Goal: Task Accomplishment & Management: Use online tool/utility

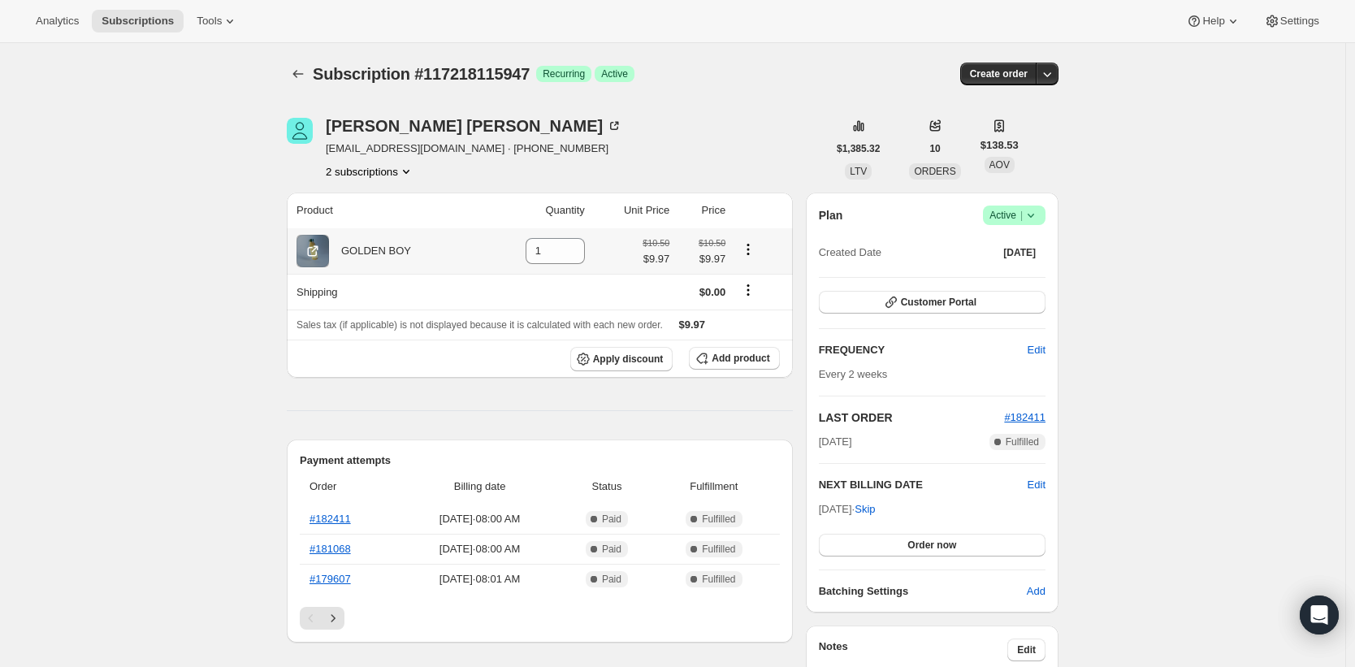
click at [752, 247] on icon "Product actions" at bounding box center [748, 249] width 16 height 16
click at [747, 275] on span "Swap variant" at bounding box center [751, 281] width 61 height 12
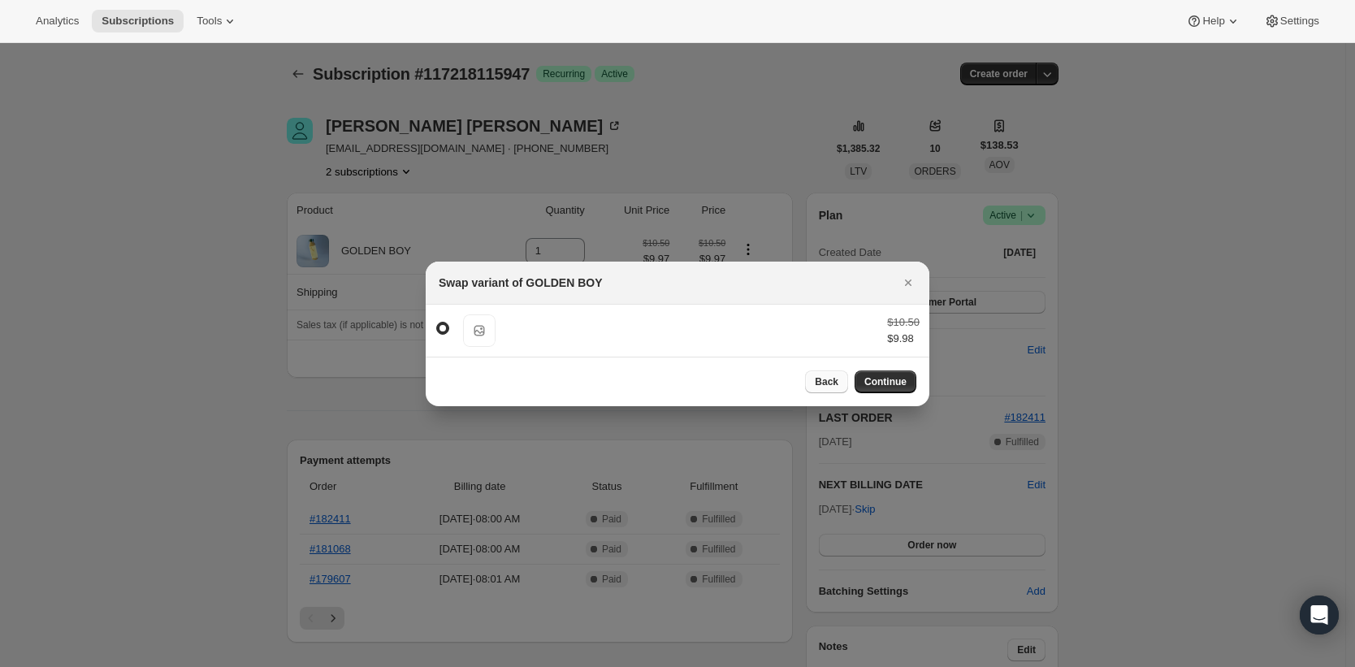
click at [828, 377] on span "Back" at bounding box center [827, 381] width 24 height 13
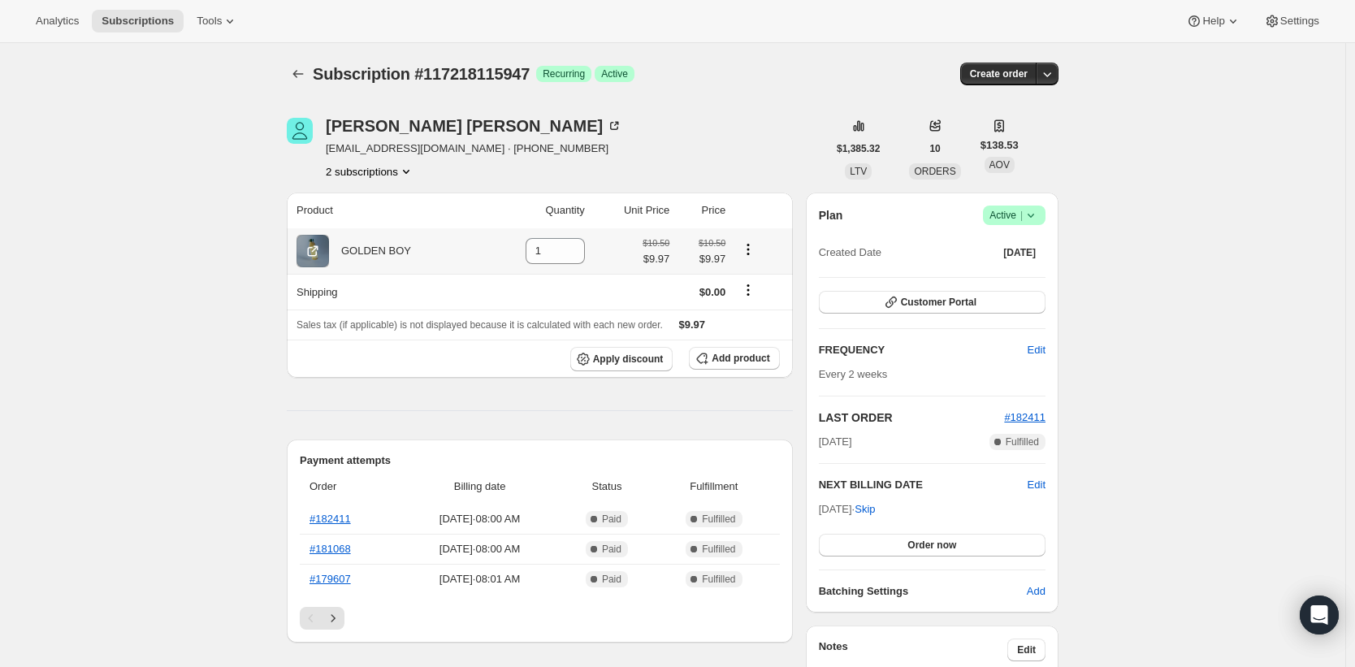
click at [752, 252] on icon "Product actions" at bounding box center [748, 249] width 16 height 16
click at [725, 353] on span "Add product" at bounding box center [741, 358] width 58 height 13
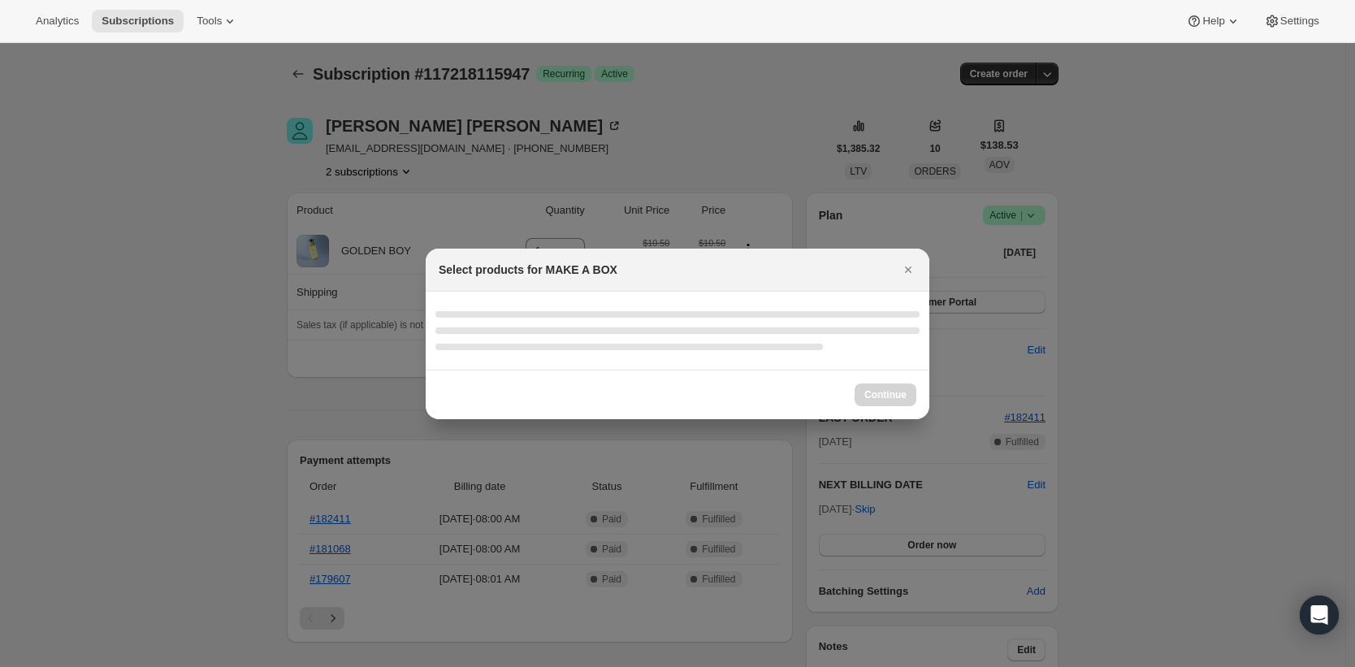
select select "gid://shopify/ProductVariant/41378911879317"
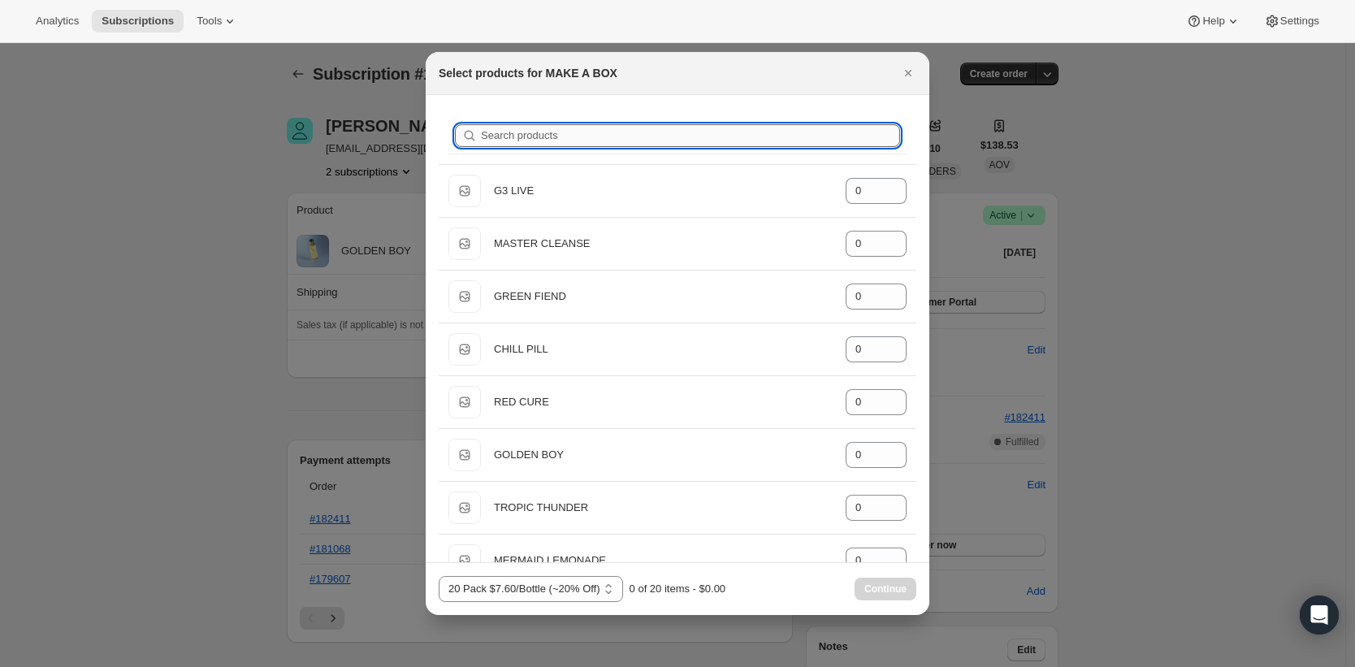
click at [608, 137] on input "Search products" at bounding box center [690, 135] width 419 height 23
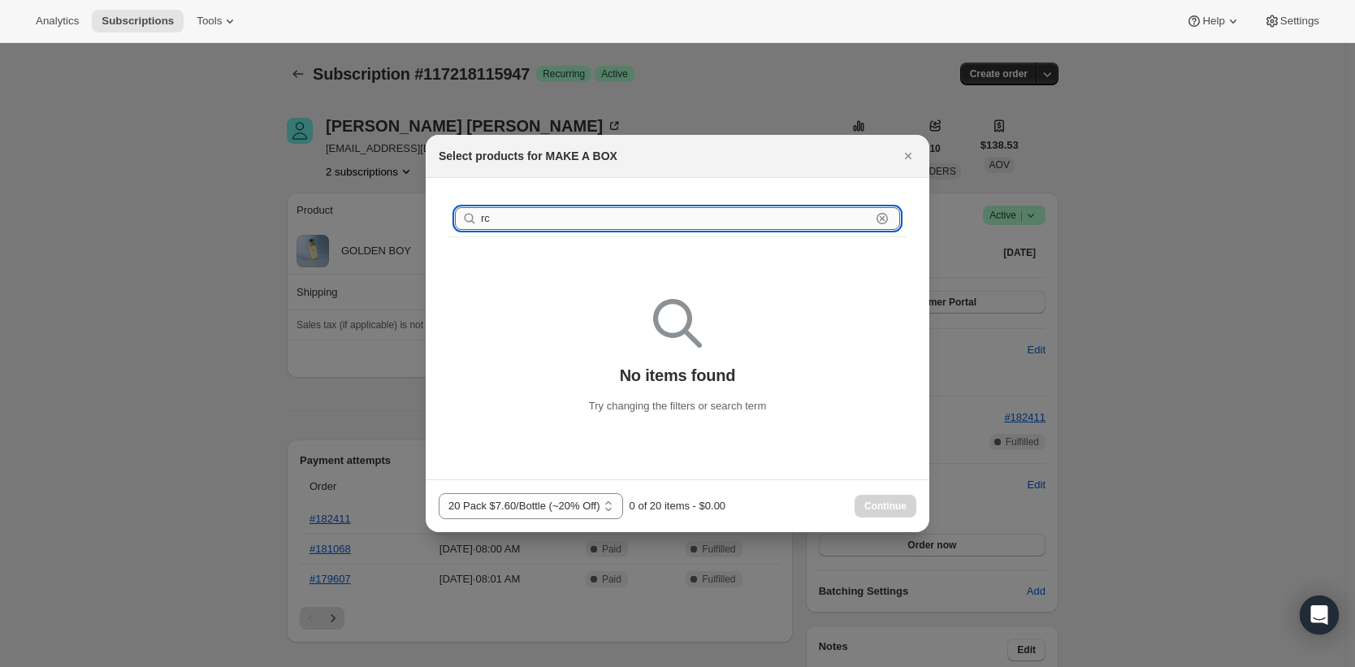
type input "r"
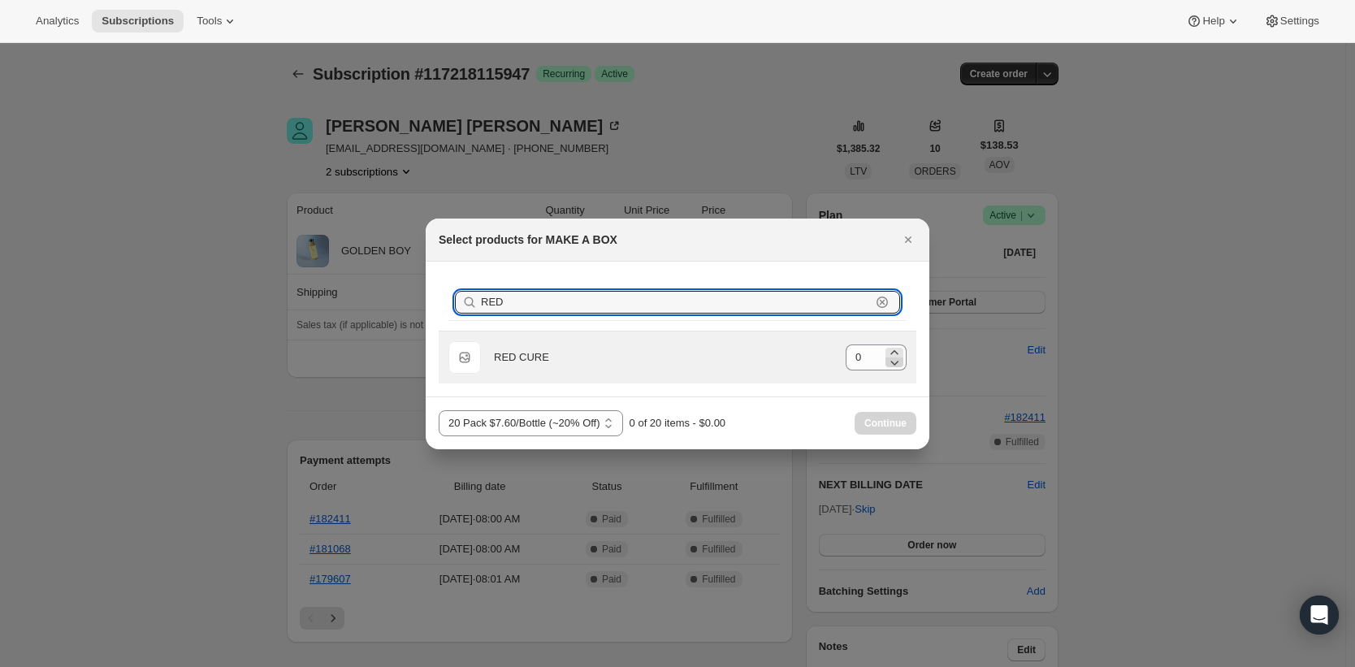
type input "RED"
click at [887, 354] on icon ":rdh:" at bounding box center [894, 362] width 16 height 16
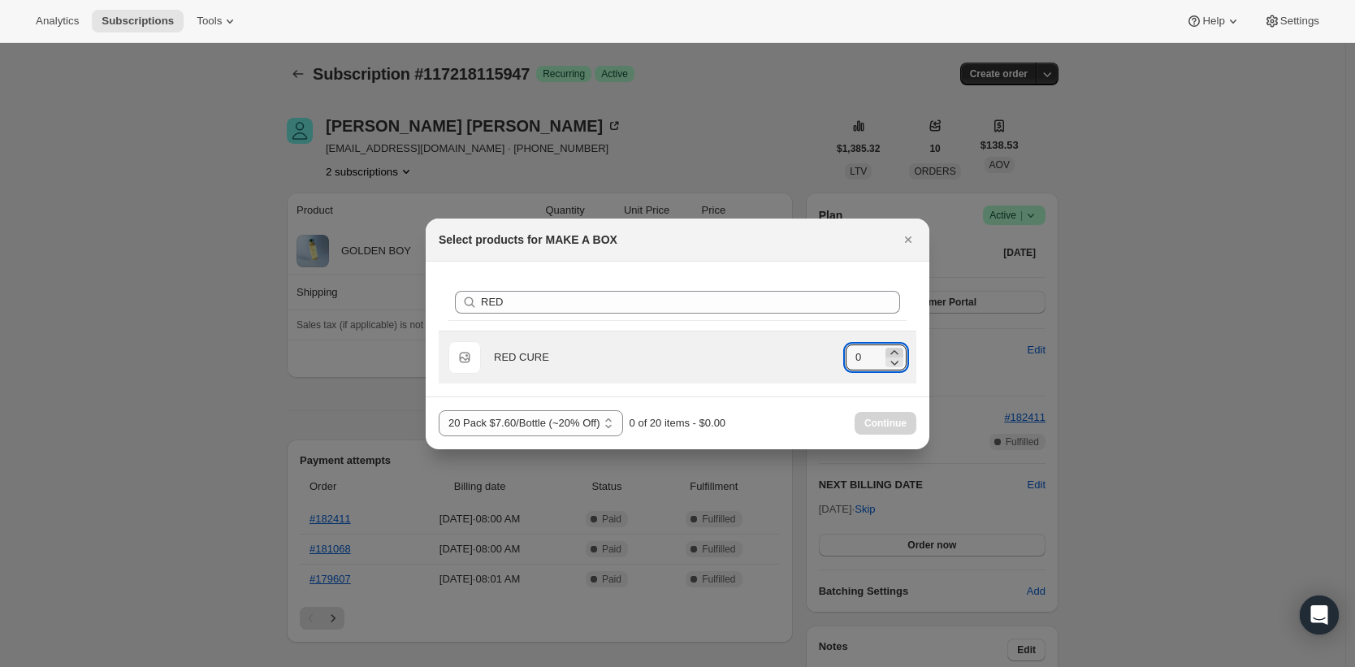
click at [889, 349] on icon ":rdh:" at bounding box center [894, 352] width 16 height 16
type input "3"
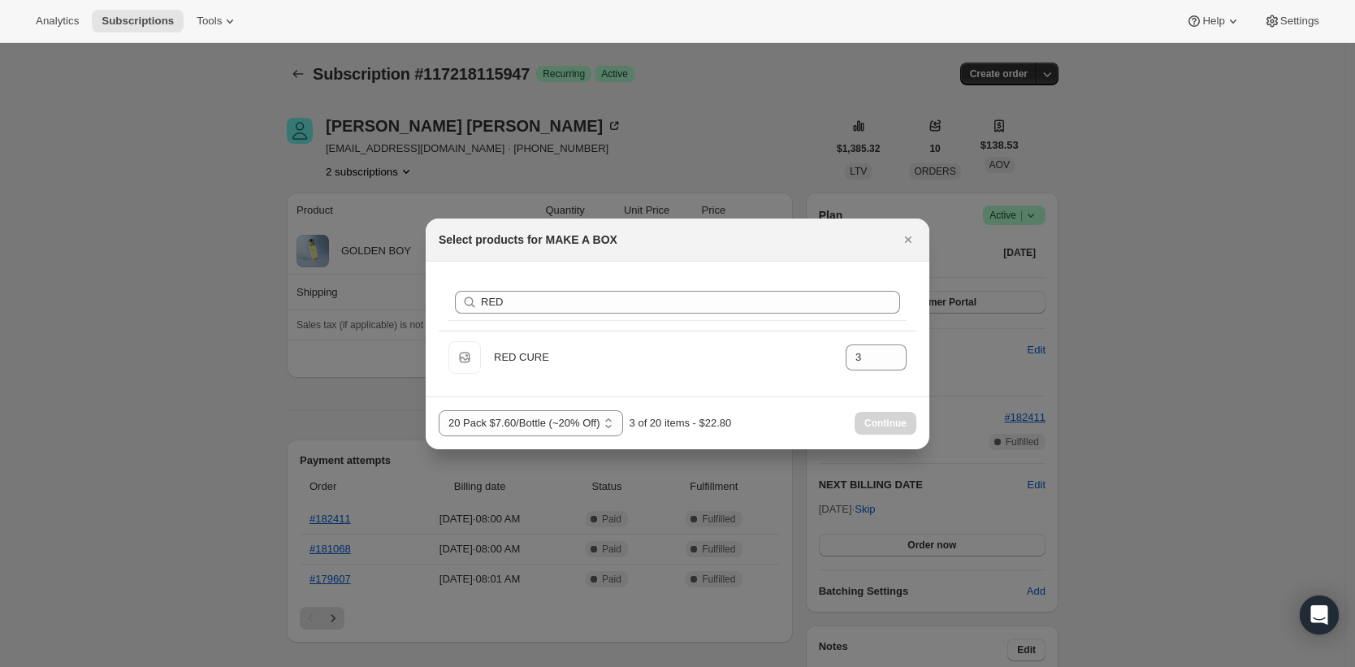
click at [758, 402] on div "10 Pack $9.50/Bottle 15 Pack $8.55/Bottle (~12% Off) 20 Pack $7.60/Bottle (~20%…" at bounding box center [678, 422] width 504 height 53
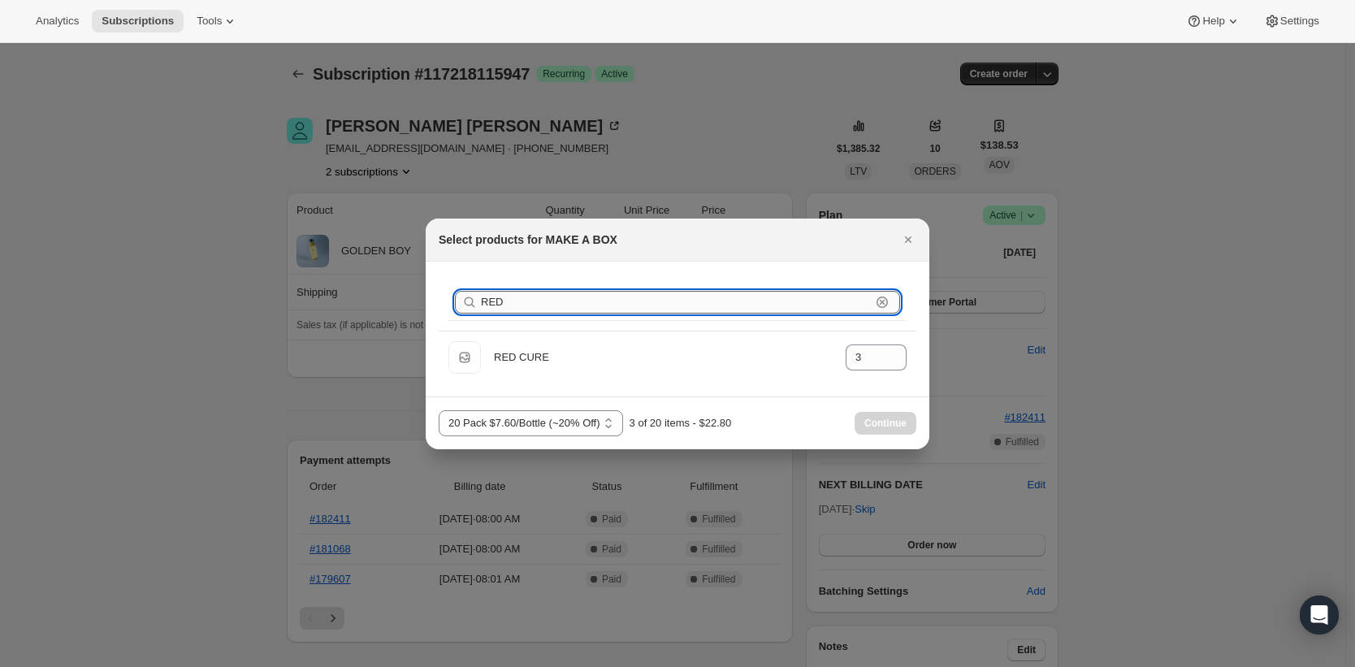
click at [608, 299] on input "RED" at bounding box center [676, 302] width 390 height 23
type input "RE"
type input "0"
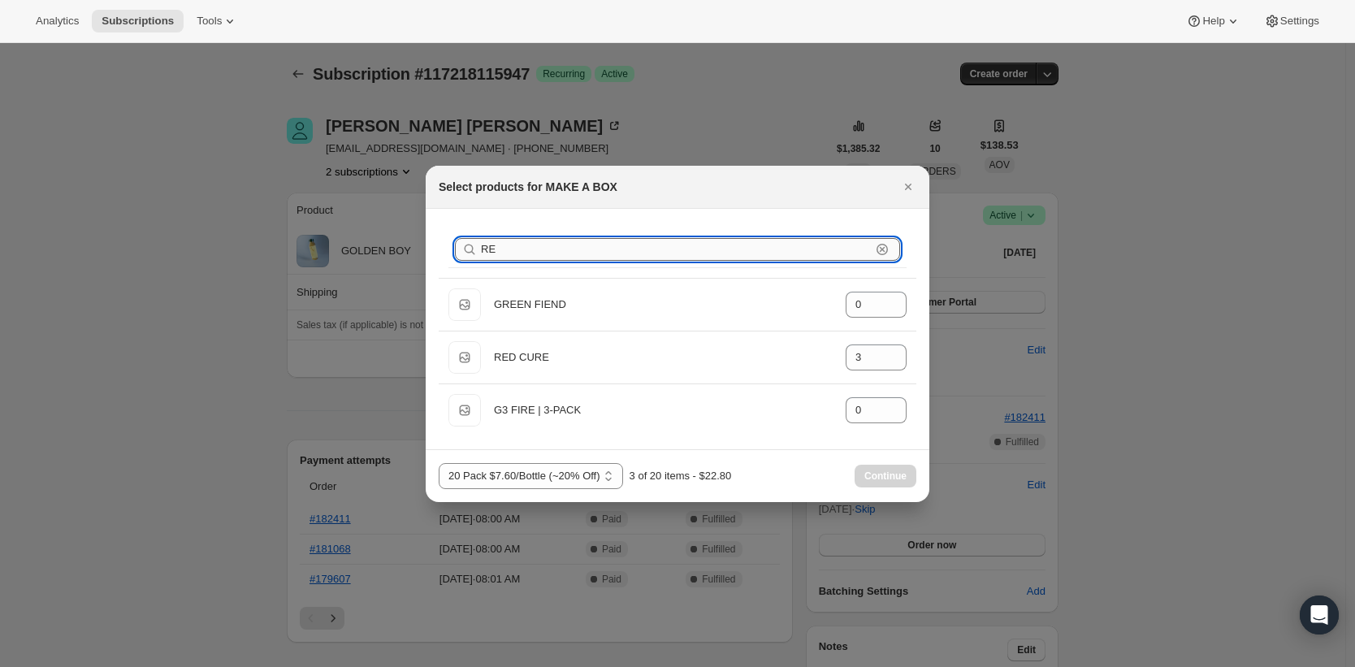
type input "R"
type input "0"
type input "3"
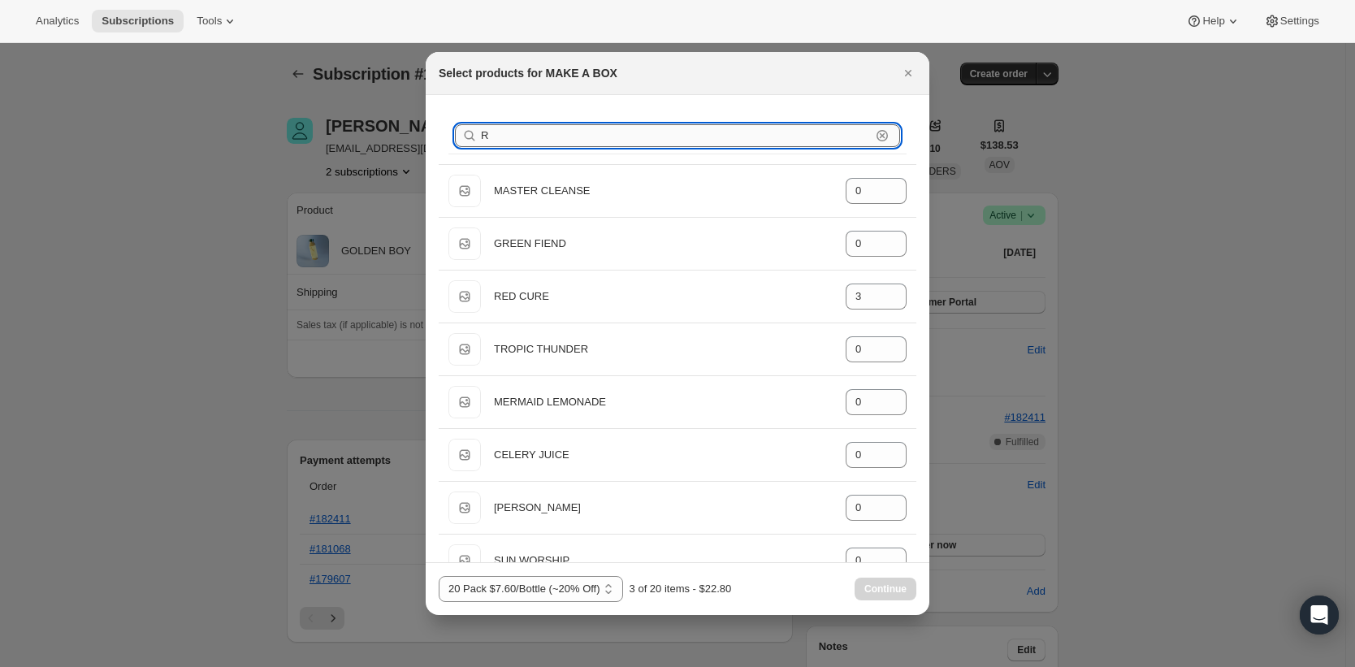
type input "0"
type input "3"
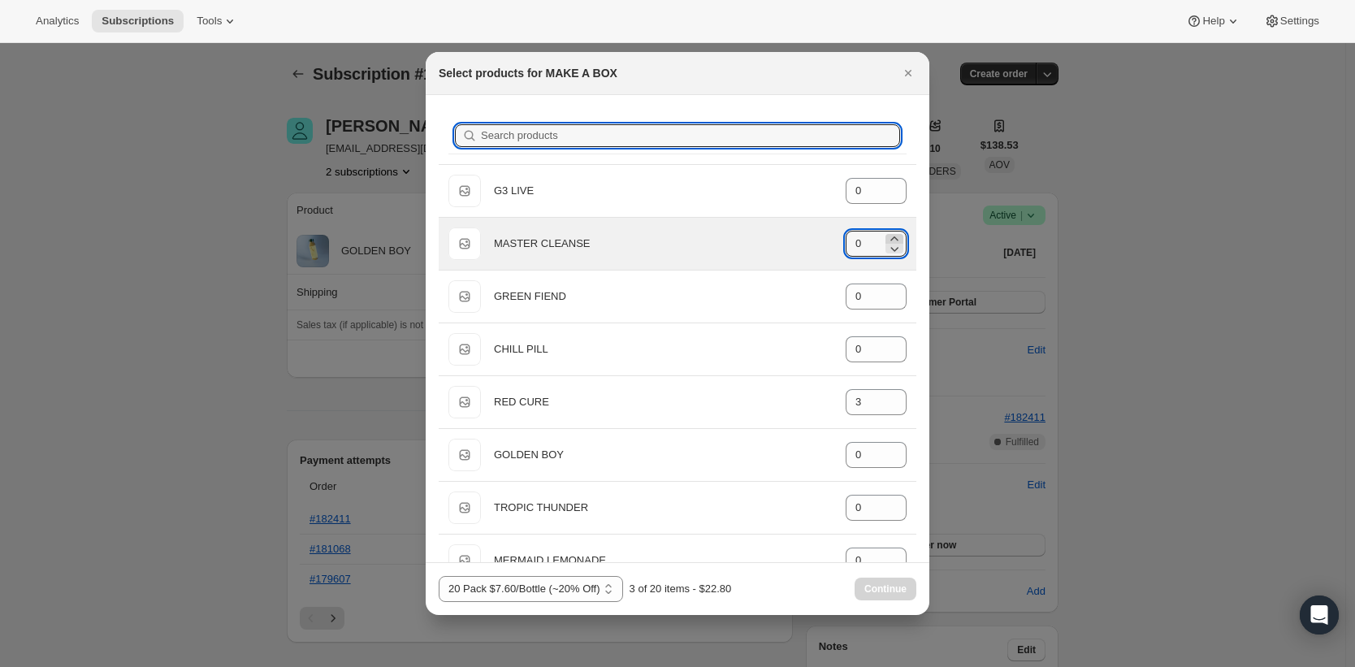
click at [886, 237] on icon ":rdh:" at bounding box center [894, 239] width 16 height 16
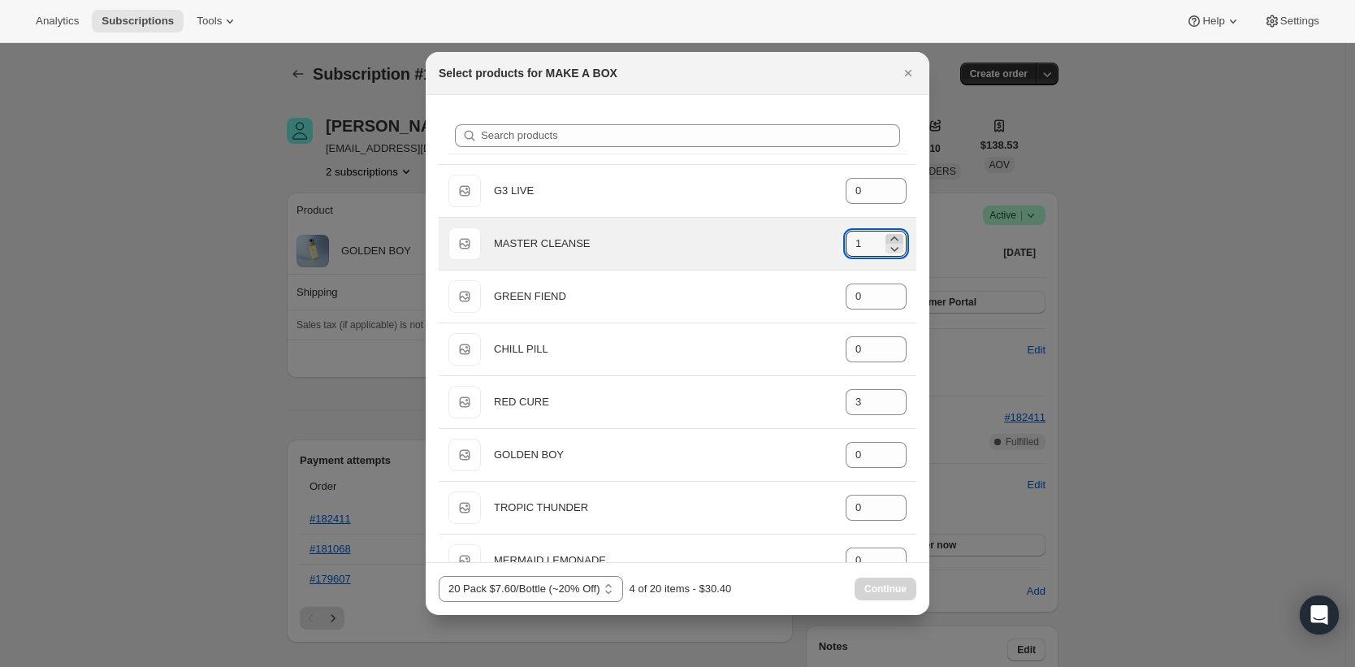
click at [886, 237] on icon ":rdh:" at bounding box center [894, 239] width 16 height 16
type input "2"
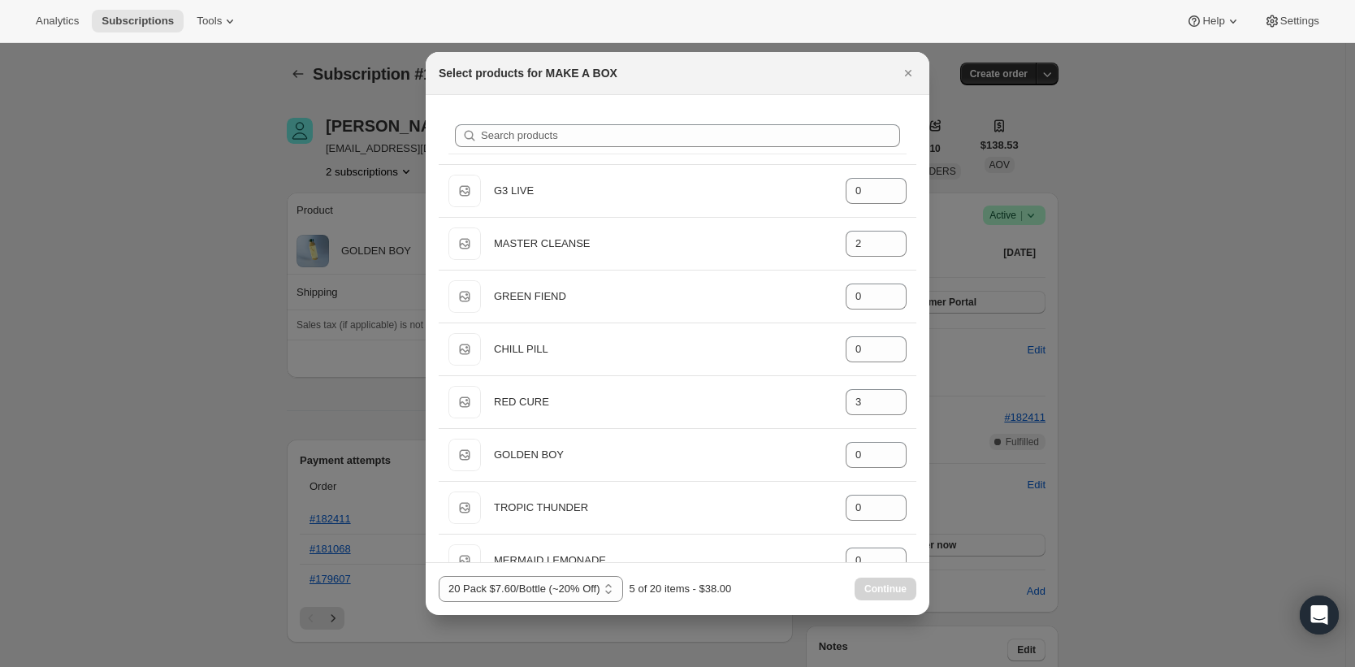
click at [604, 118] on div "Search products" at bounding box center [677, 136] width 458 height 36
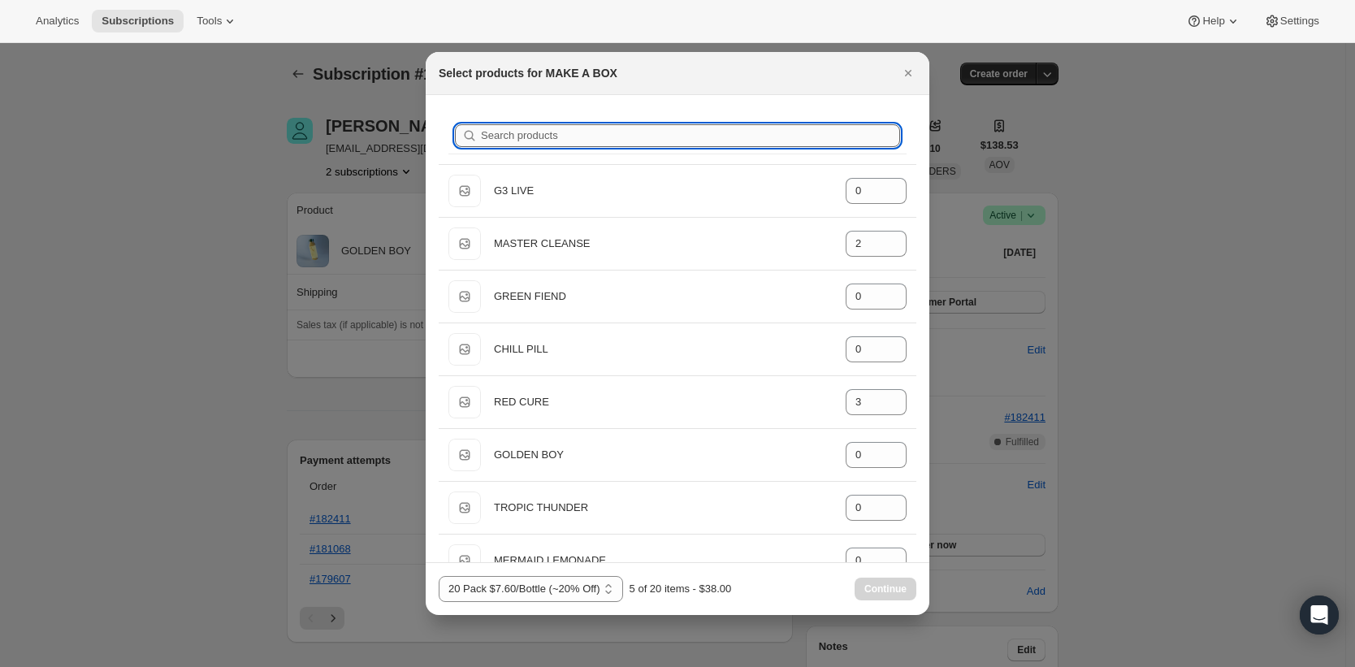
click at [604, 130] on input "Search products" at bounding box center [690, 135] width 419 height 23
type input "G"
type input "0"
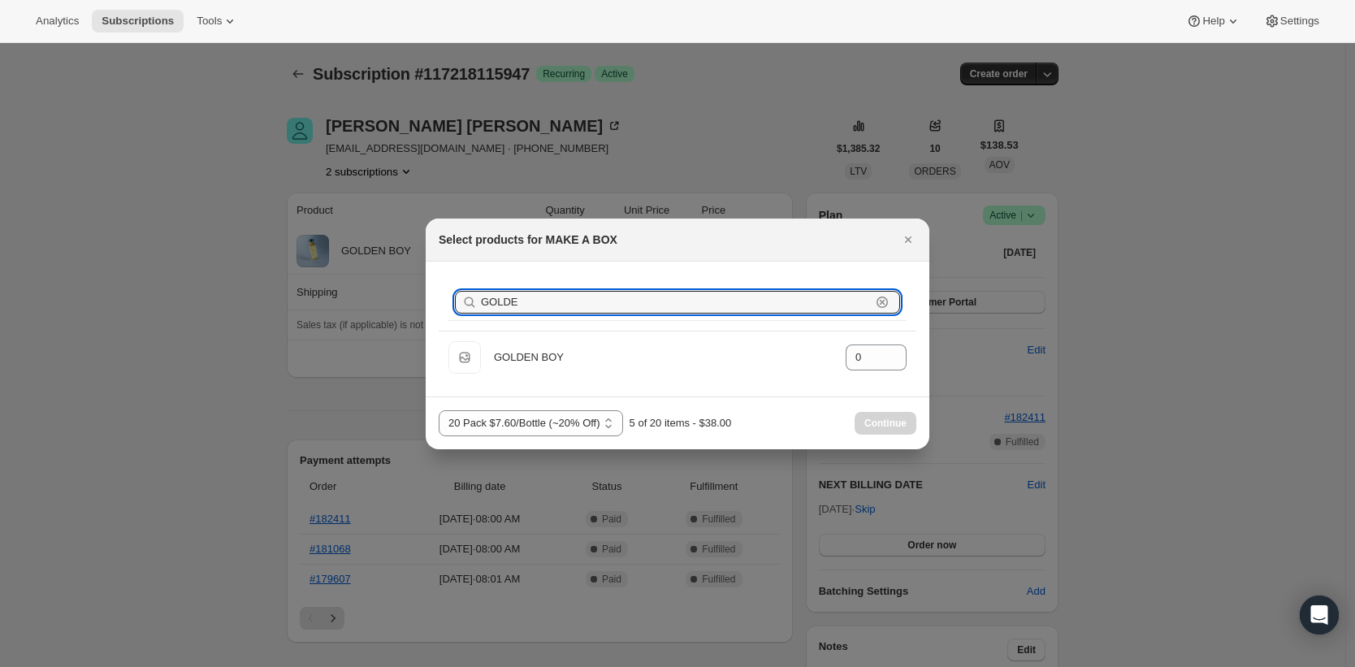
type input "GOLDE"
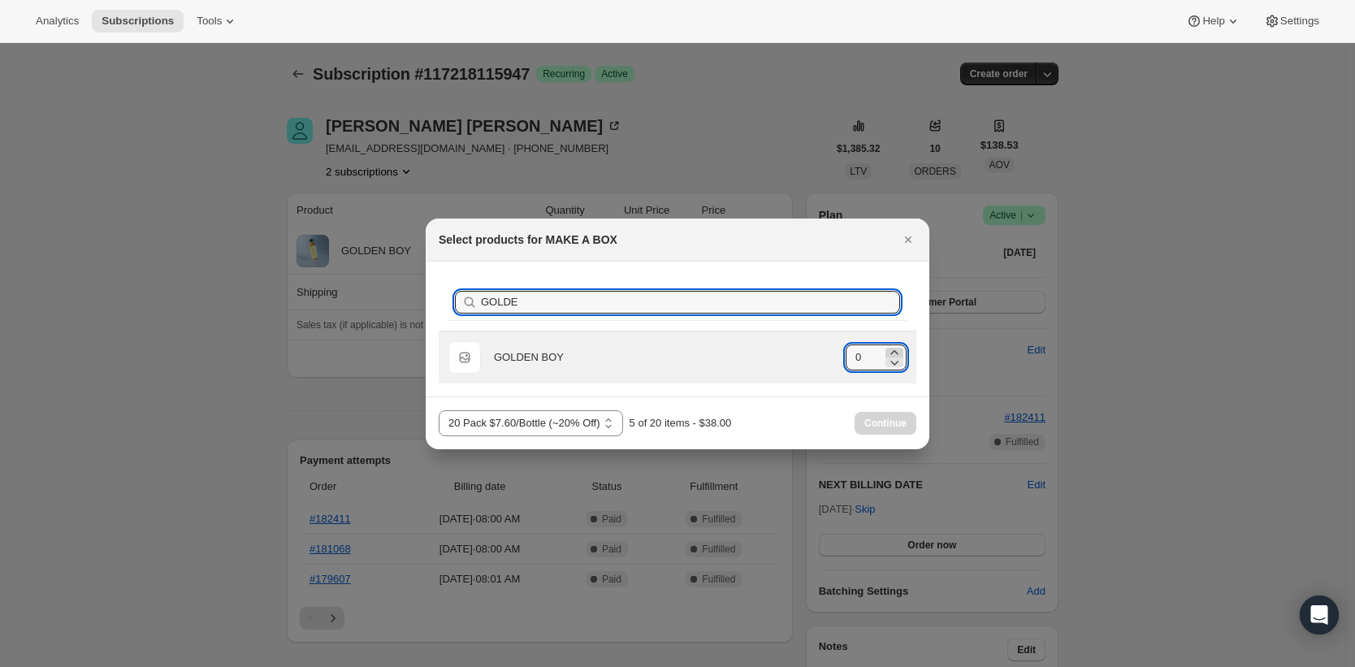
click at [890, 351] on icon ":rdh:" at bounding box center [894, 352] width 16 height 16
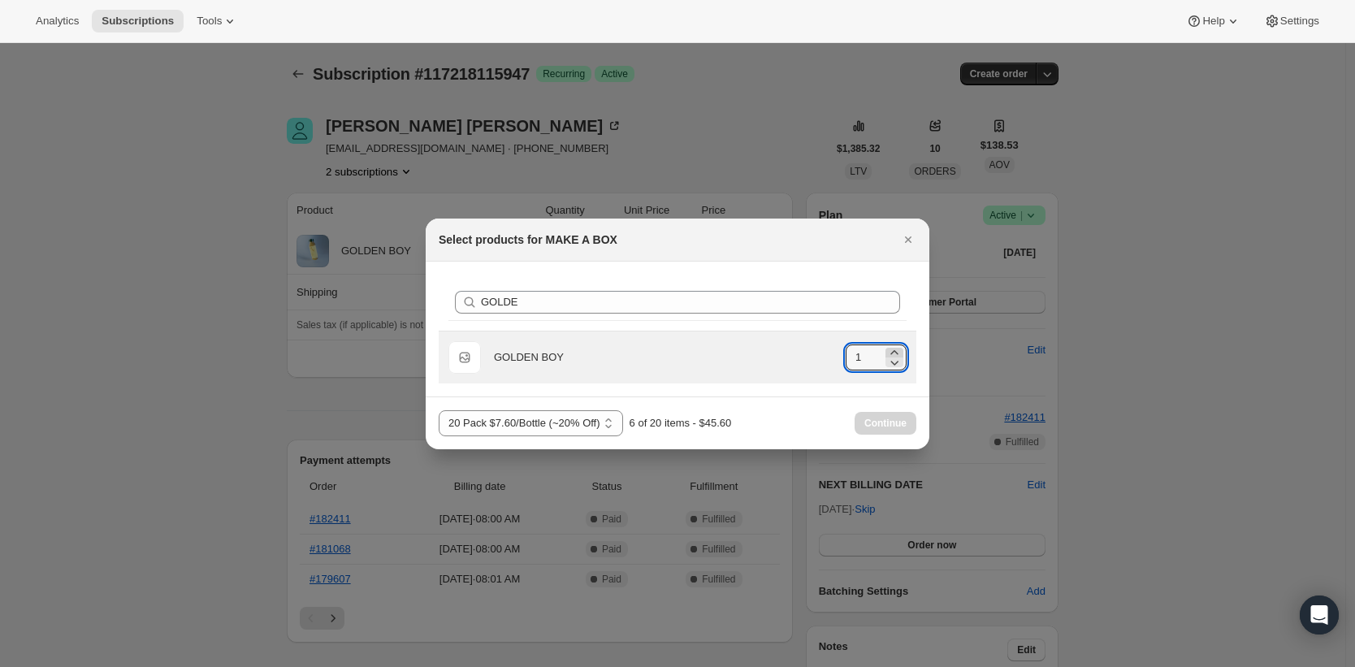
click at [890, 351] on icon ":rdh:" at bounding box center [894, 352] width 16 height 16
type input "2"
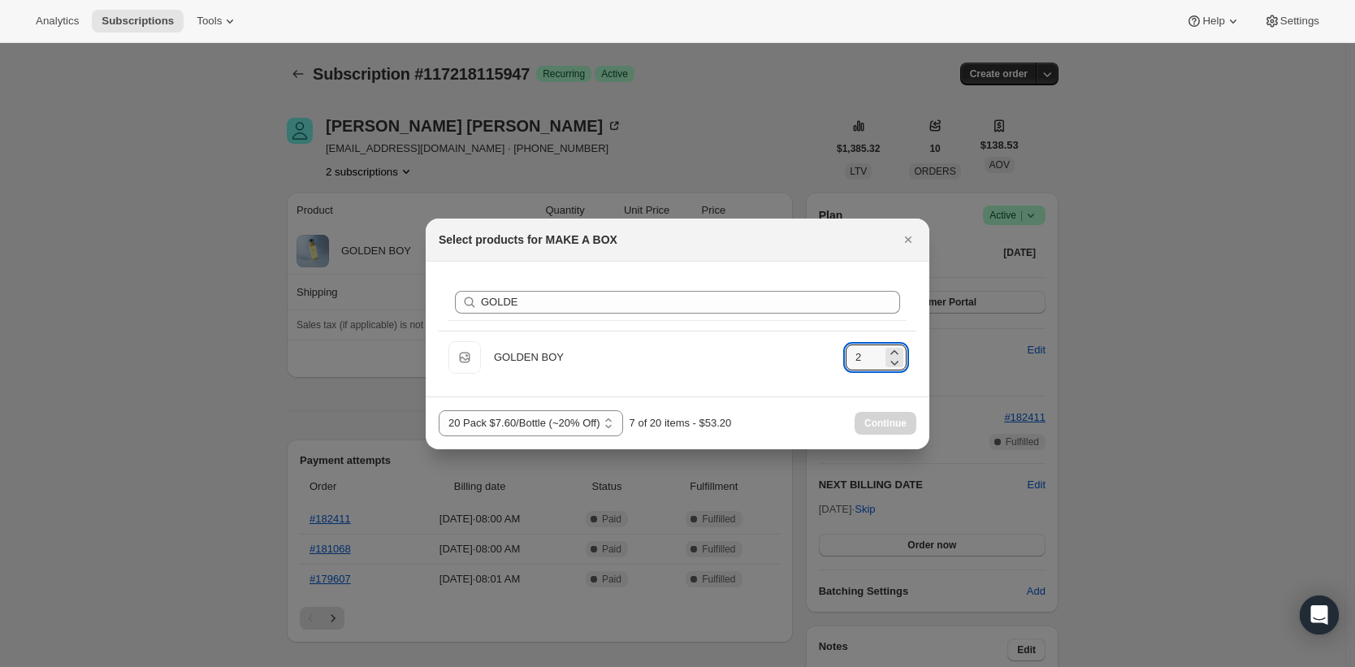
click at [839, 320] on div "Search products GOLDE Clear" at bounding box center [677, 302] width 458 height 37
click at [751, 294] on input "GOLDE" at bounding box center [690, 302] width 419 height 23
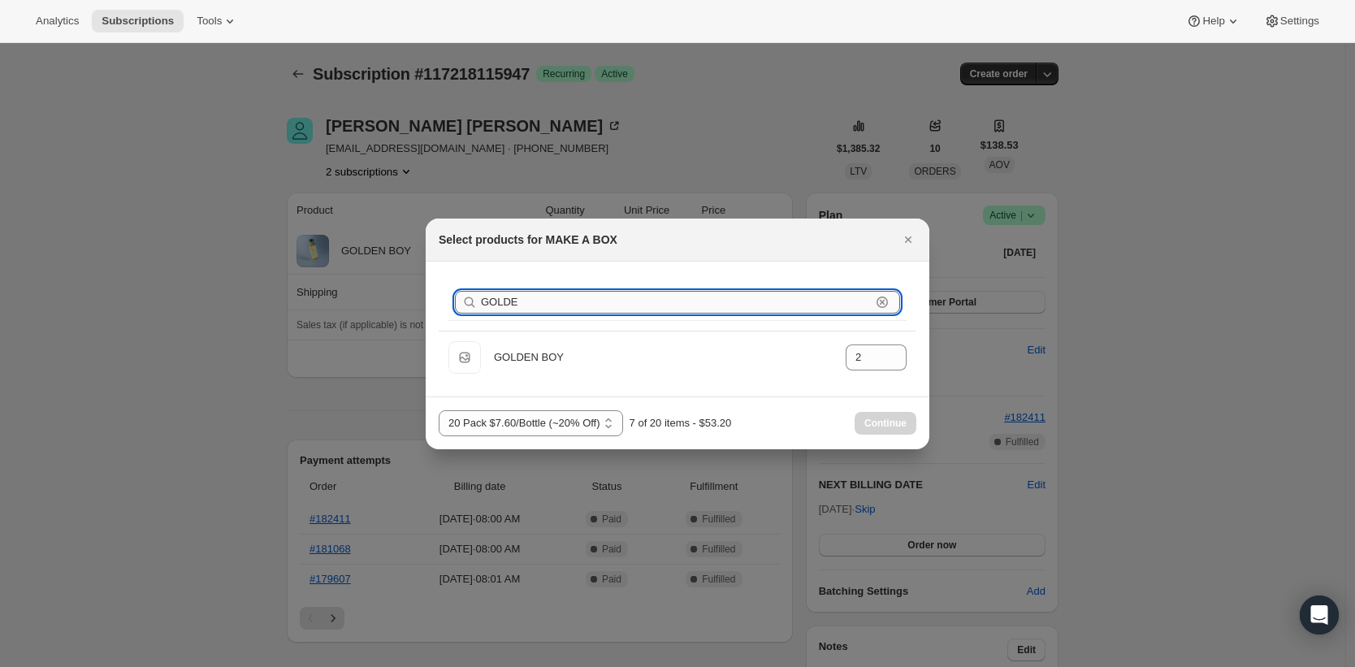
click at [751, 294] on input "GOLDE" at bounding box center [676, 302] width 390 height 23
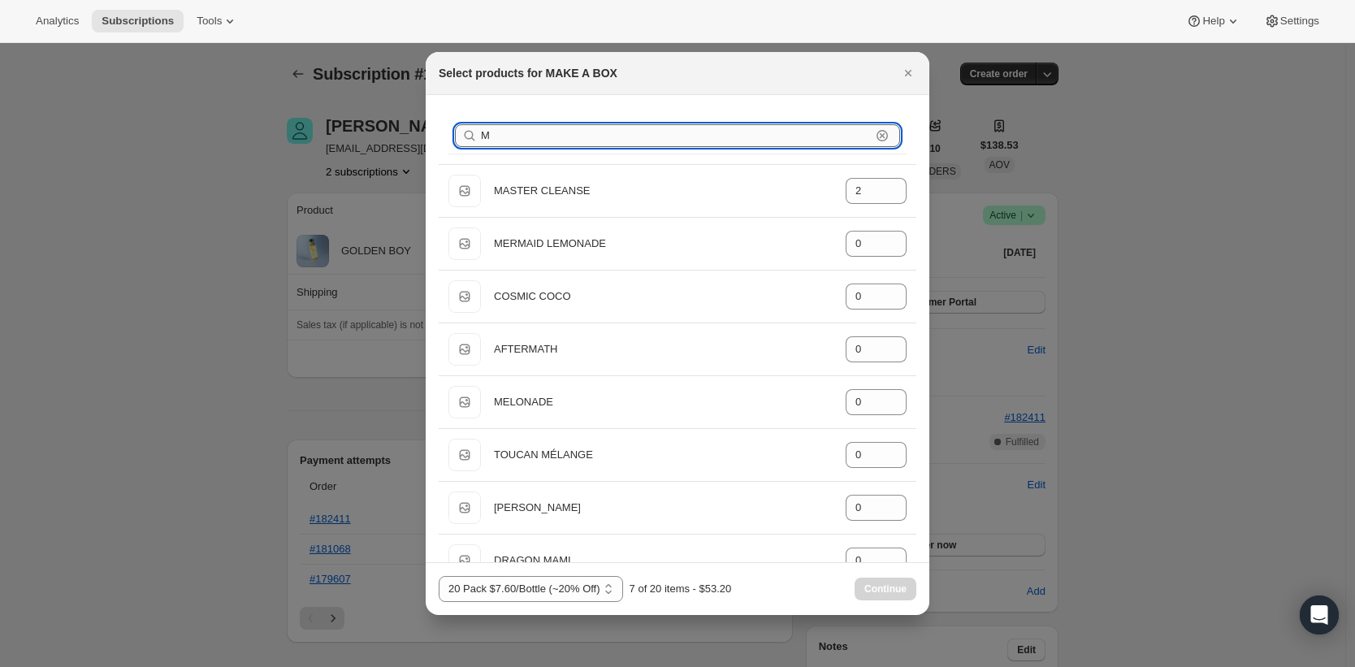
type input "ME"
type input "0"
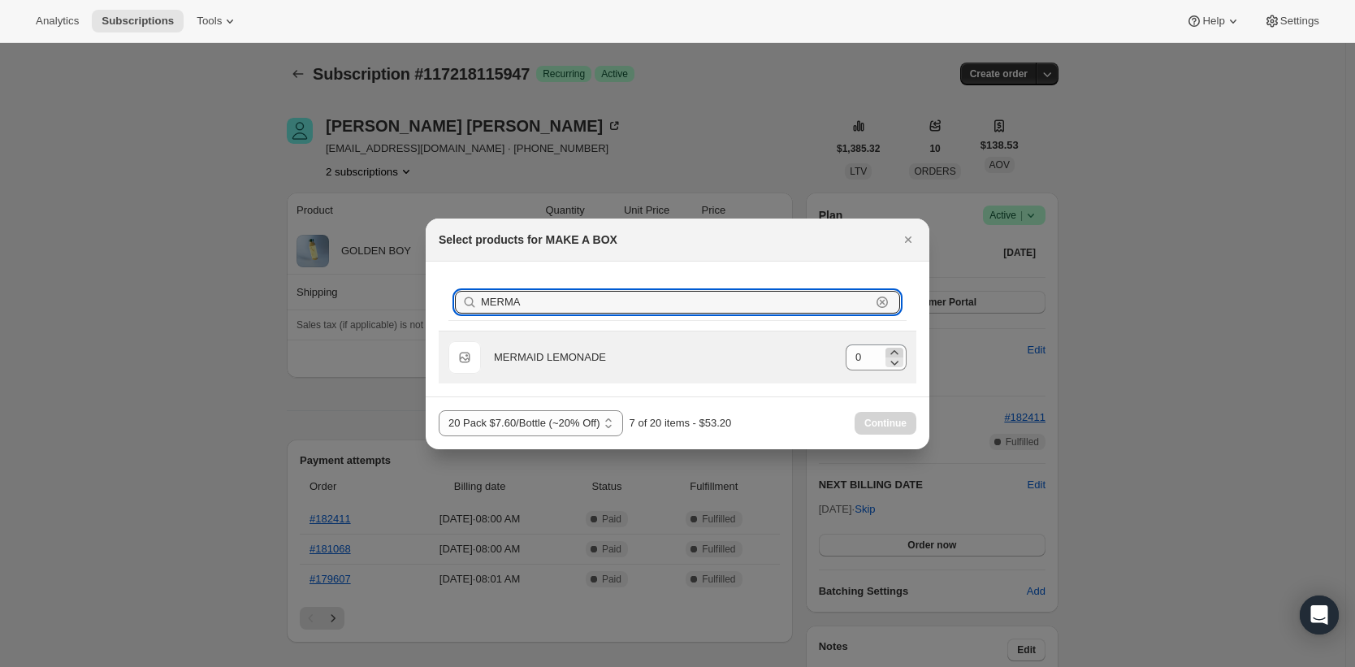
type input "MERMA"
click at [894, 347] on icon ":rdh:" at bounding box center [894, 352] width 16 height 16
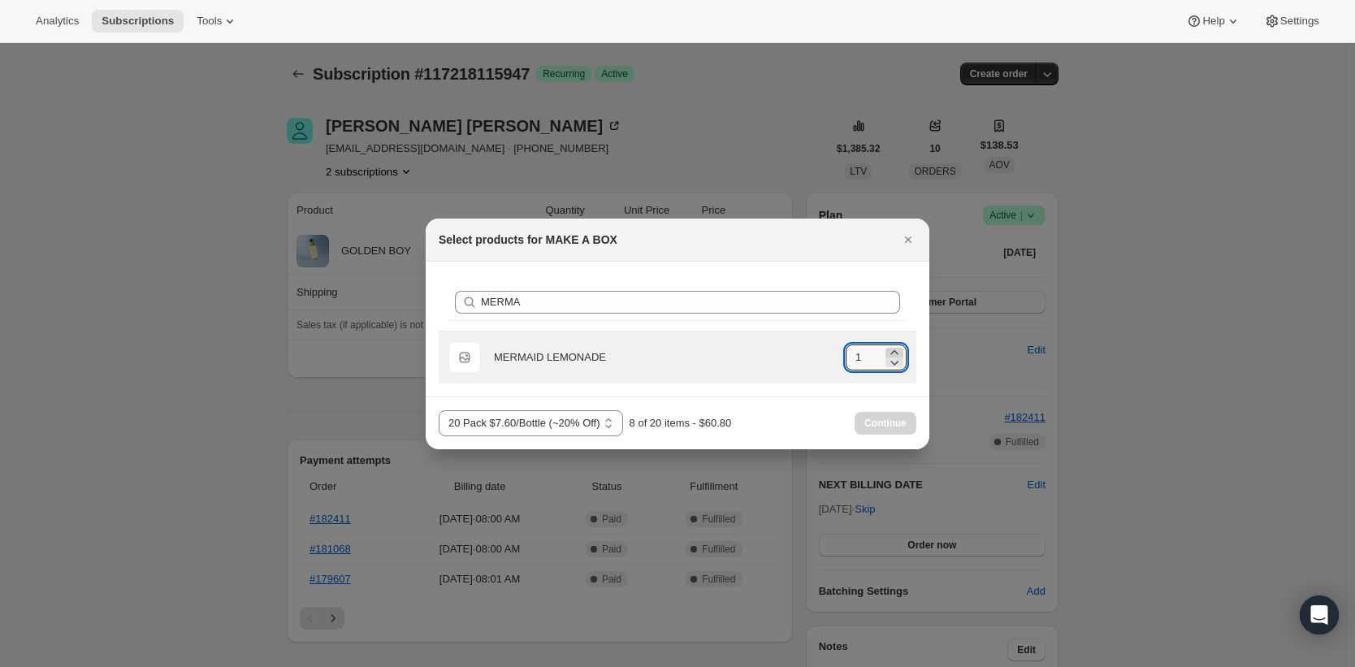
click at [894, 347] on icon ":rdh:" at bounding box center [894, 352] width 16 height 16
type input "2"
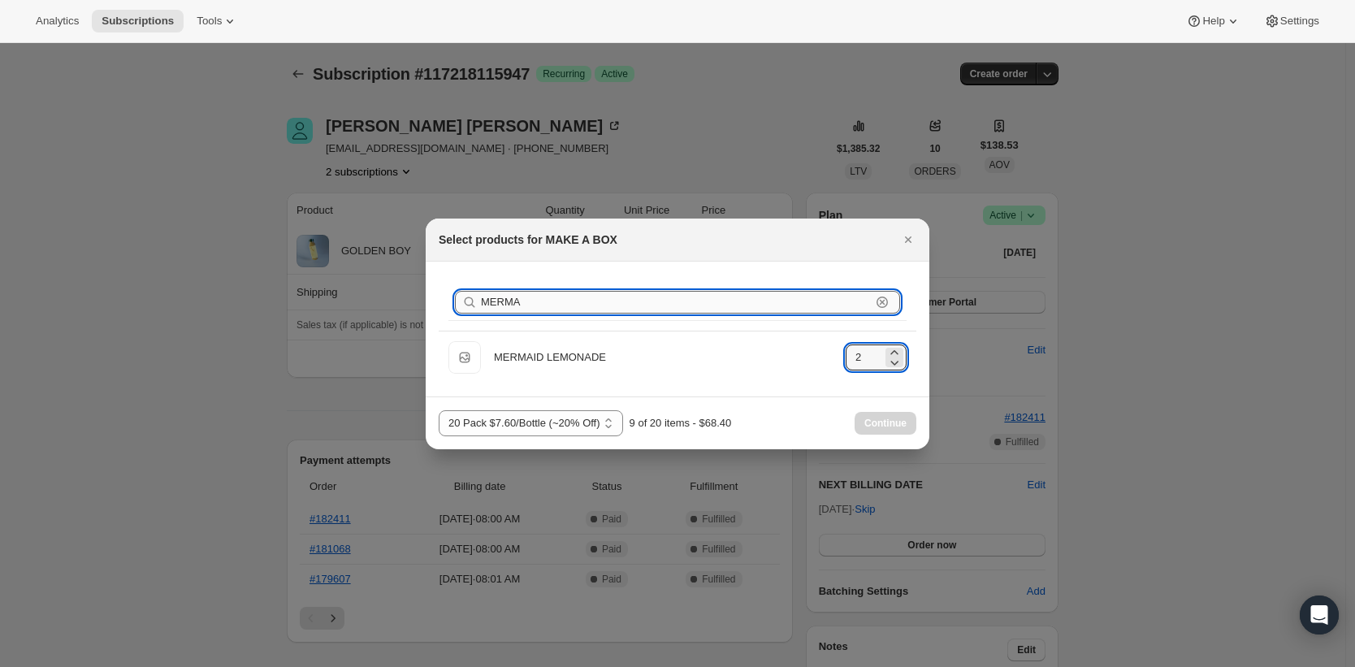
click at [731, 309] on input "MERMA" at bounding box center [676, 302] width 390 height 23
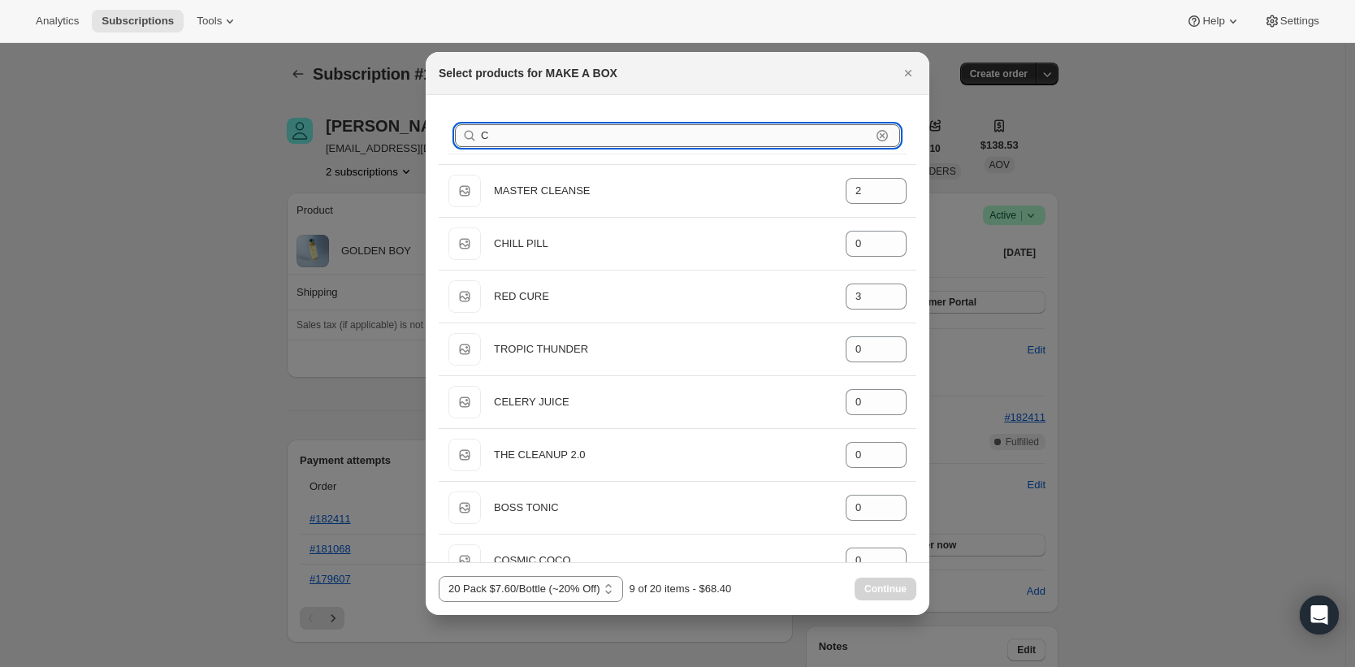
type input "CH"
type input "0"
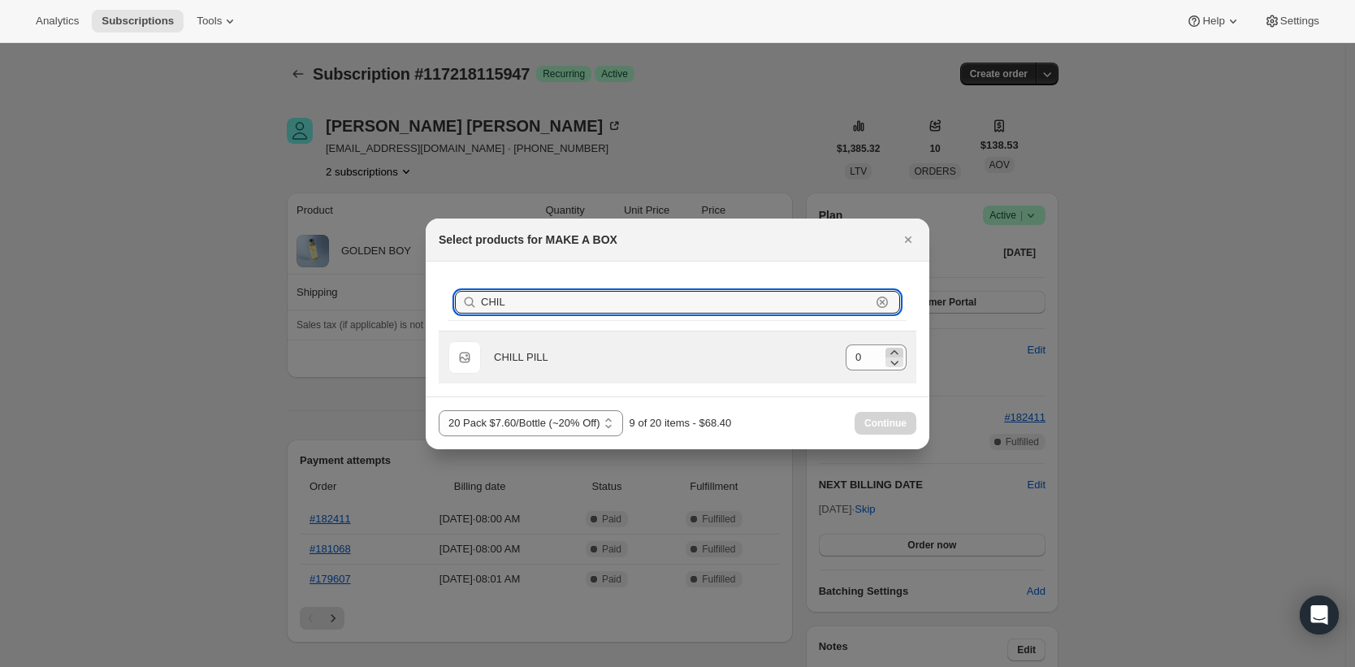
type input "CHIL"
click at [893, 348] on icon ":rdh:" at bounding box center [894, 352] width 16 height 16
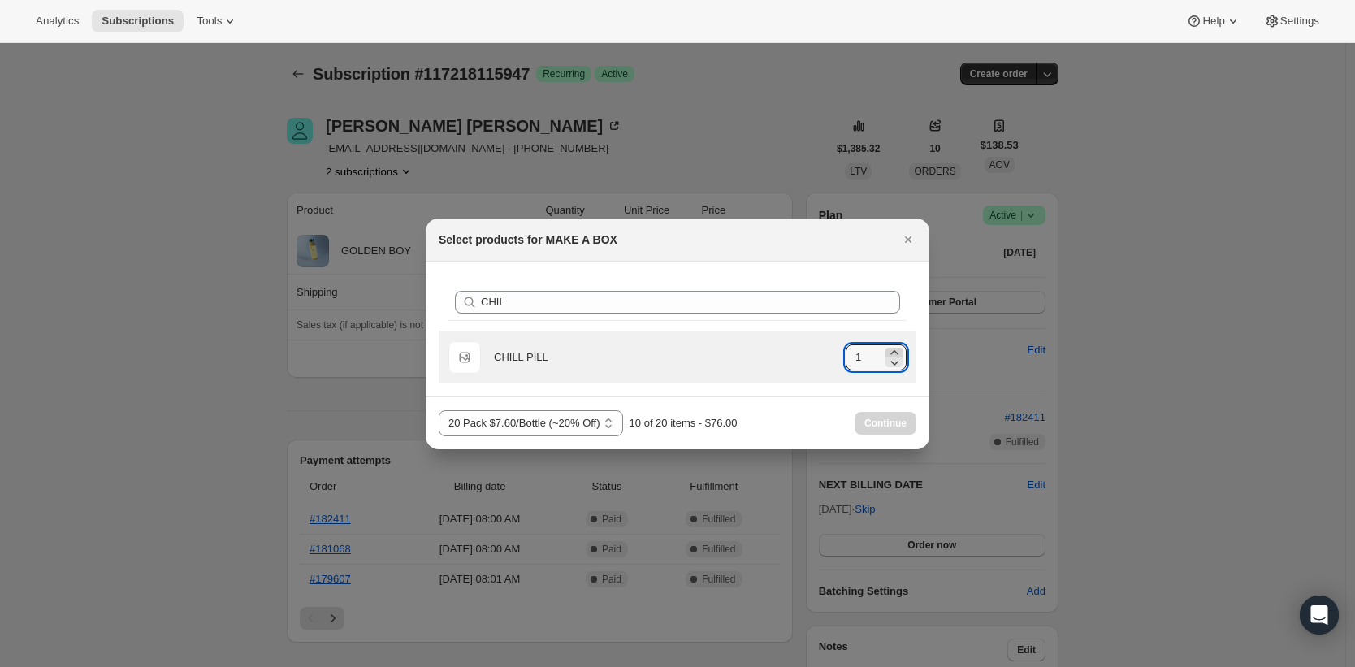
click at [893, 348] on icon ":rdh:" at bounding box center [894, 352] width 16 height 16
type input "2"
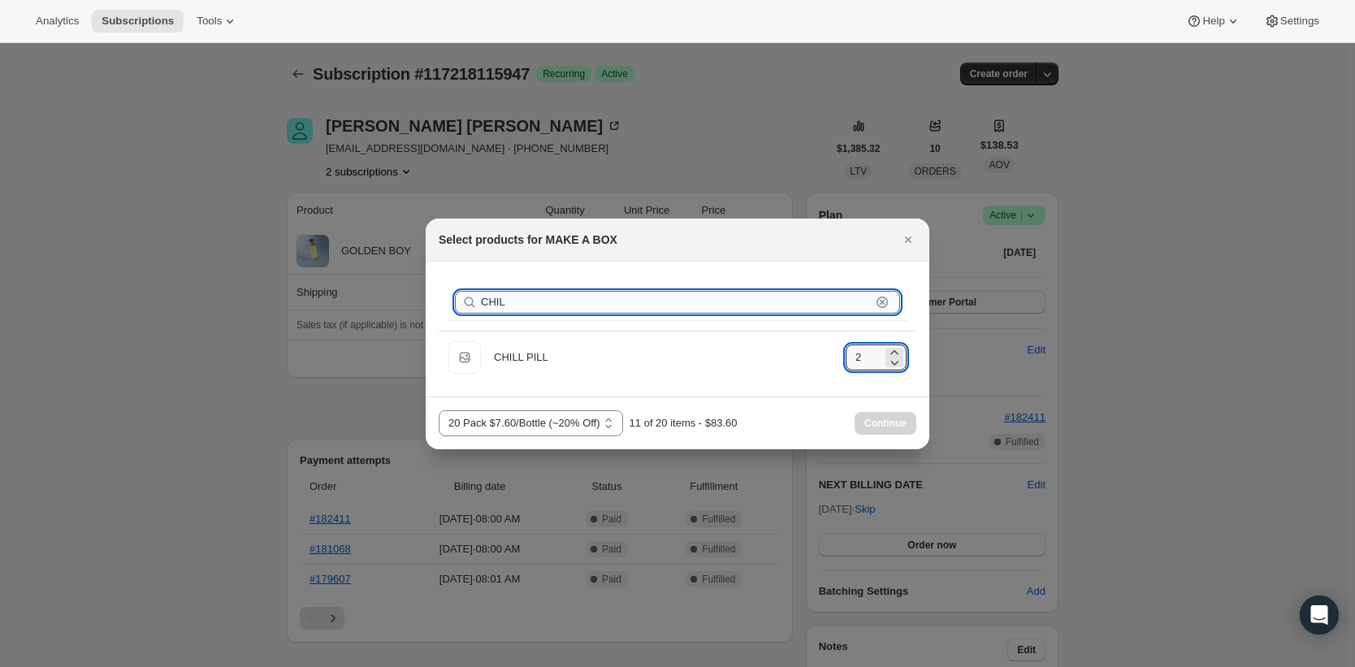
click at [792, 301] on input "CHIL" at bounding box center [676, 302] width 390 height 23
type input "0"
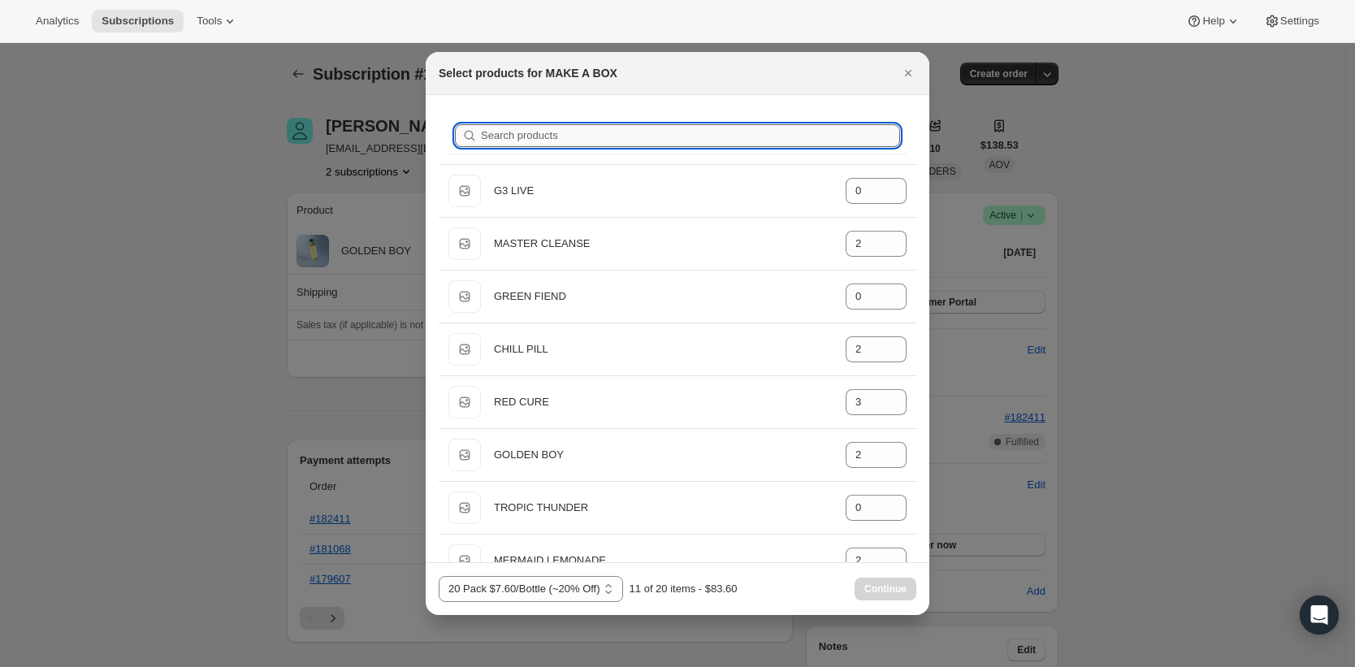
type input "T"
type input "2"
type input "0"
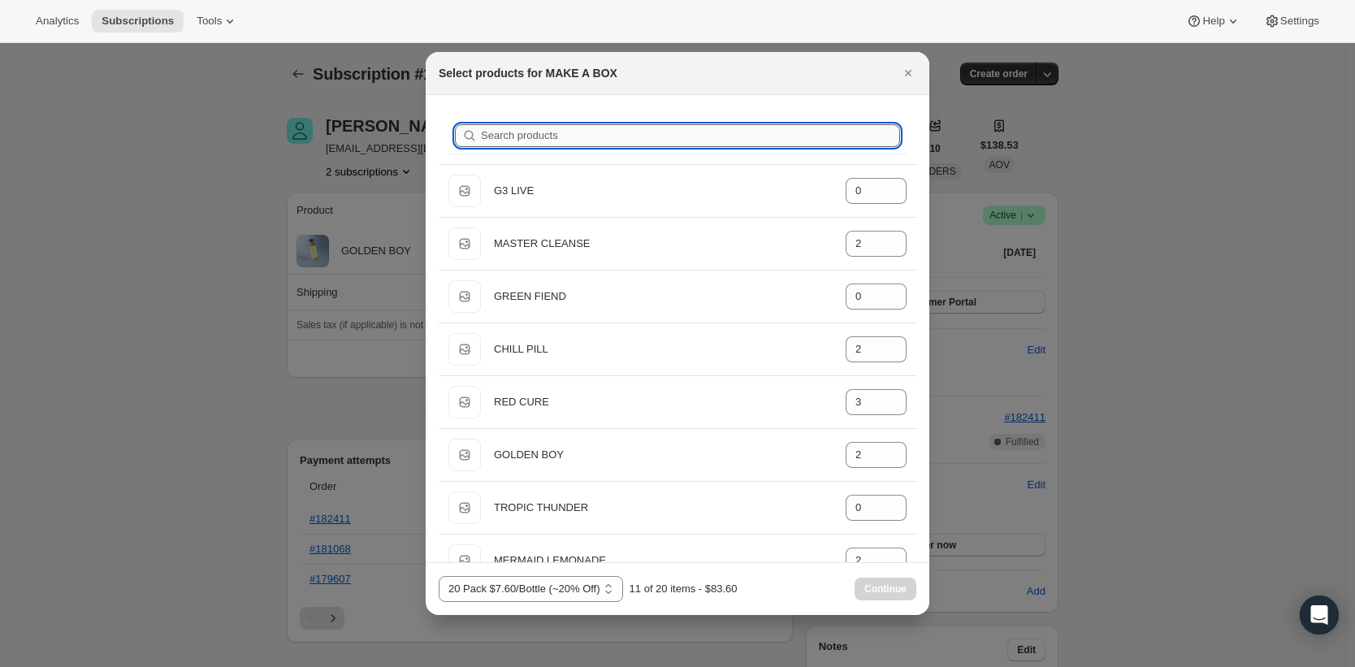
type input "0"
type input "TH"
type input "0"
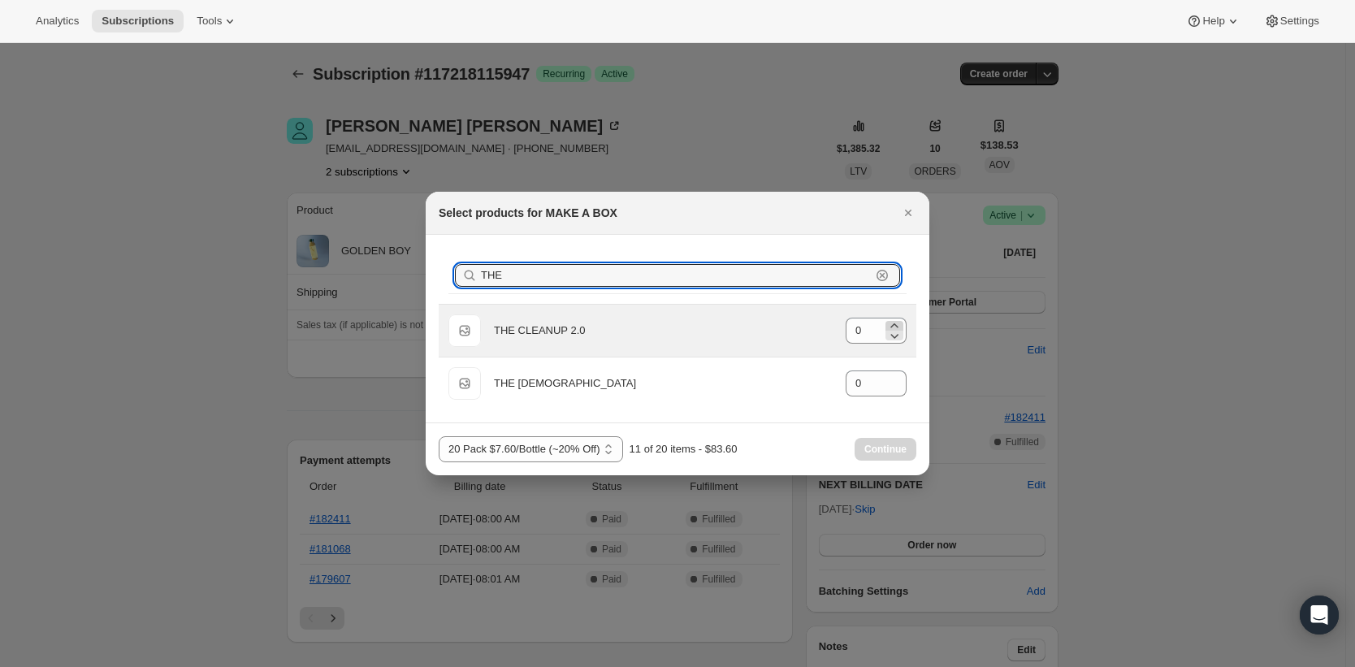
type input "THE"
click at [888, 326] on icon ":rdh:" at bounding box center [894, 326] width 16 height 16
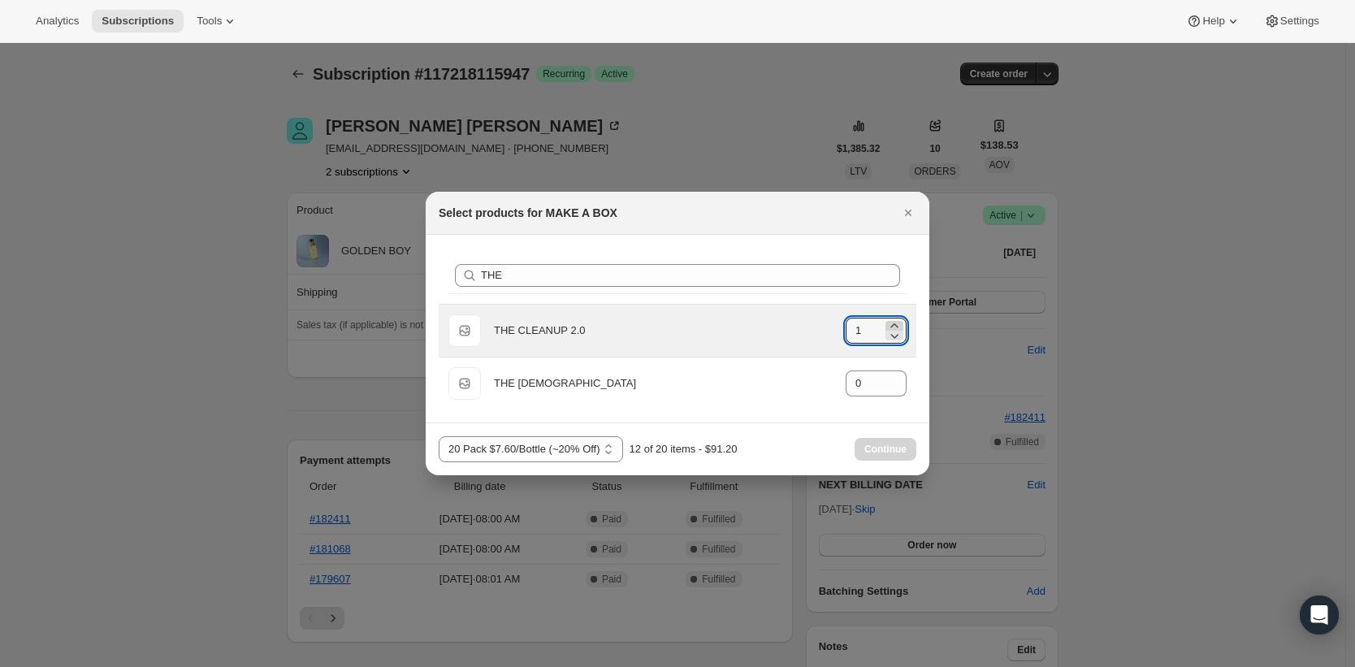
click at [888, 326] on icon ":rdh:" at bounding box center [894, 326] width 16 height 16
type input "2"
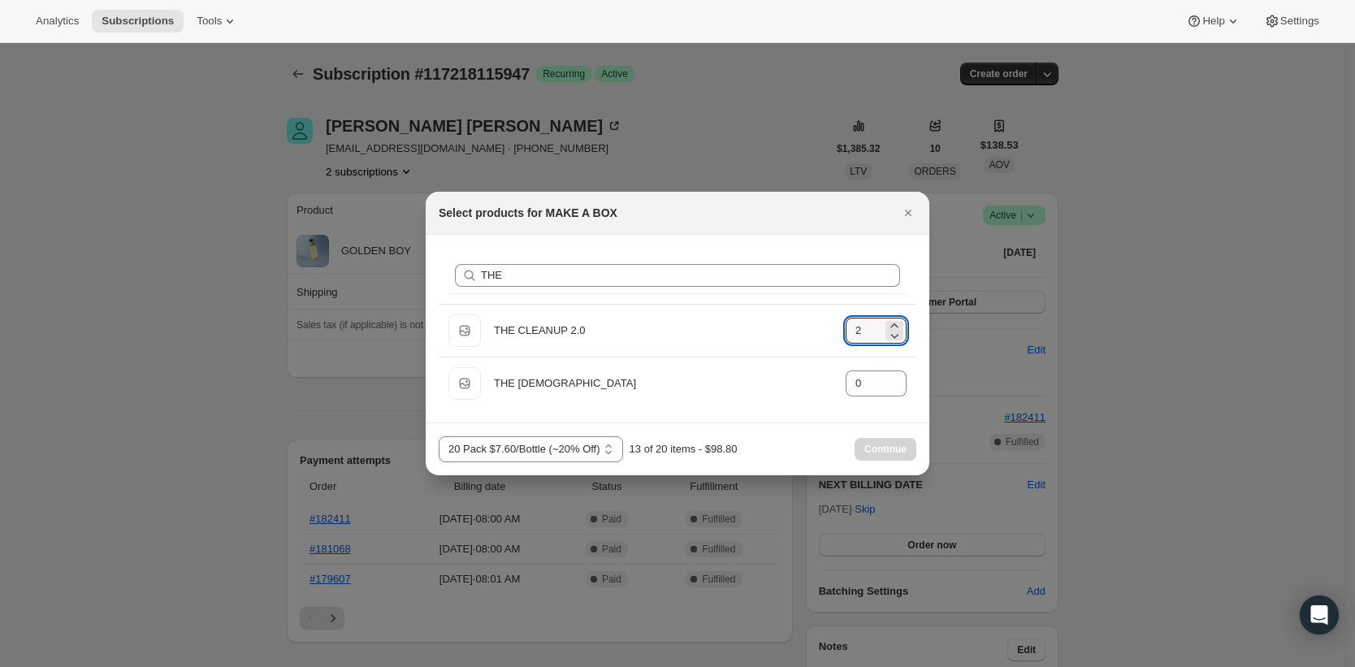
click at [748, 288] on div "Search products THE Clear" at bounding box center [677, 275] width 458 height 36
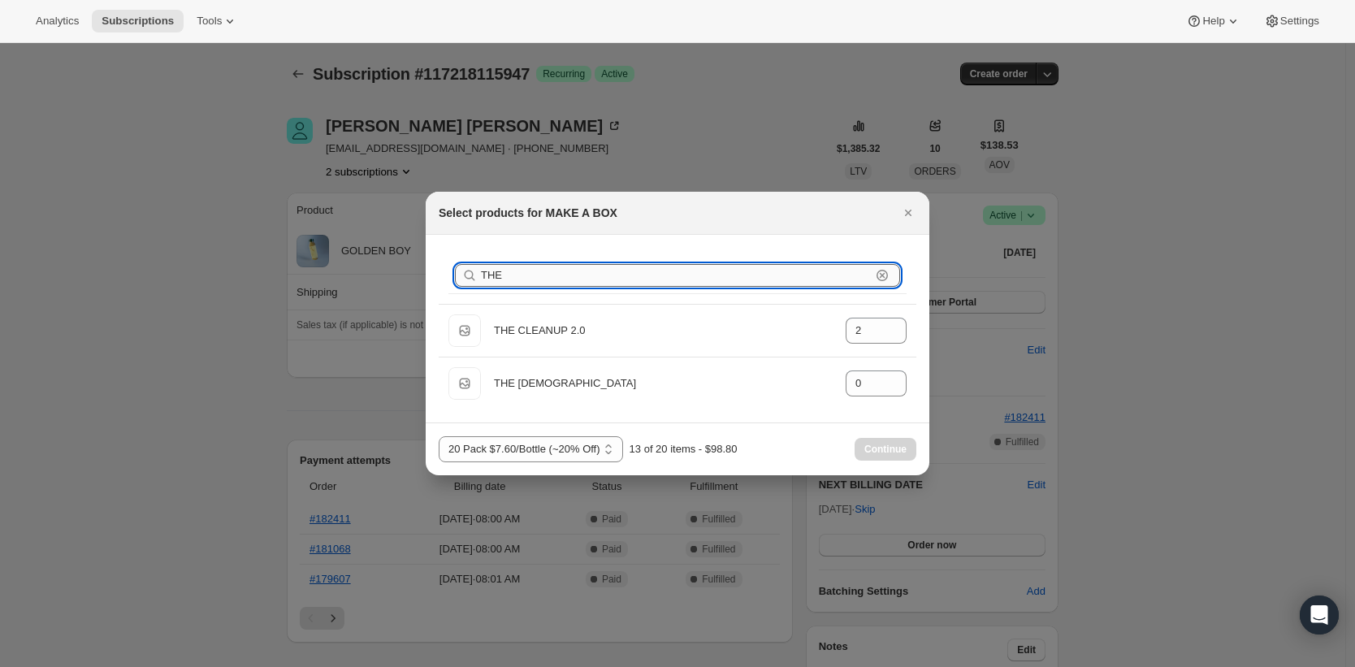
click at [746, 281] on input "THE" at bounding box center [676, 275] width 390 height 23
type input "0"
type input "2"
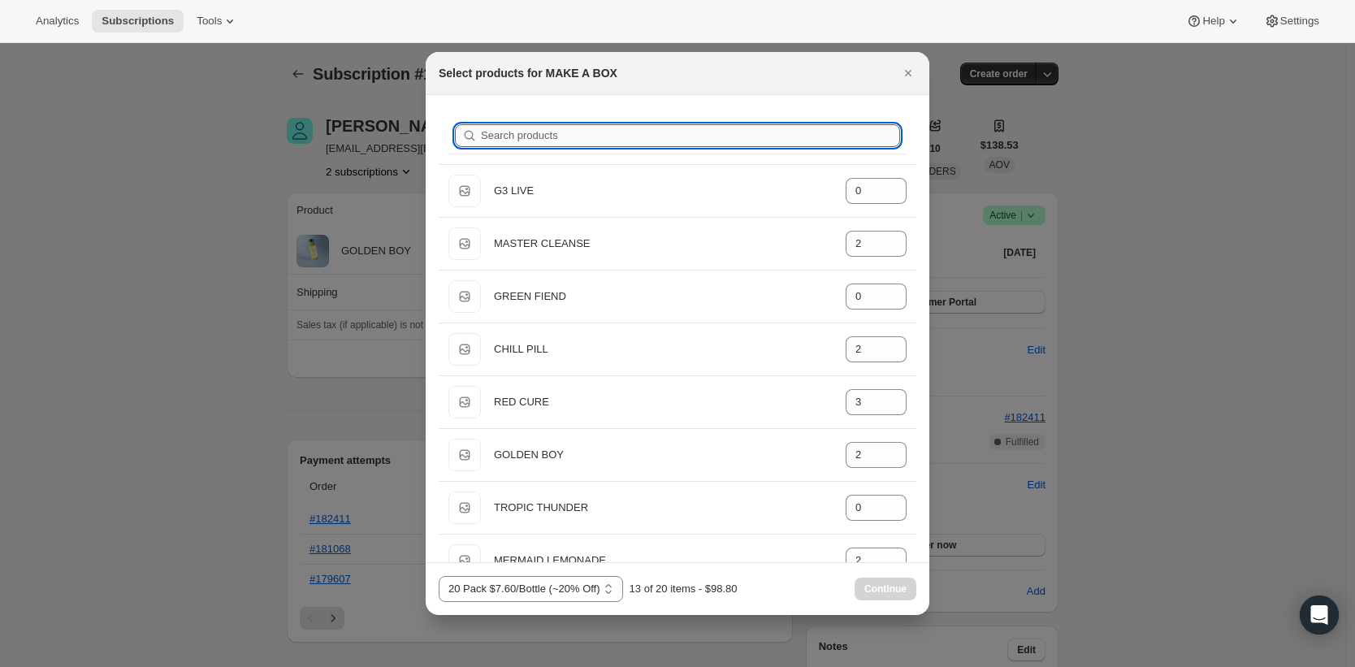
type input "T"
type input "2"
type input "0"
type input "2"
type input "0"
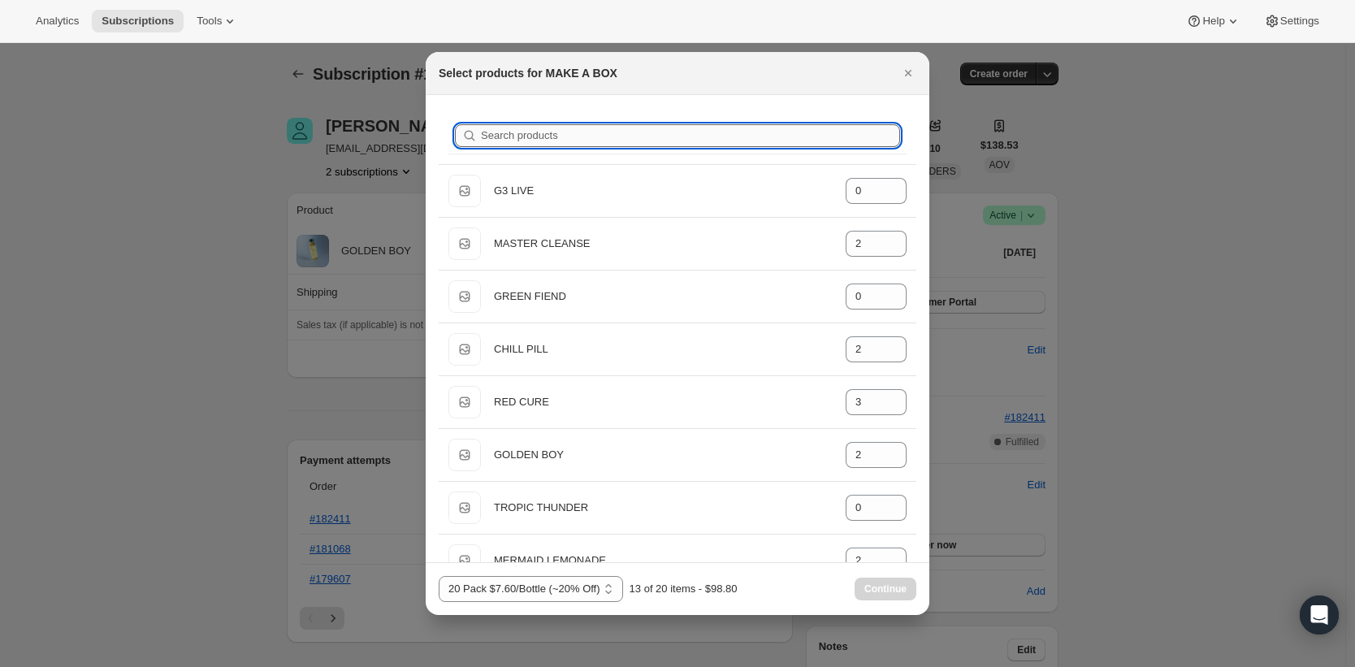
type input "0"
type input "TR"
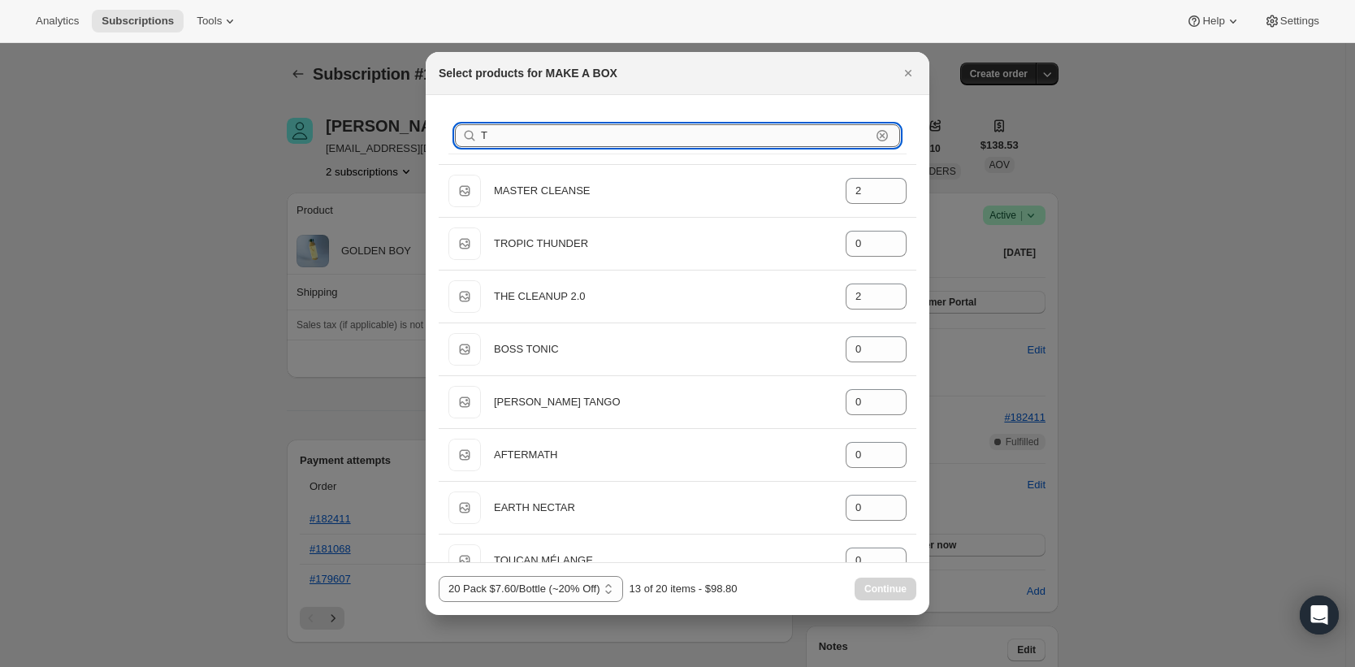
type input "0"
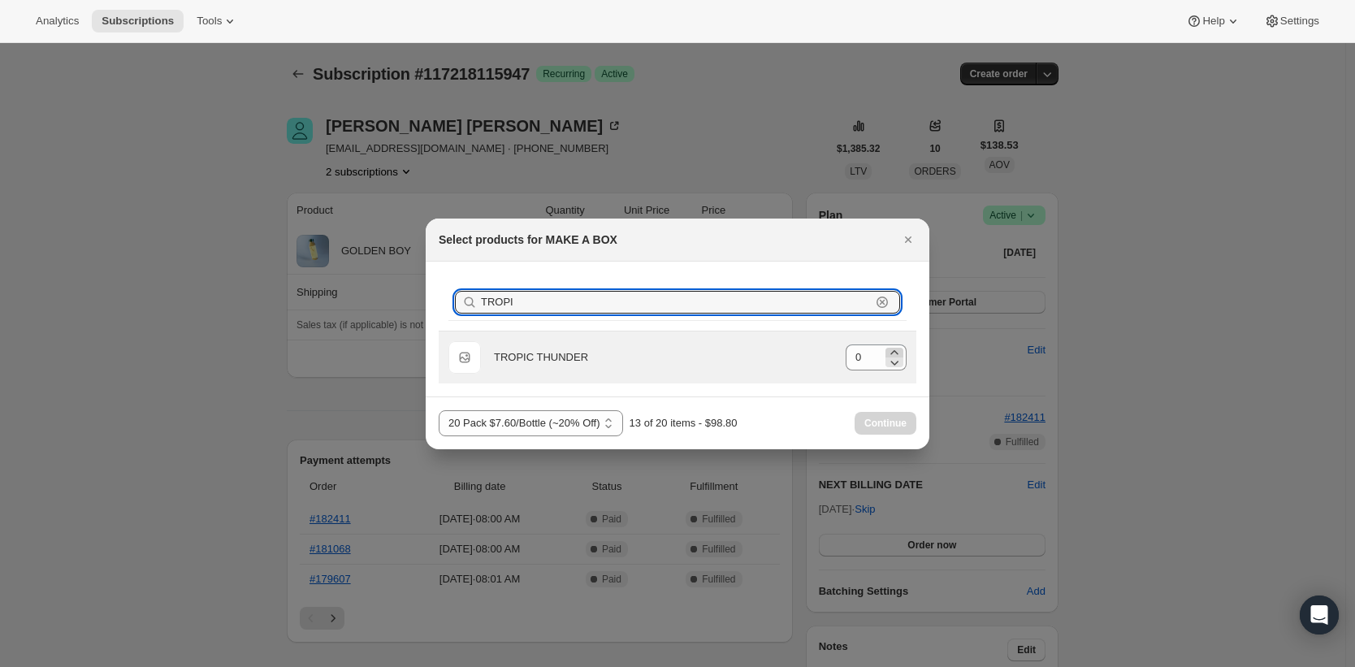
type input "TROPI"
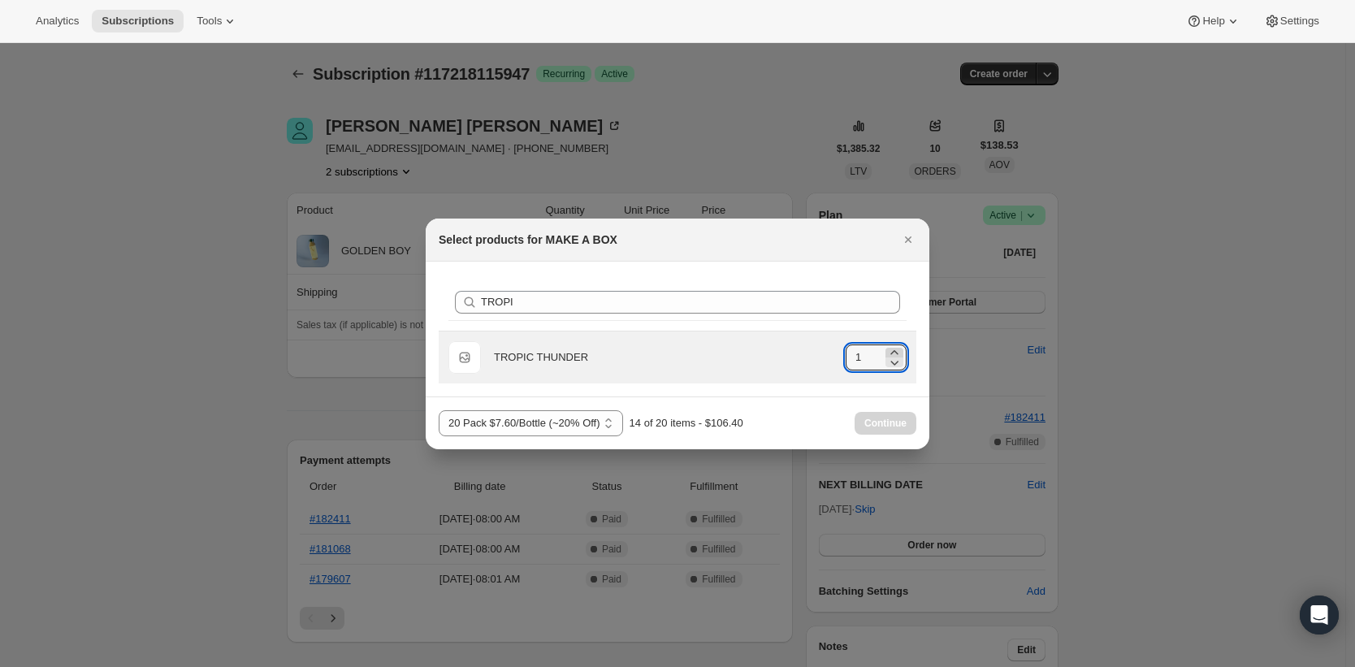
click at [896, 350] on icon ":rdh:" at bounding box center [894, 352] width 16 height 16
click at [891, 366] on icon ":rdh:" at bounding box center [894, 362] width 16 height 16
type input "2"
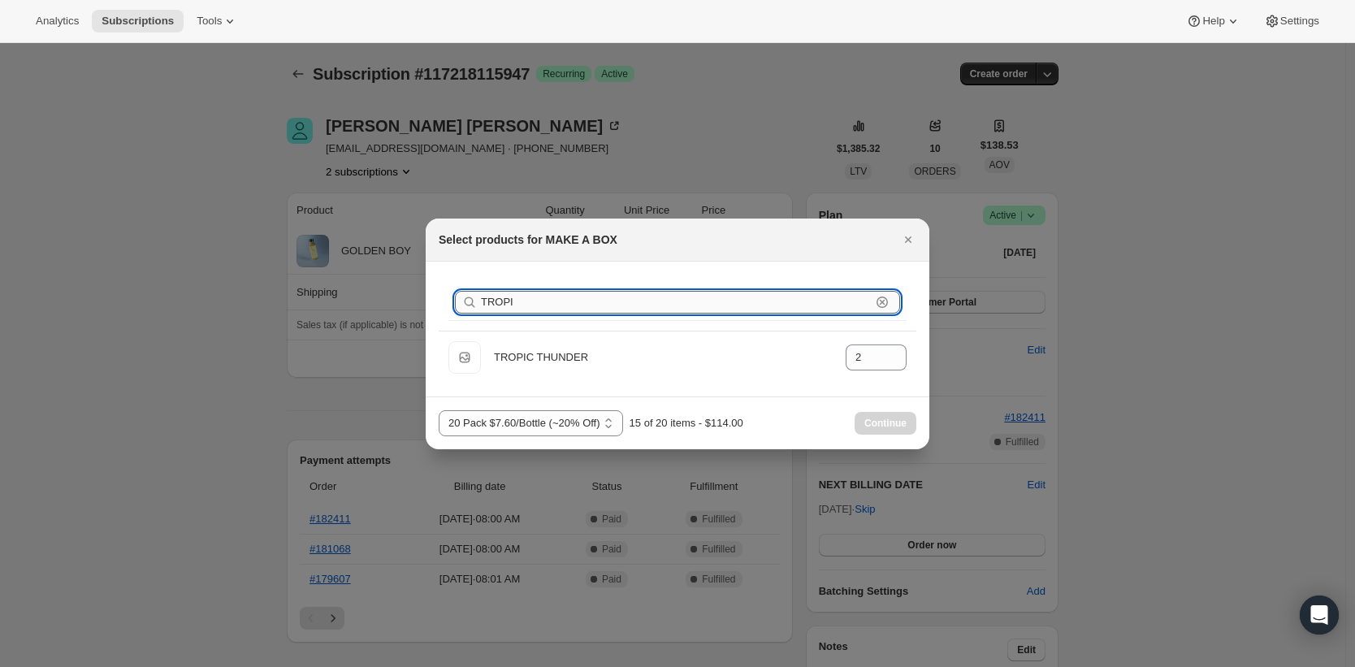
click at [802, 296] on input "TROPI" at bounding box center [676, 302] width 390 height 23
click at [804, 294] on input "TROPI" at bounding box center [676, 302] width 390 height 23
type input "0"
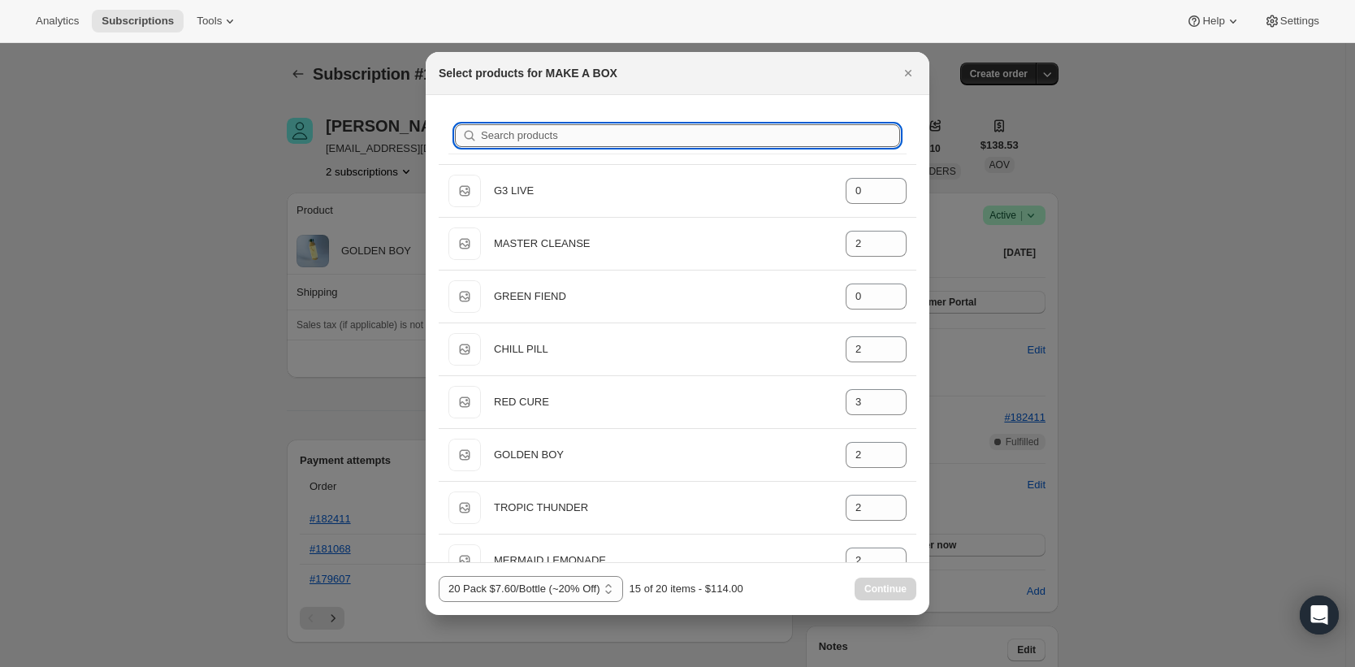
type input "T"
type input "2"
type input "0"
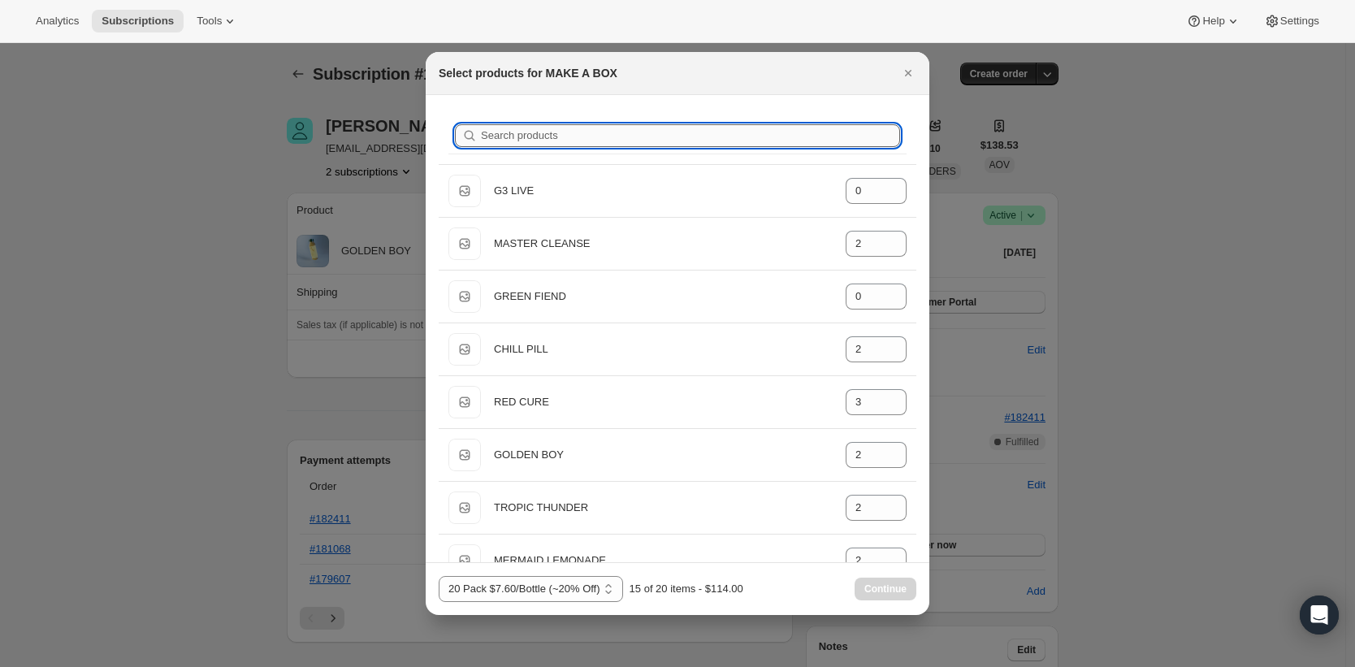
type input "0"
type input "TH"
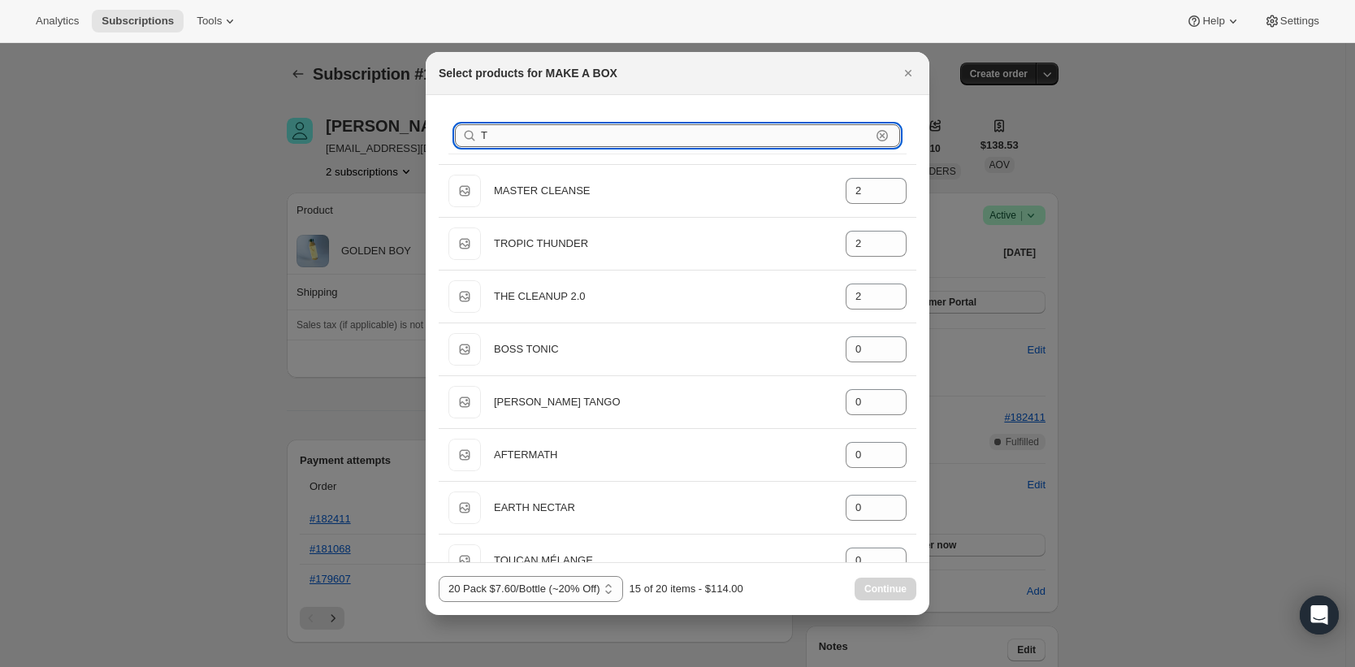
type input "0"
type input "THE"
type input "0"
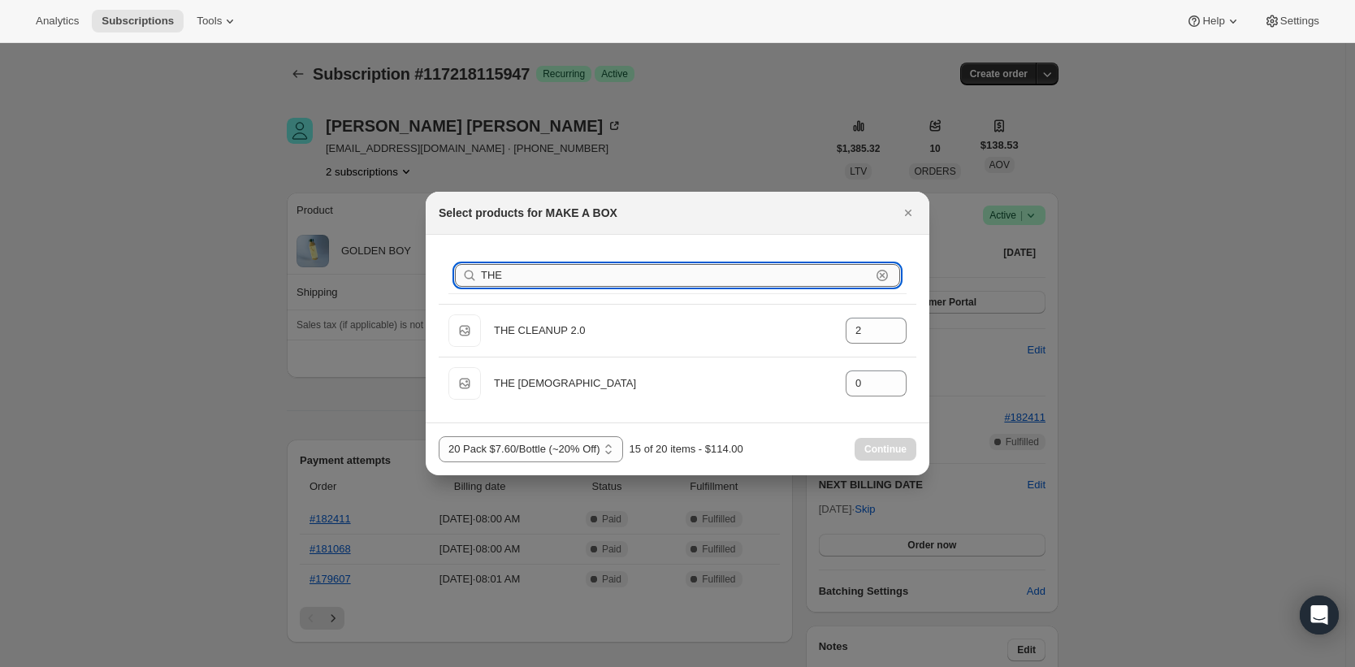
type input "TH"
type input "2"
type input "T"
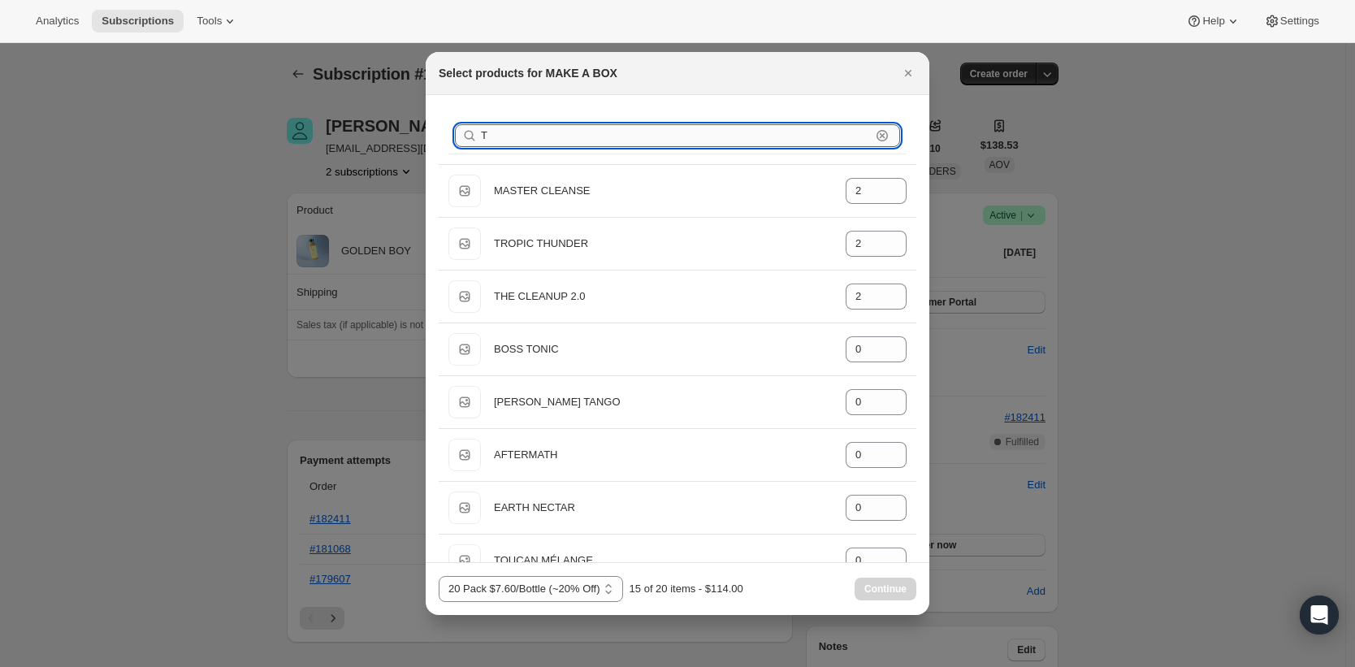
type input "0"
type input "2"
type input "3"
type input "2"
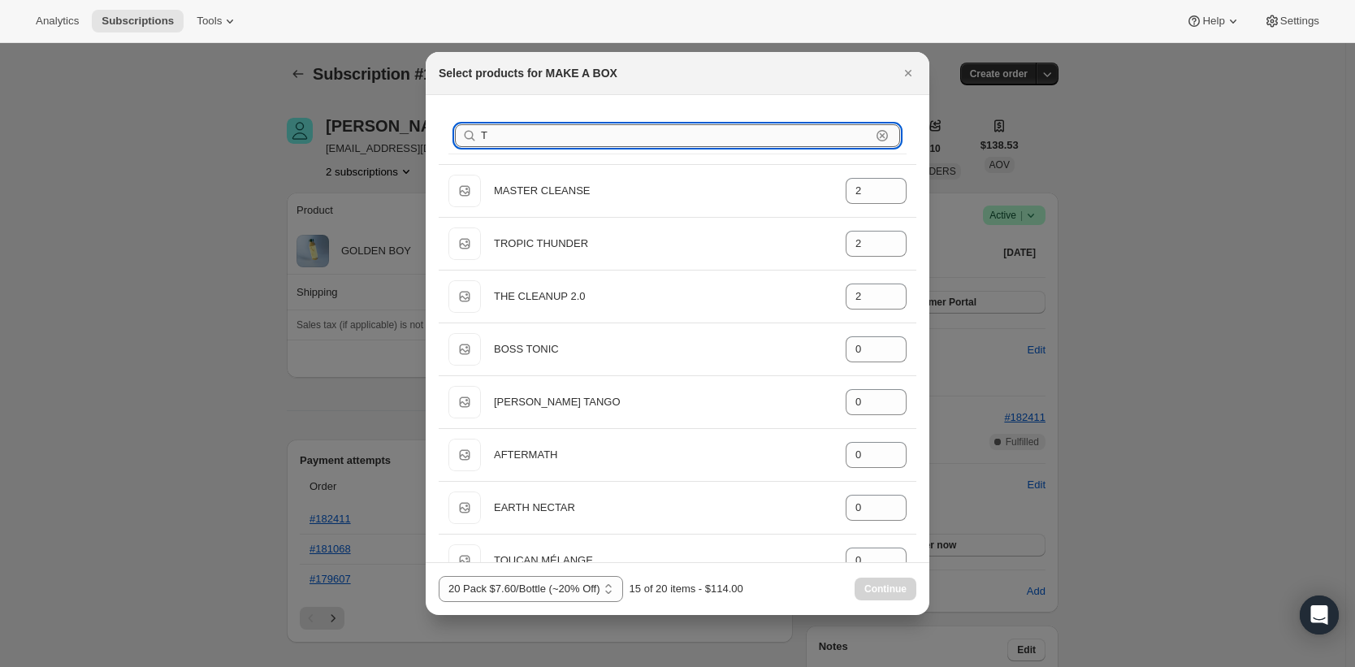
type input "2"
type input "B"
type input "2"
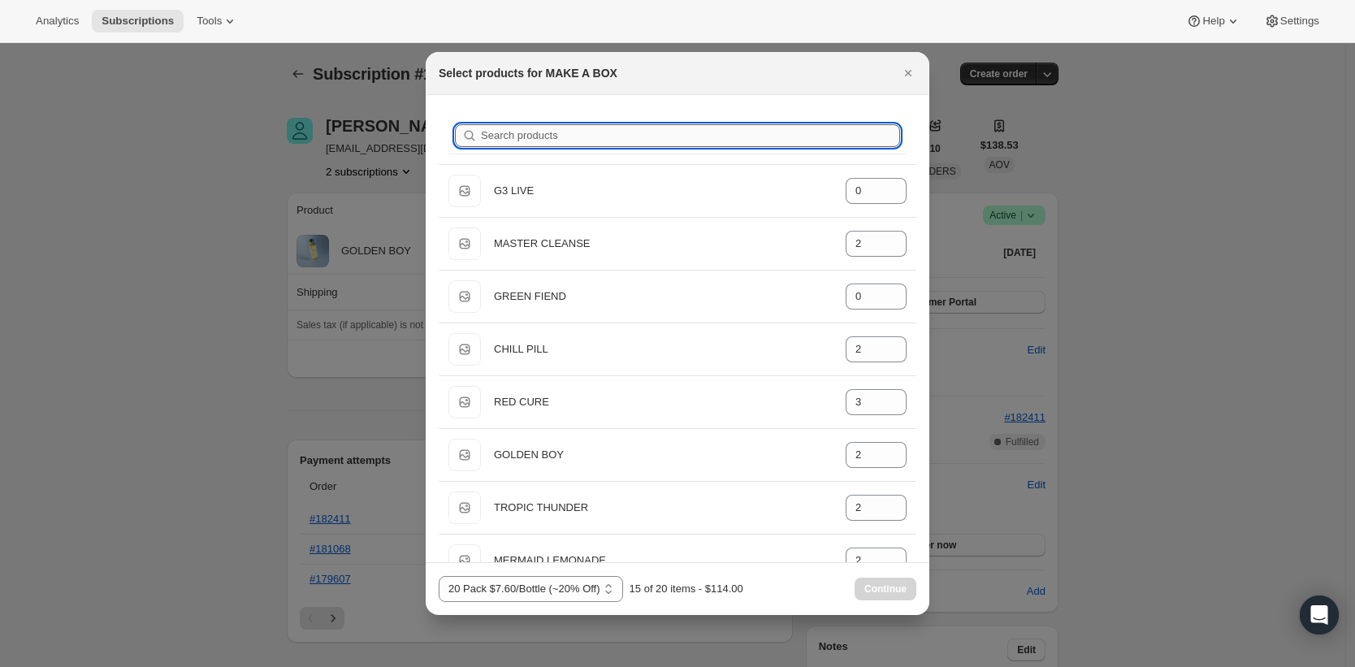
type input "0"
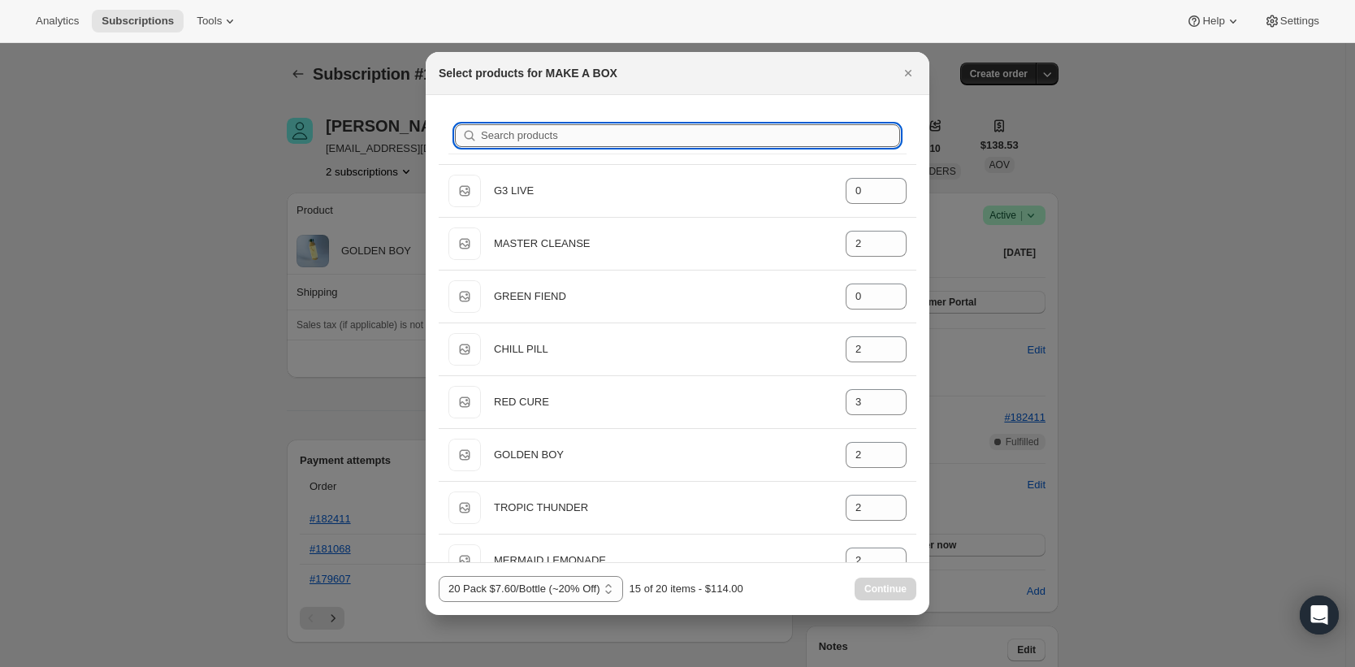
type input "0"
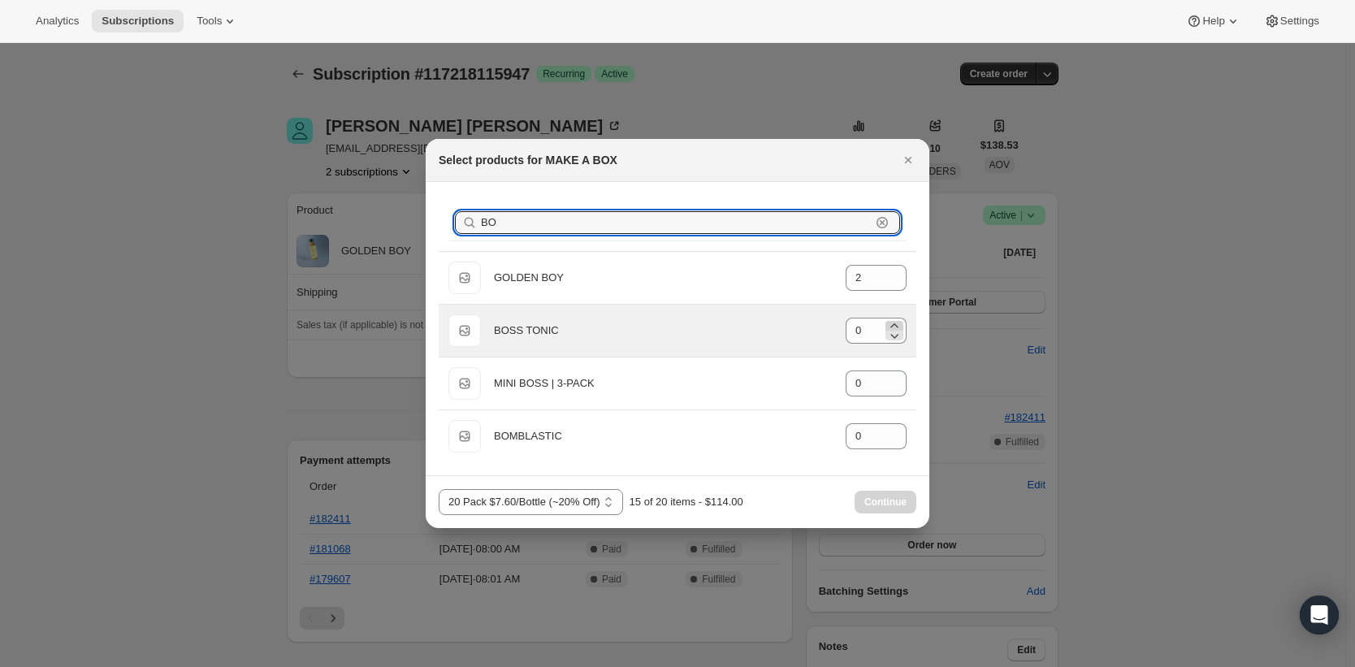
type input "BO"
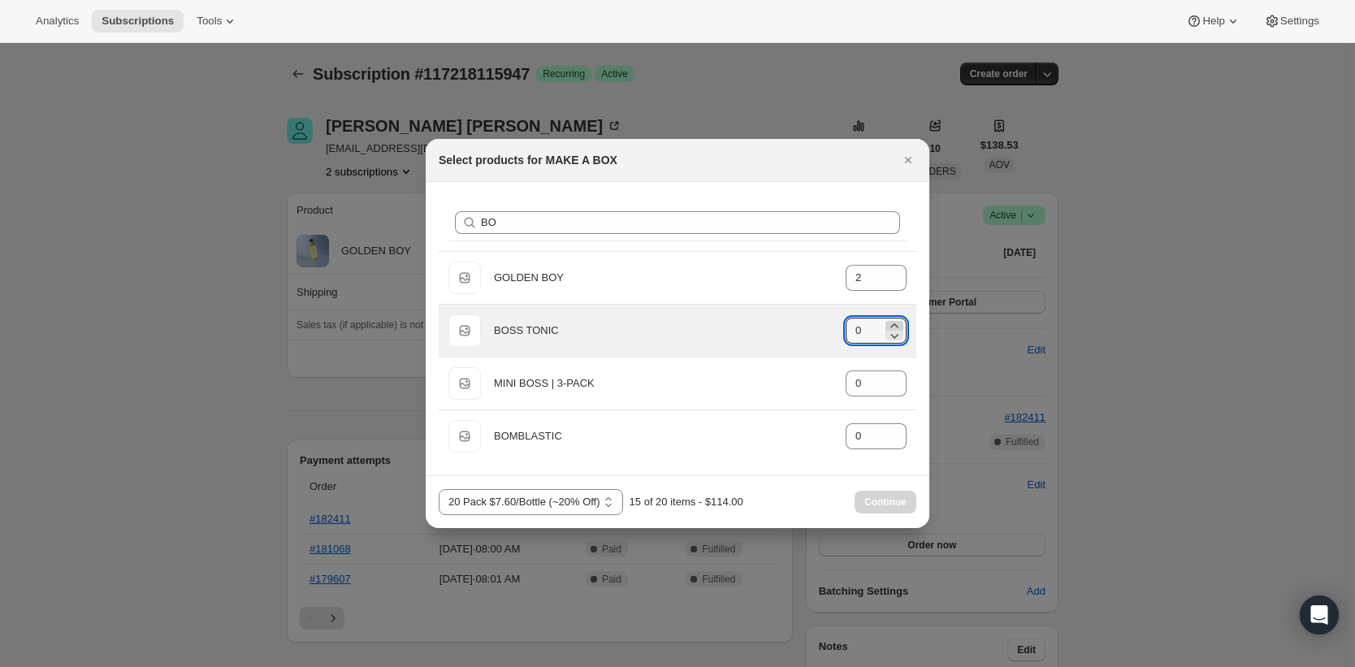
click at [890, 323] on icon ":rdh:" at bounding box center [894, 326] width 16 height 16
type input "2"
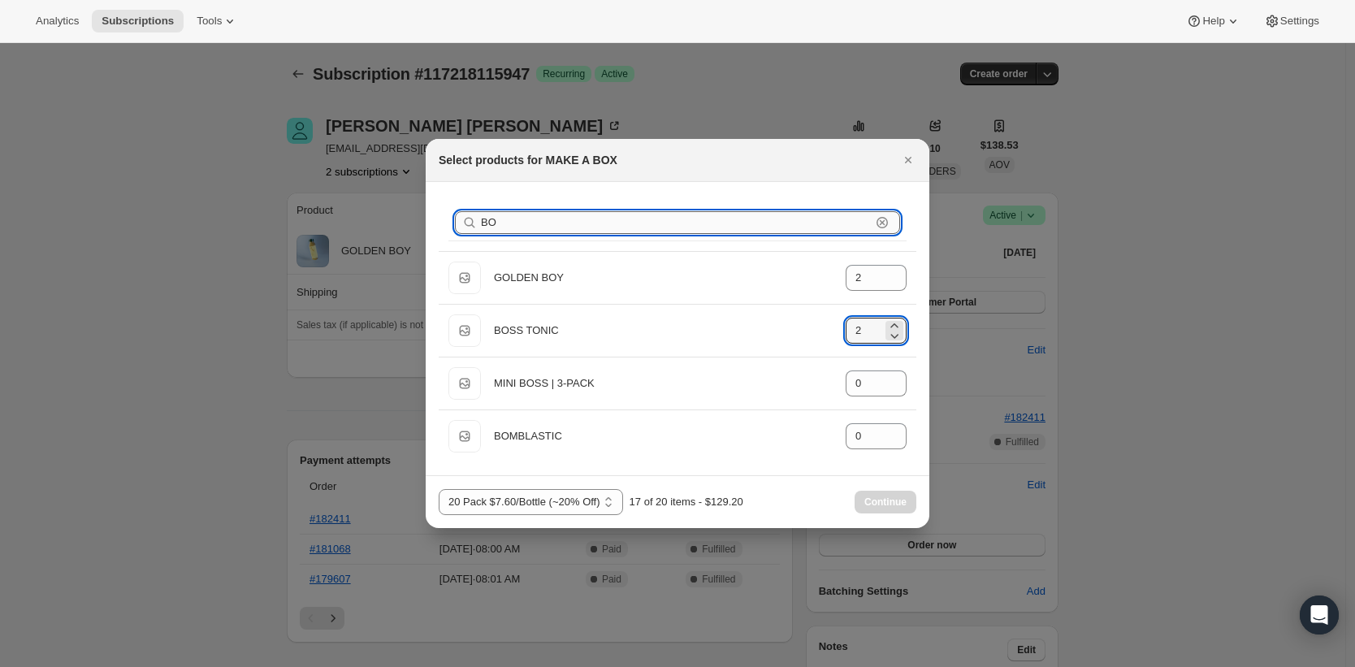
click at [665, 232] on input "BO" at bounding box center [676, 222] width 390 height 23
type input "0"
type input "2"
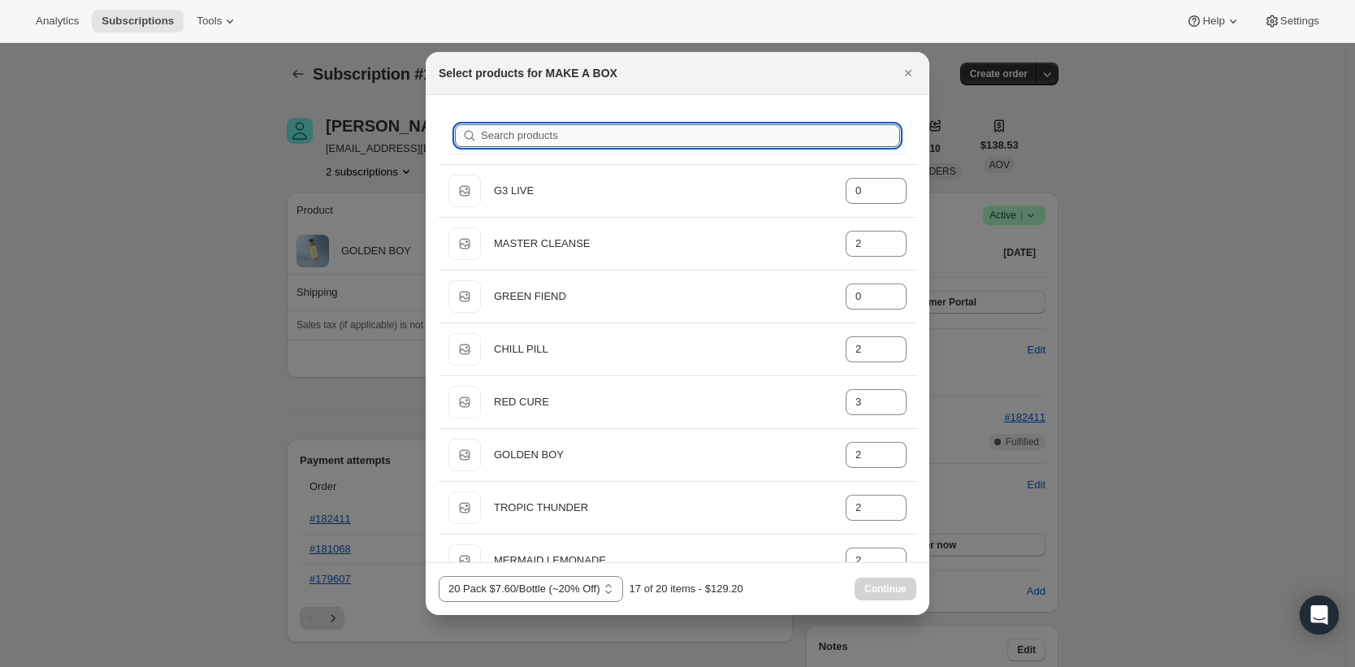
type input "S"
type input "2"
type input "0"
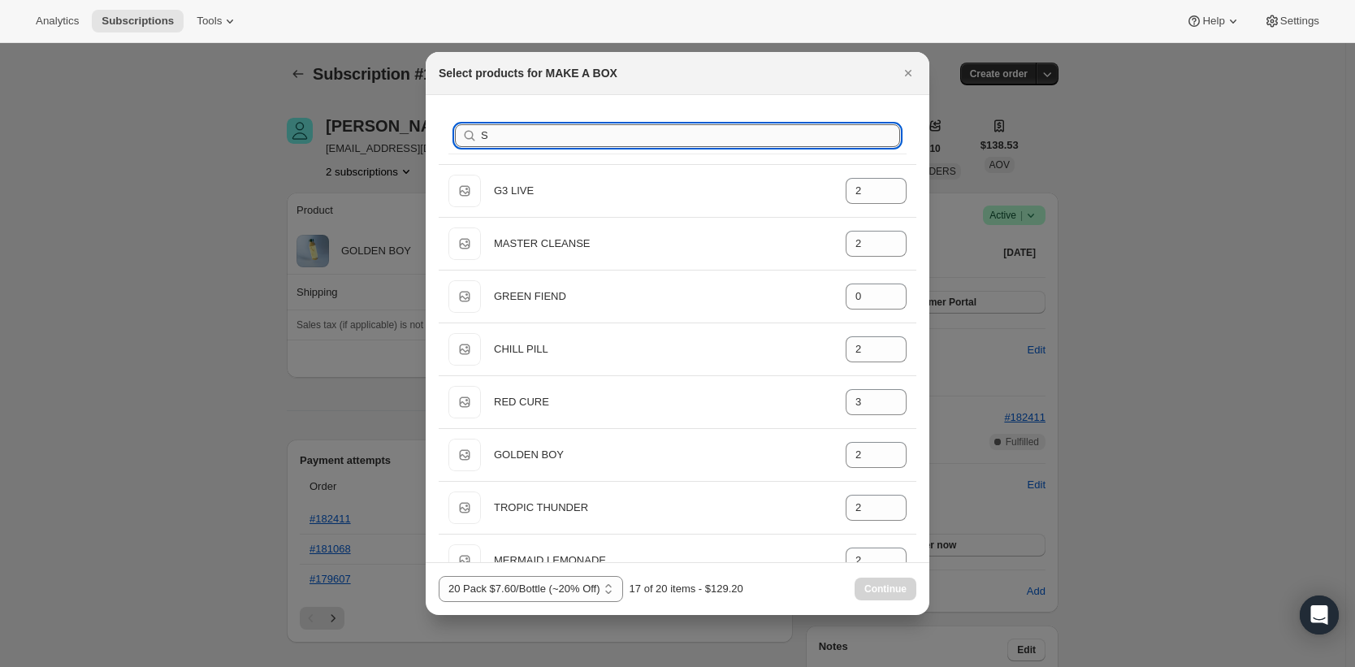
type input "0"
type input "SU"
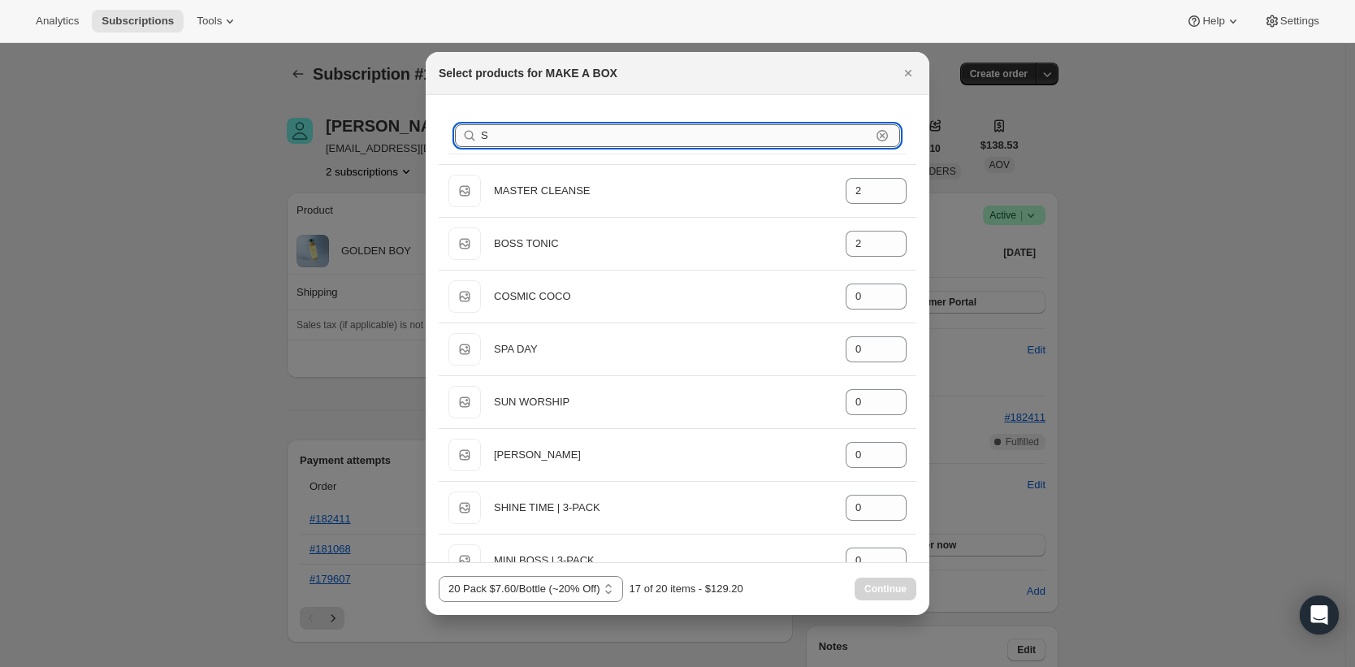
type input "0"
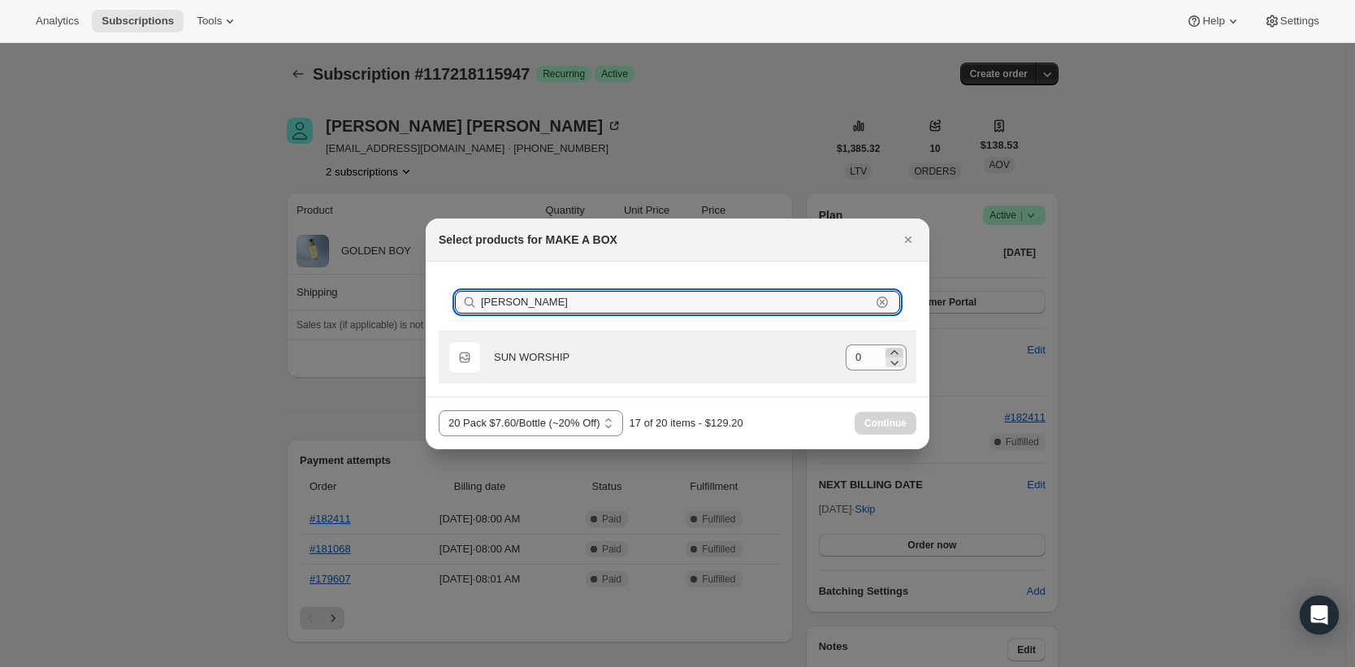
type input "[PERSON_NAME]"
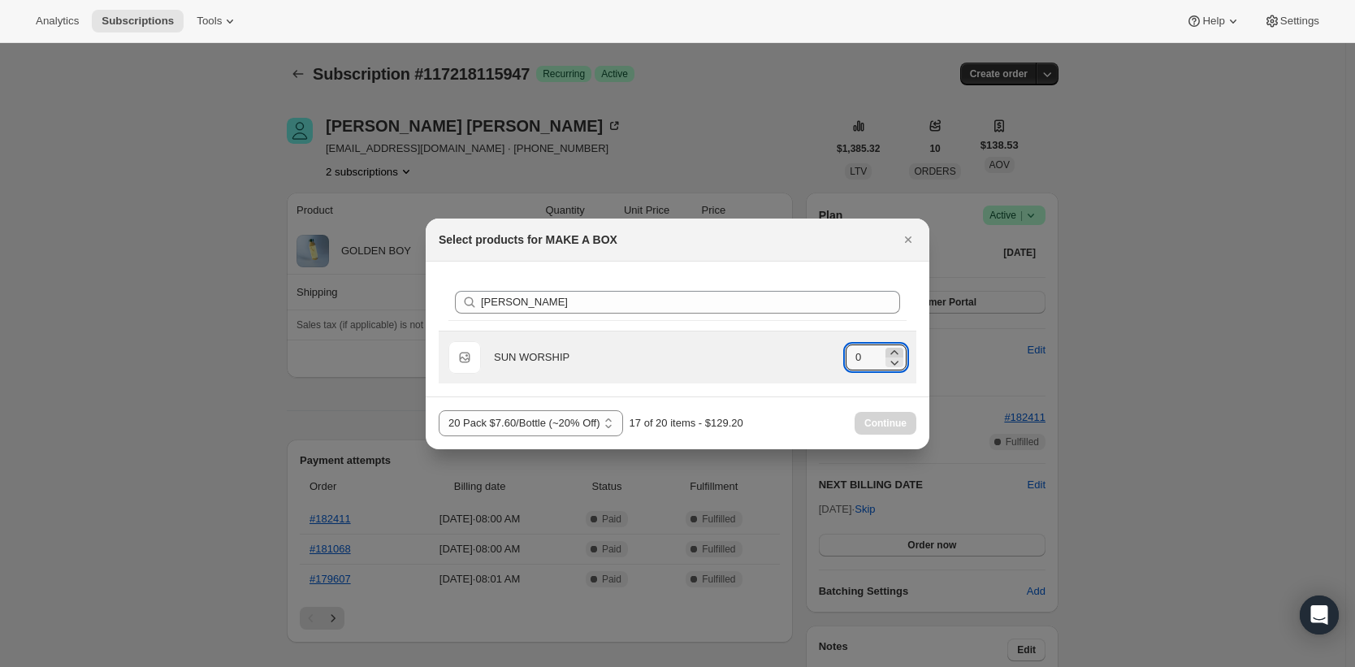
click at [893, 351] on icon ":rdh:" at bounding box center [893, 352] width 7 height 4
type input "1"
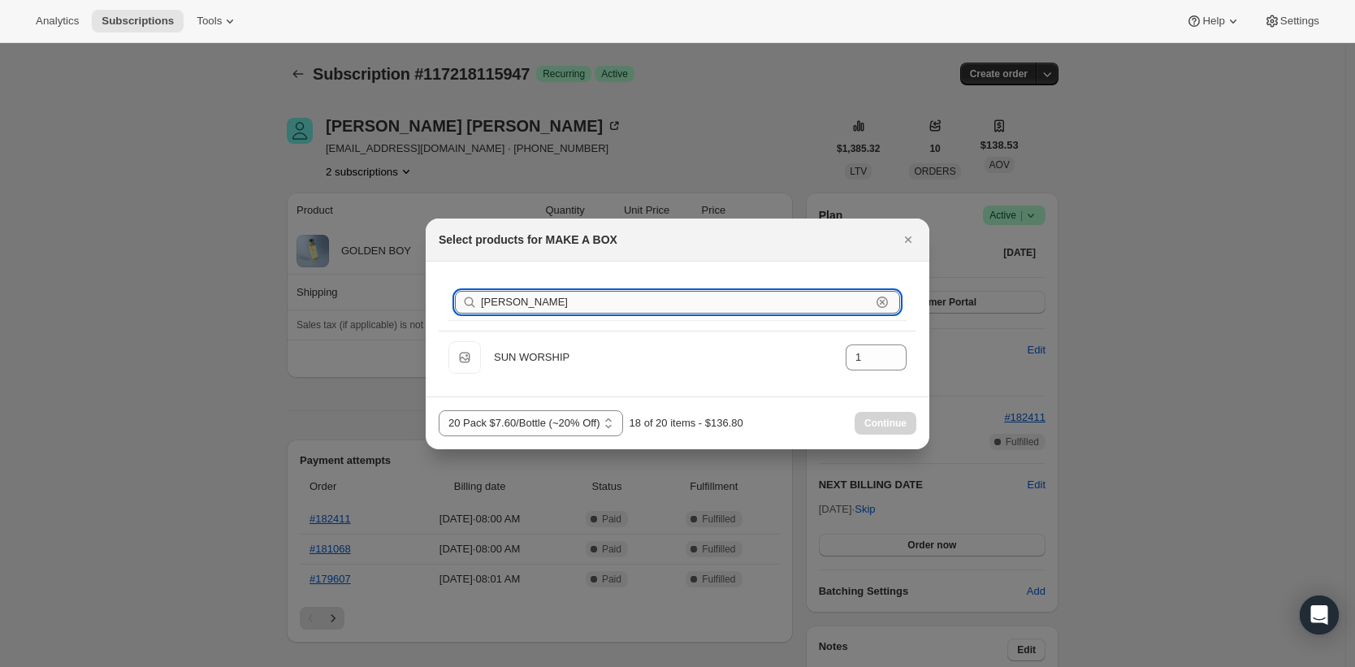
click at [738, 292] on input "[PERSON_NAME]" at bounding box center [676, 302] width 390 height 23
type input "0"
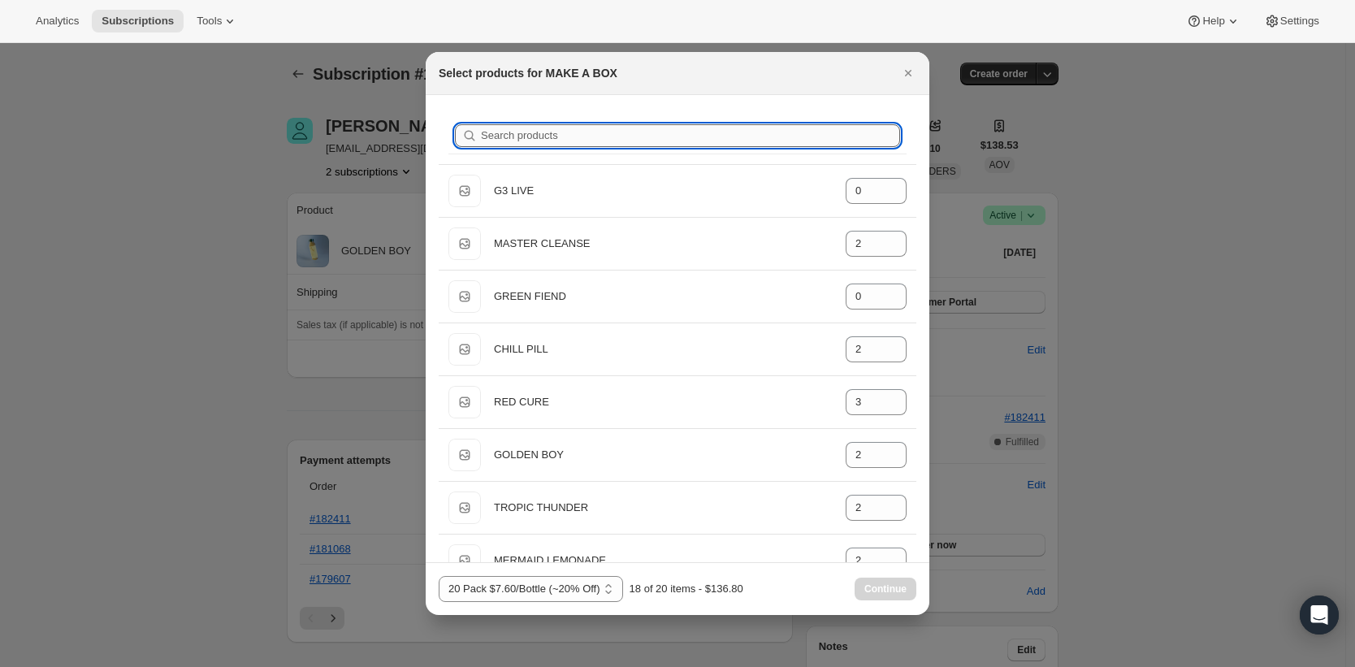
type input "A"
type input "2"
type input "0"
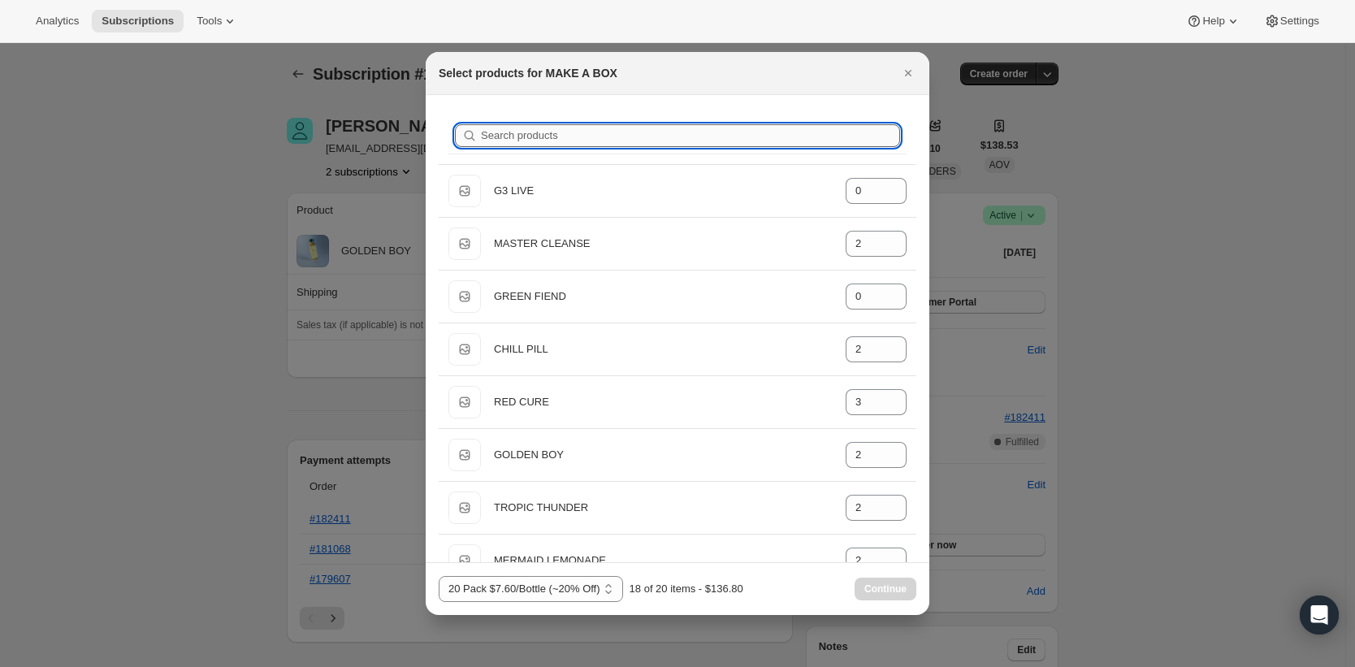
type input "0"
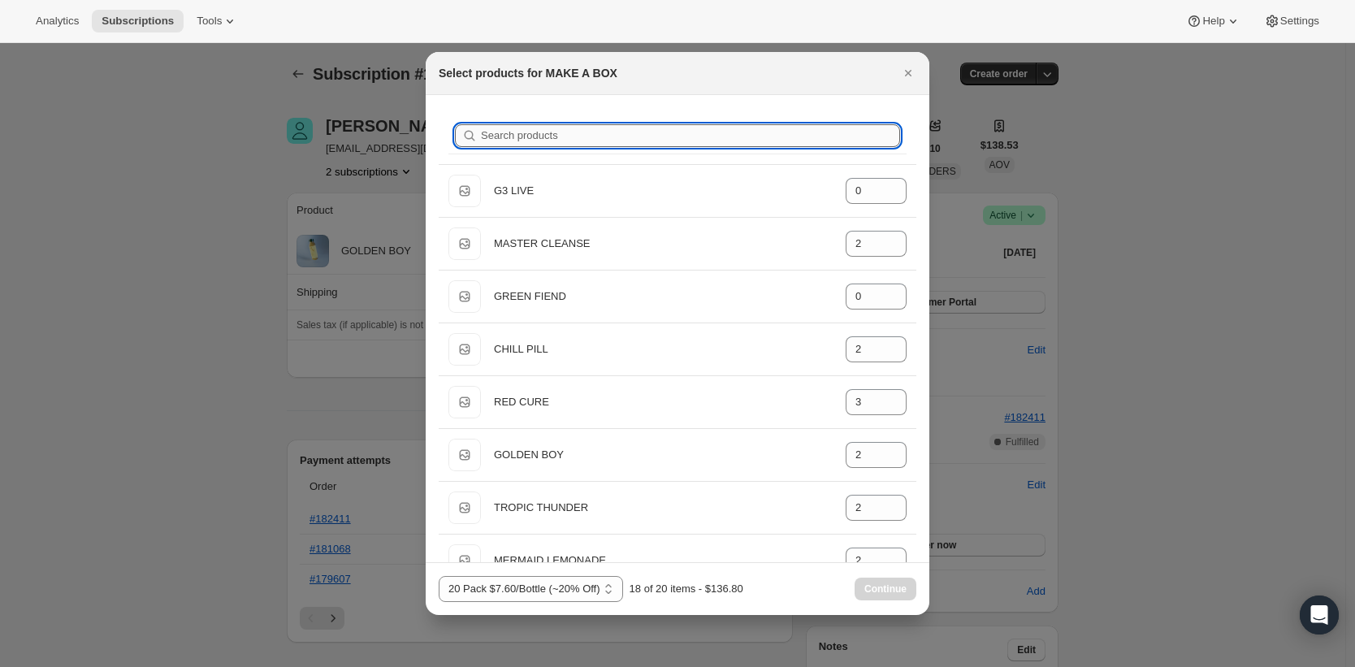
type input "0"
type input "AF"
type input "0"
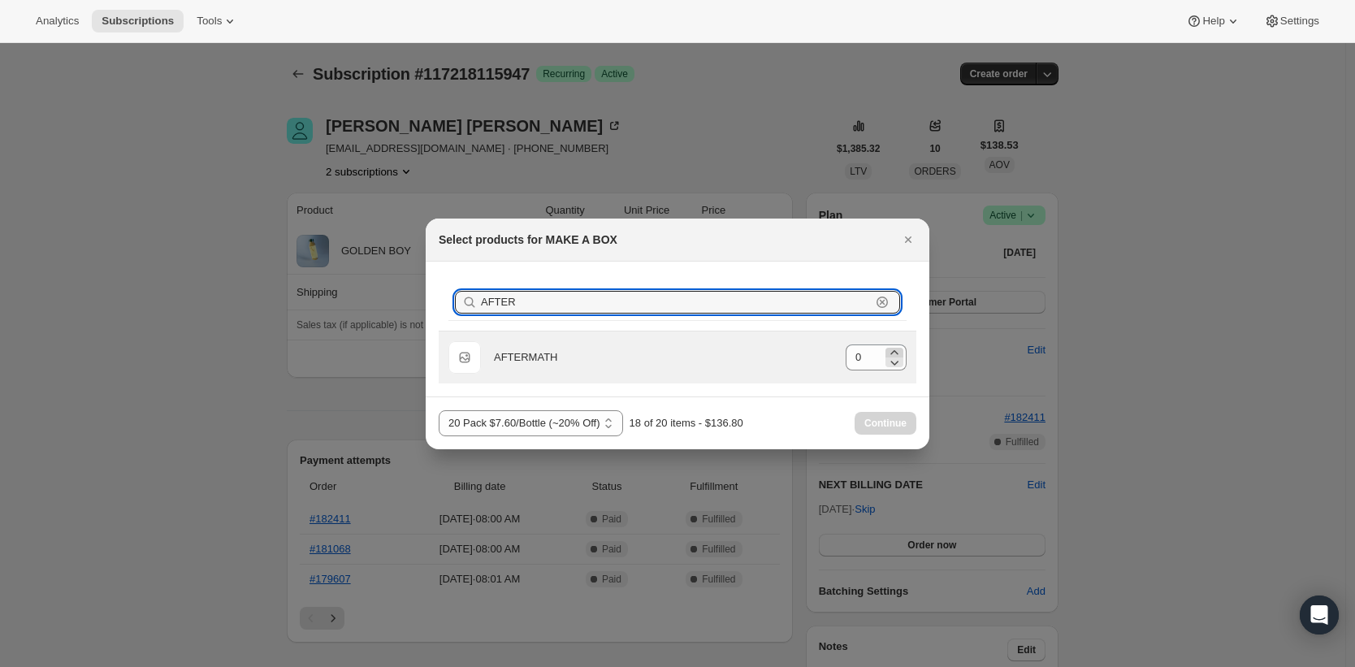
type input "AFTER"
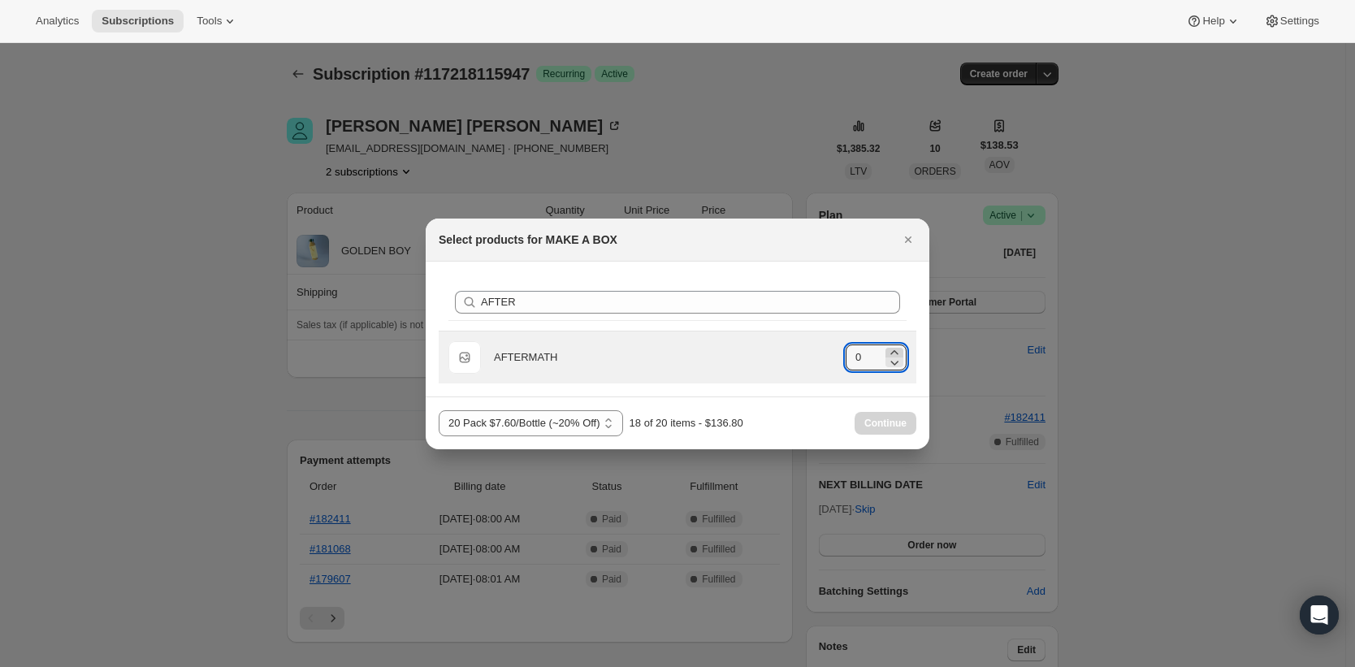
click at [892, 346] on icon ":rdh:" at bounding box center [894, 352] width 16 height 16
click at [888, 348] on icon ":rdh:" at bounding box center [894, 352] width 16 height 16
type input "2"
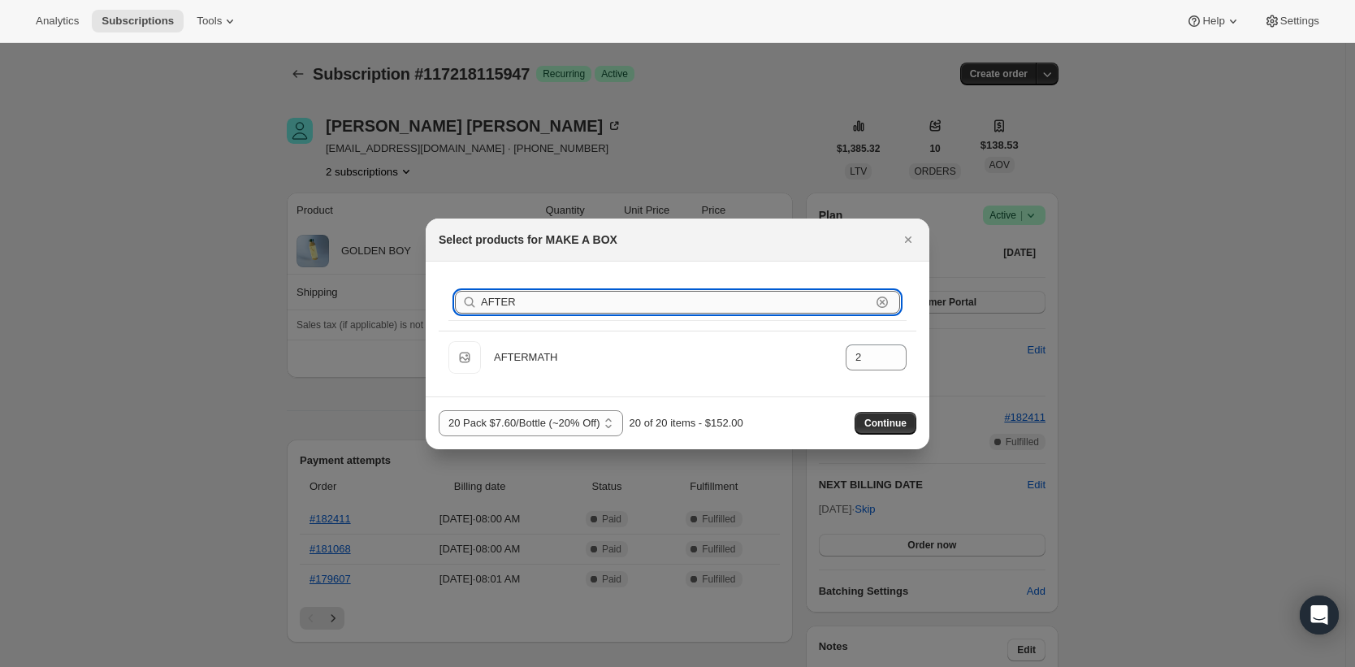
click at [627, 301] on input "AFTER" at bounding box center [676, 302] width 390 height 23
type input "0"
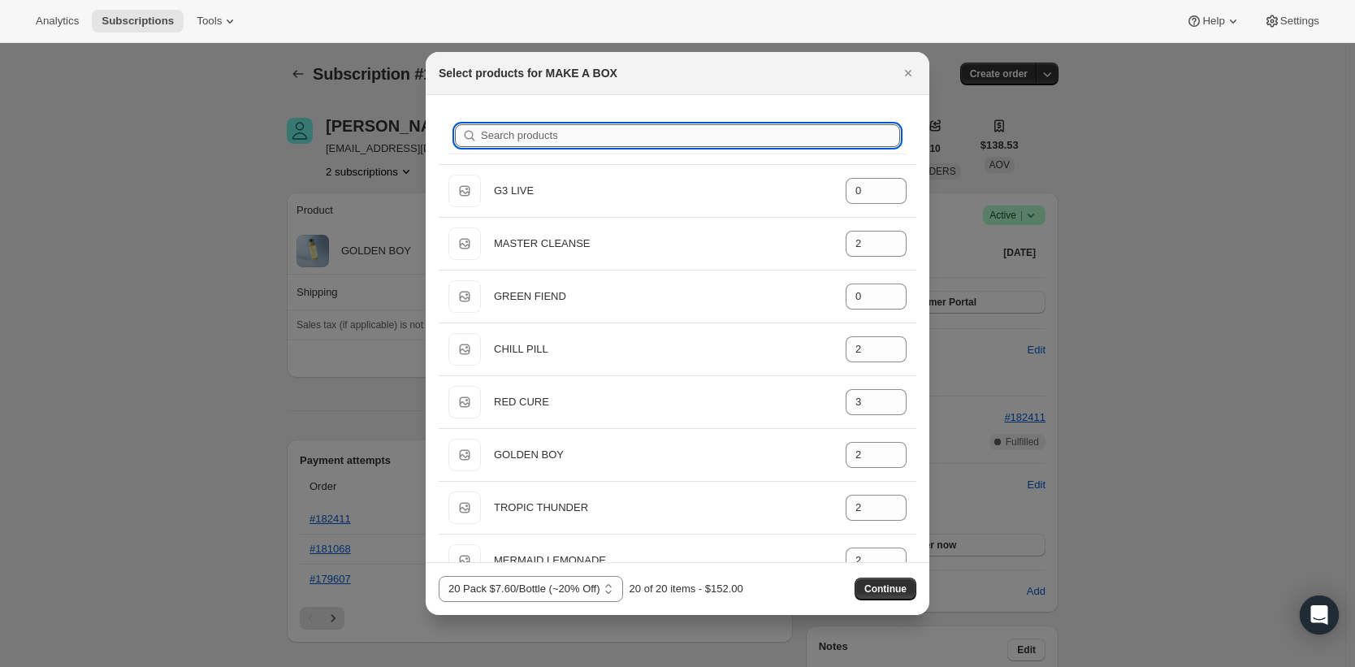
type input "B"
type input "2"
type input "0"
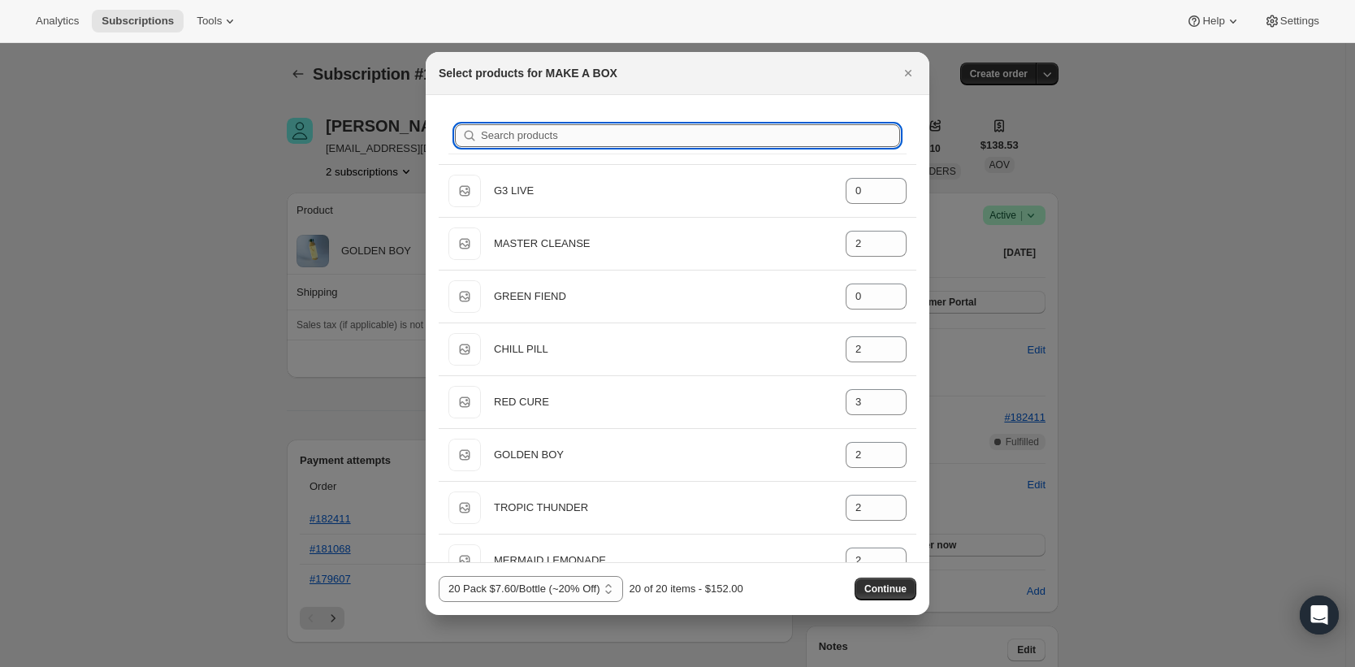
type input "0"
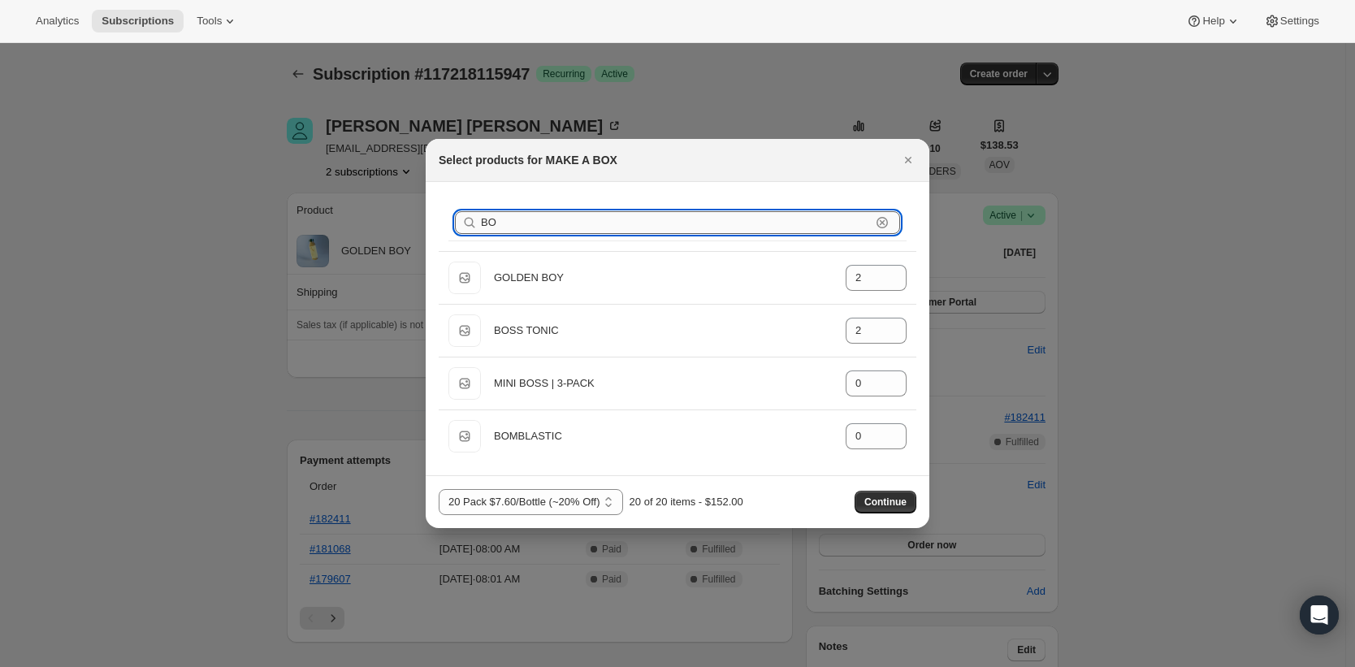
type input "BOM"
type input "0"
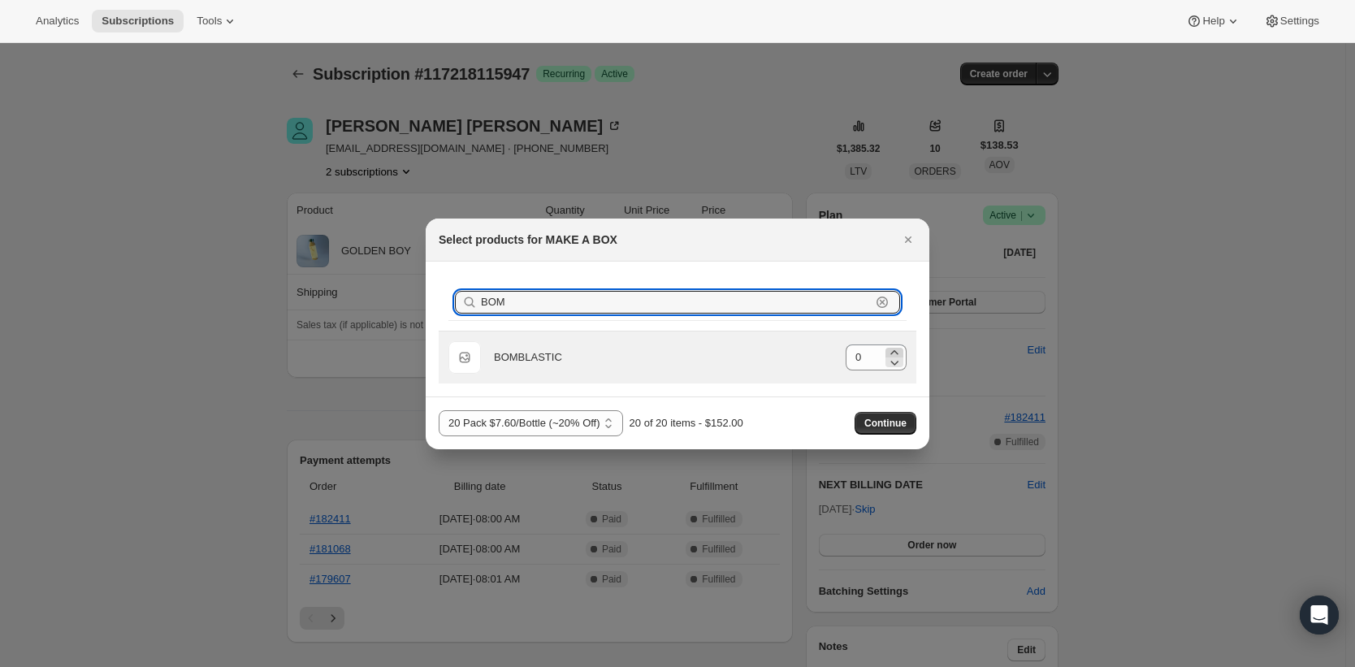
type input "BOM"
click at [897, 350] on icon ":rdh:" at bounding box center [894, 352] width 16 height 16
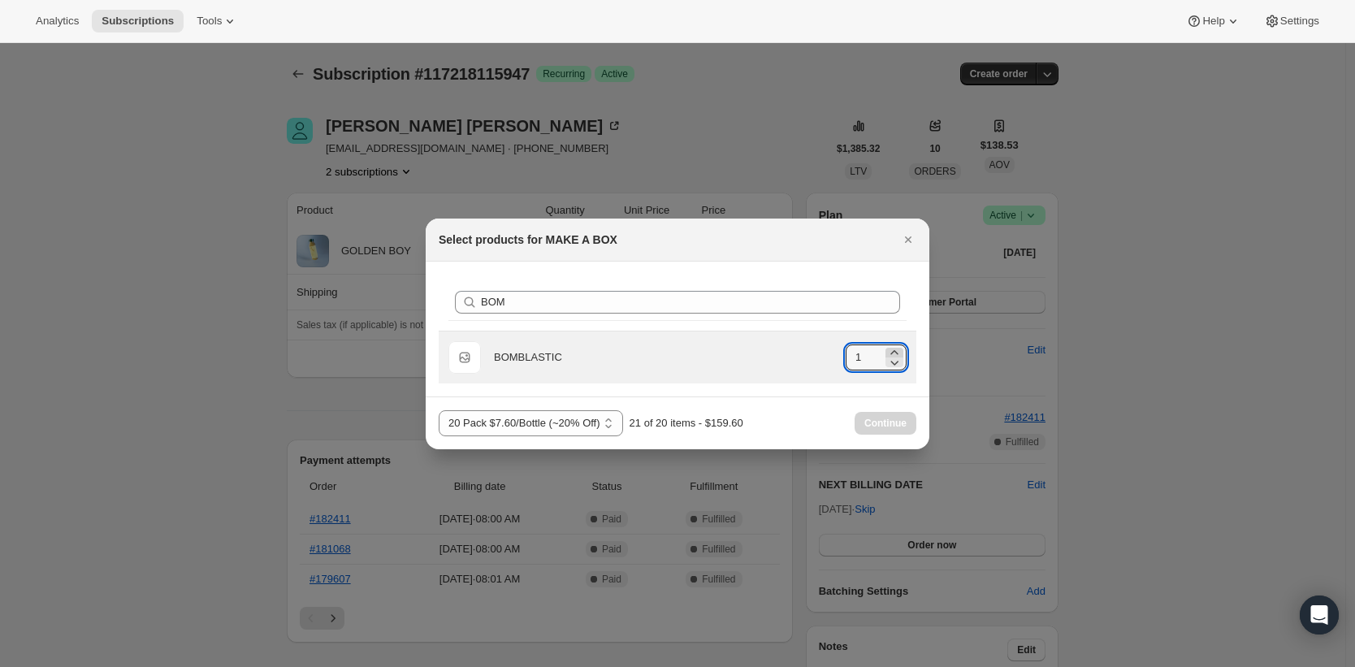
click at [897, 350] on icon ":rdh:" at bounding box center [894, 352] width 16 height 16
type input "2"
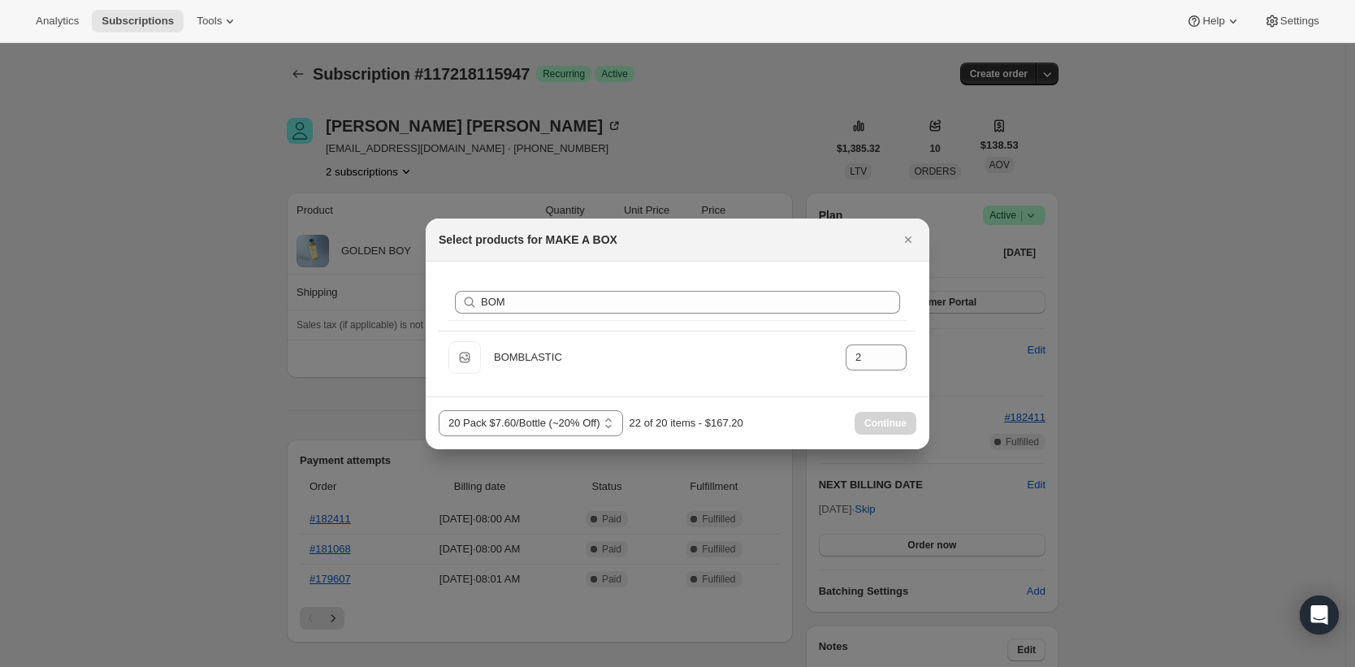
click at [746, 391] on div "Search products BOM Clear Default Title BOMBLASTIC gid://shopify/ProductVariant…" at bounding box center [678, 329] width 504 height 135
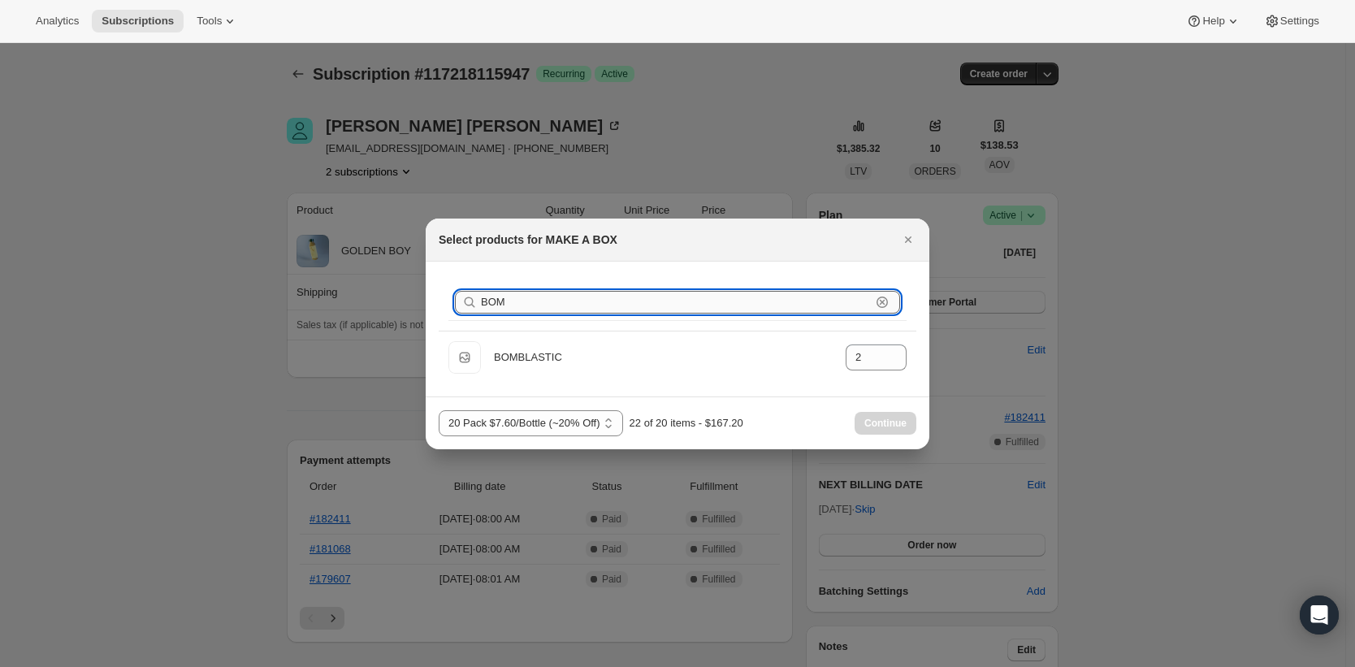
click at [658, 298] on input "BOM" at bounding box center [676, 302] width 390 height 23
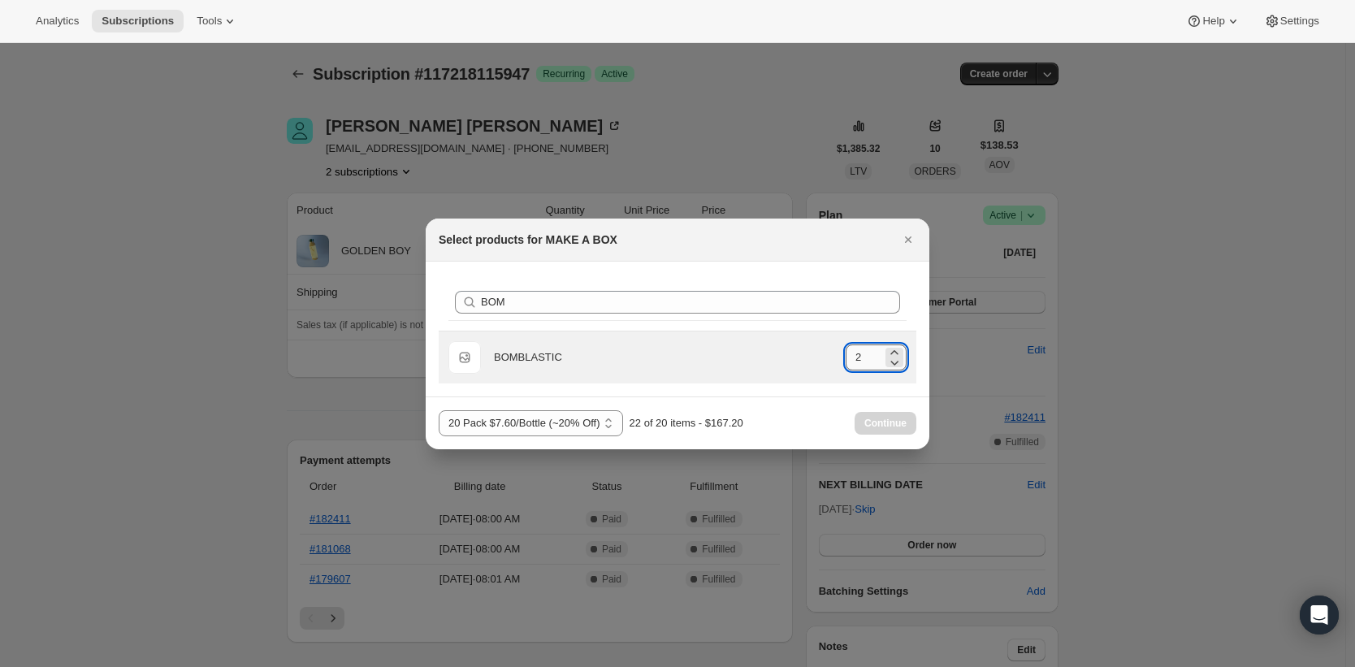
click at [867, 361] on input "2" at bounding box center [864, 357] width 37 height 26
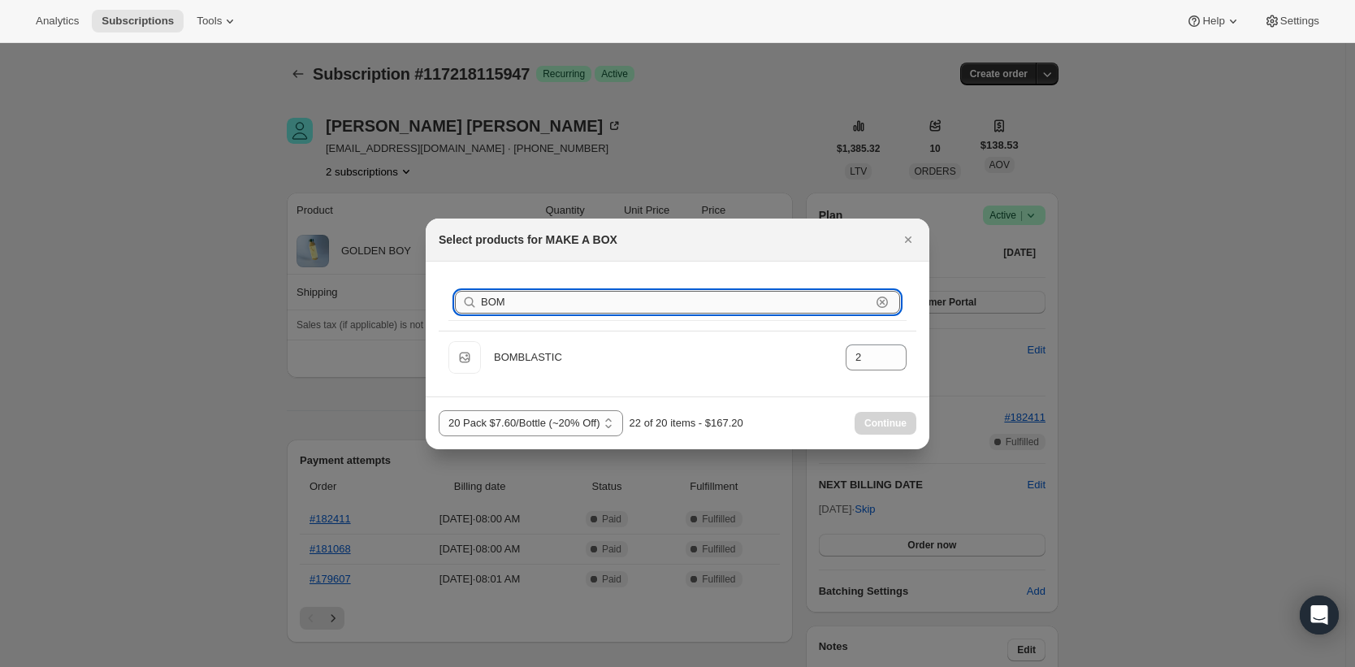
click at [694, 312] on input "BOM" at bounding box center [676, 302] width 390 height 23
click at [707, 302] on input "BOM" at bounding box center [676, 302] width 390 height 23
click at [885, 304] on icon ":rdh:" at bounding box center [882, 302] width 16 height 16
type input "0"
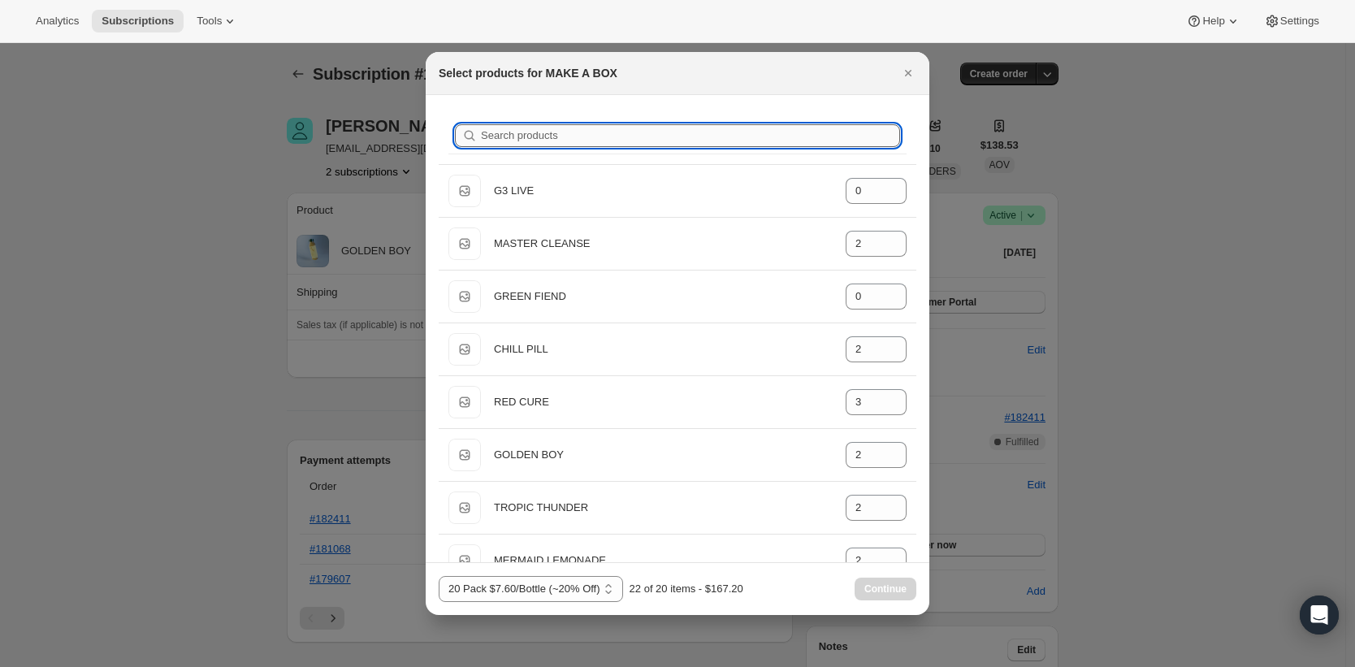
click at [530, 137] on input "Search products" at bounding box center [690, 135] width 419 height 23
type input "R"
type input "2"
type input "0"
type input "3"
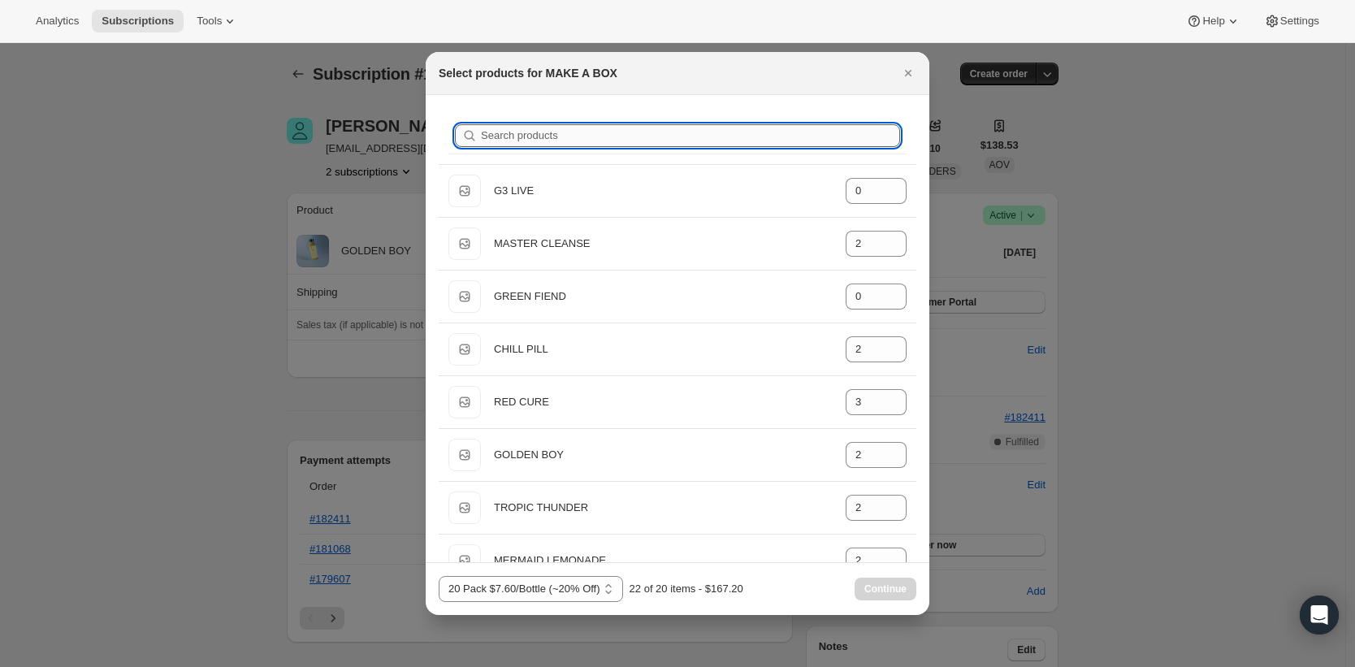
type input "2"
type input "0"
type input "1"
type input "2"
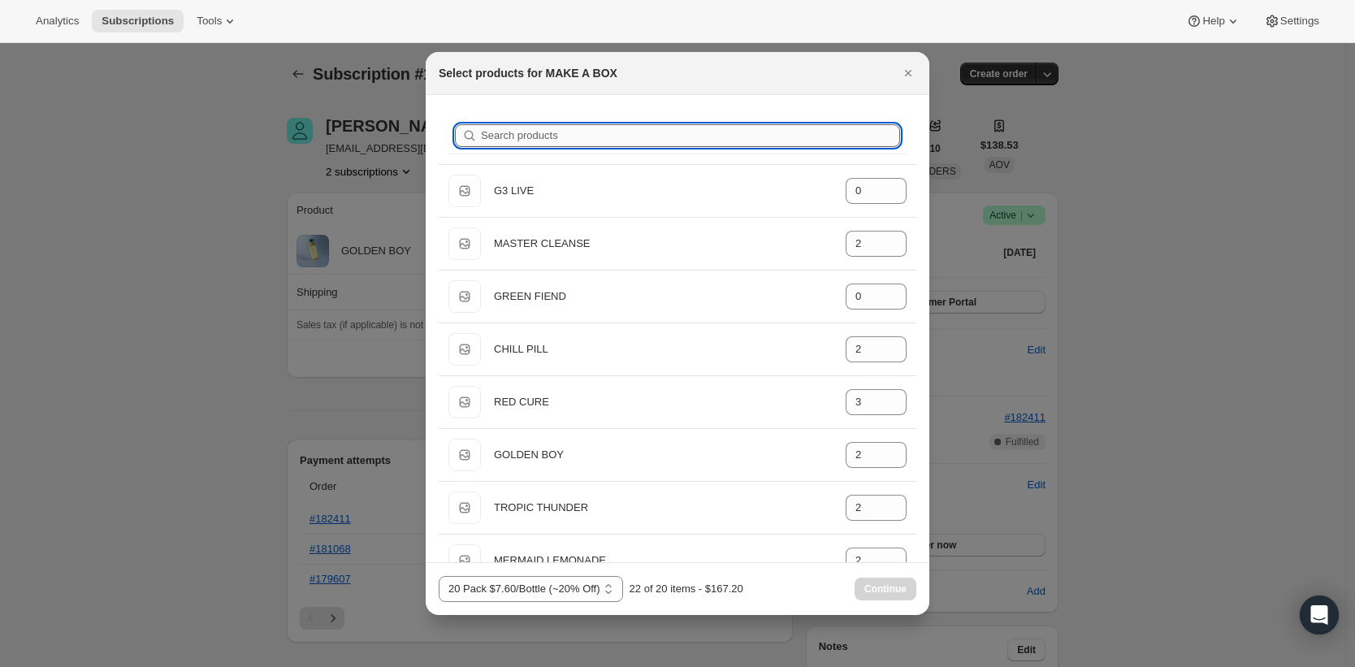
type input "0"
type input "RE"
type input "0"
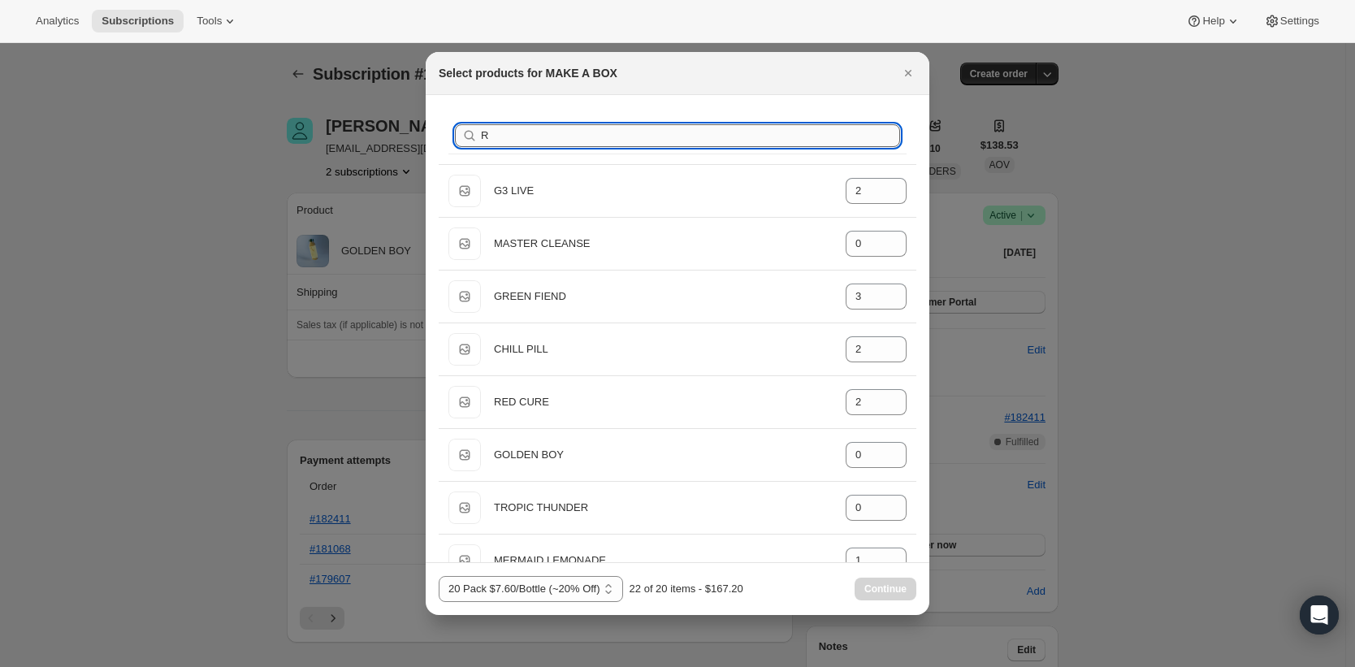
type input "3"
type input "0"
type input "RED"
type input "3"
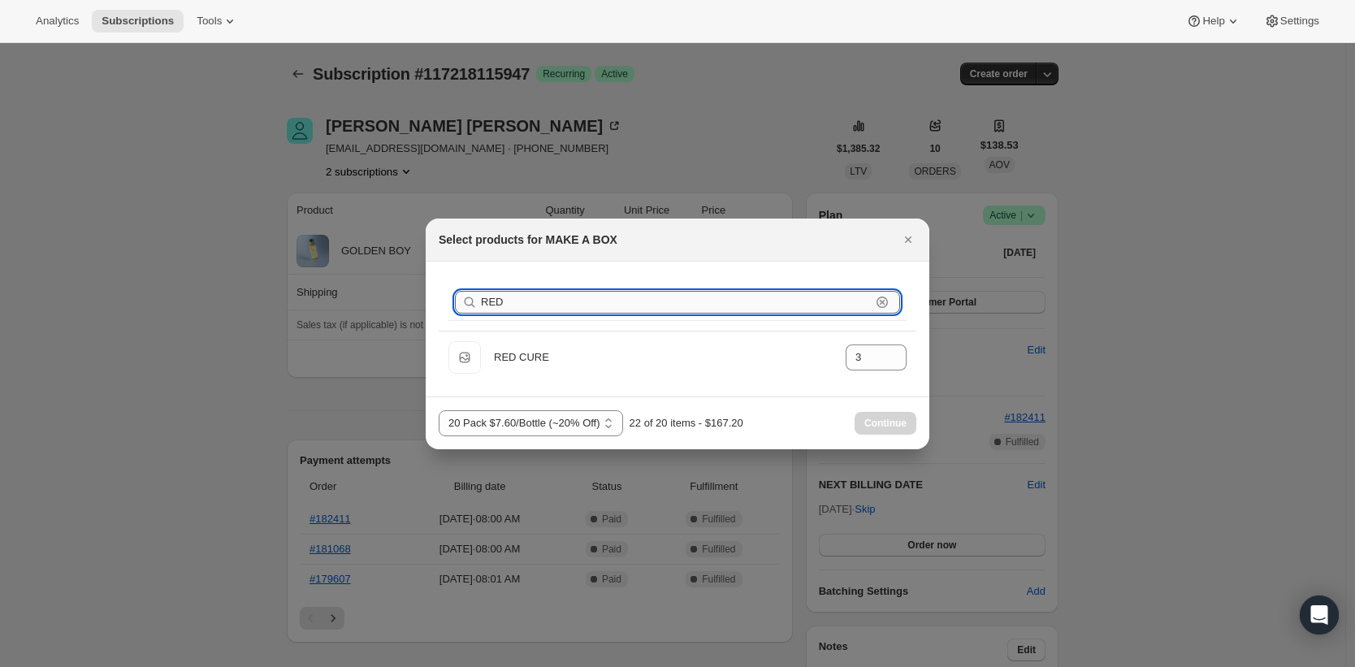
click at [561, 308] on input "RED" at bounding box center [676, 302] width 390 height 23
type input "M"
type input "2"
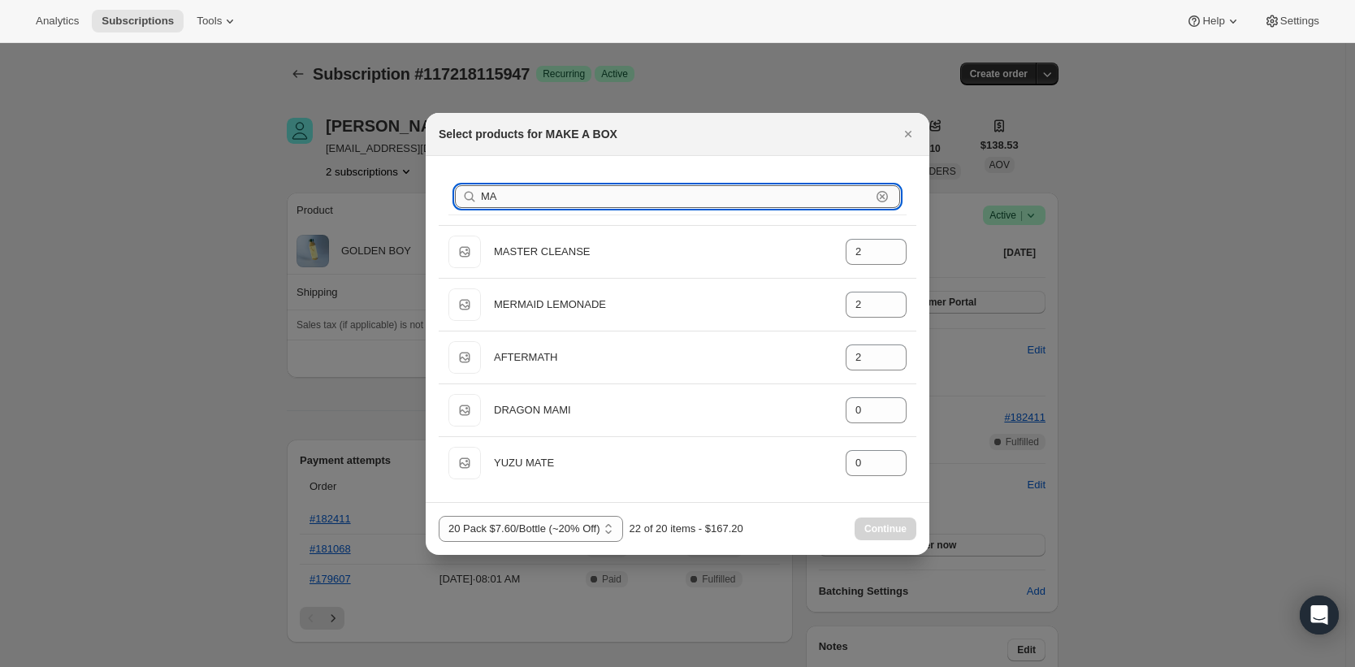
type input "M"
type input "0"
type input "2"
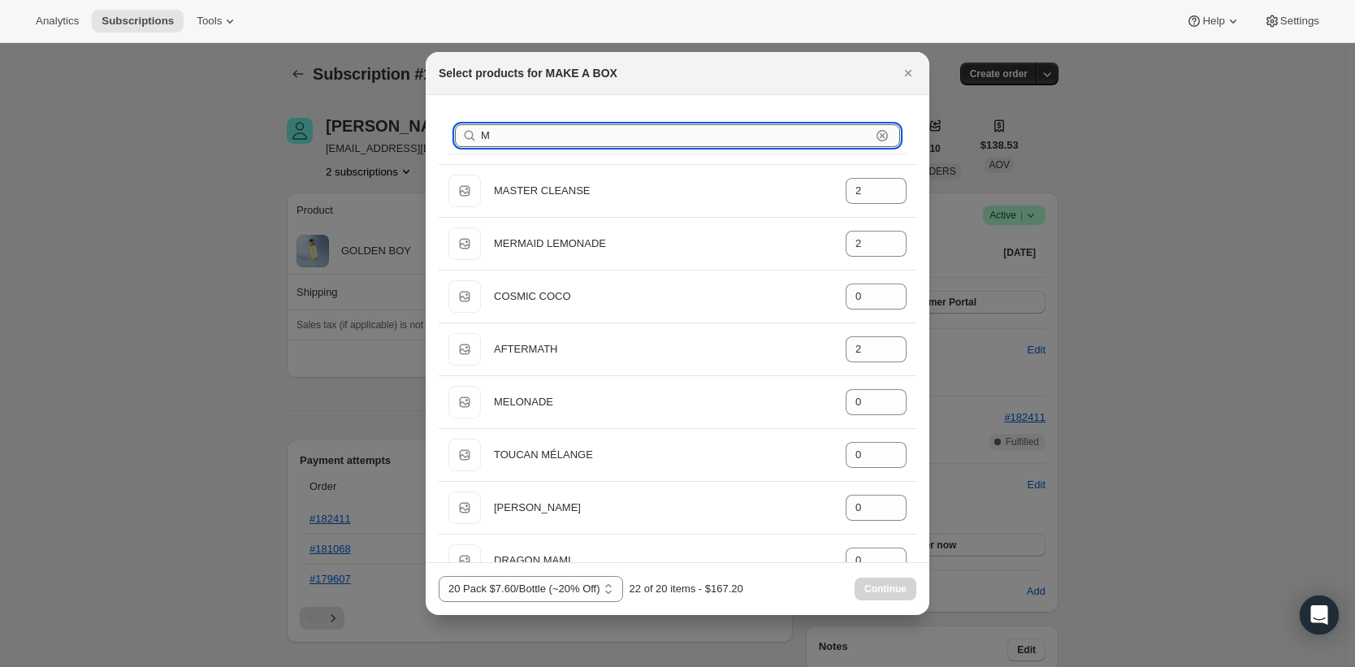
type input "0"
type input "3"
type input "2"
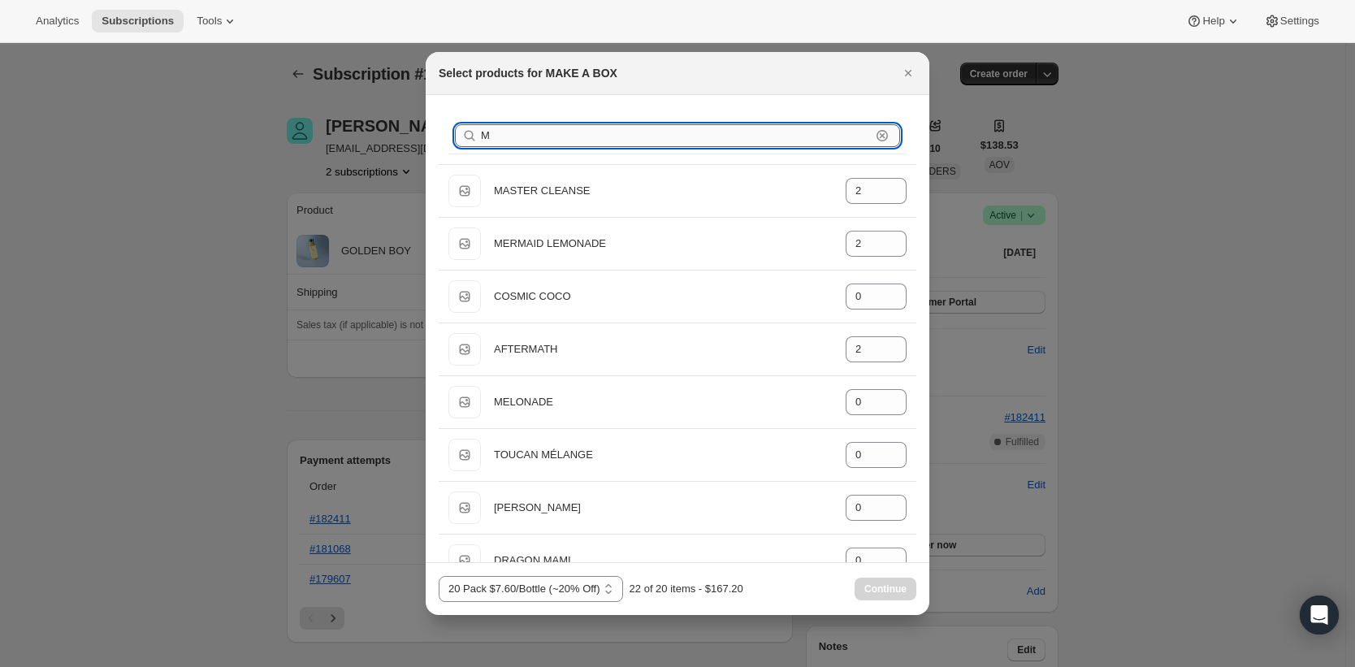
type input "2"
type input "F"
type input "G"
type input "0"
type input "2"
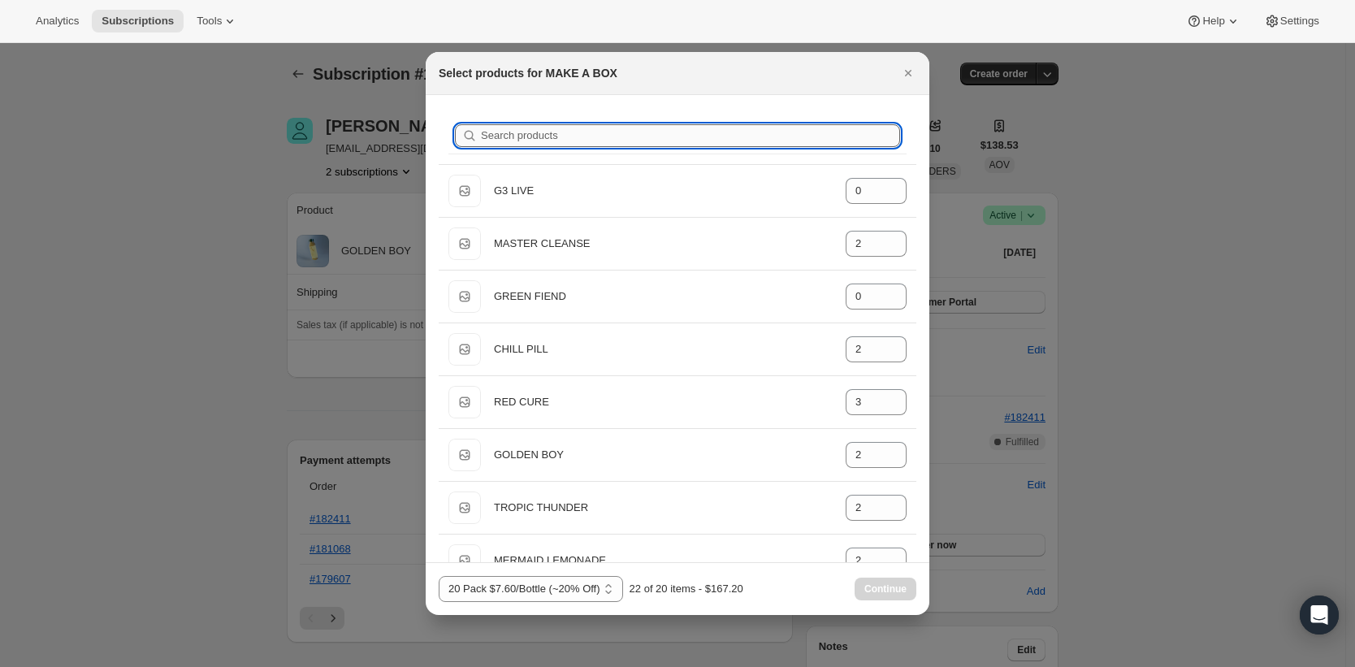
type input "0"
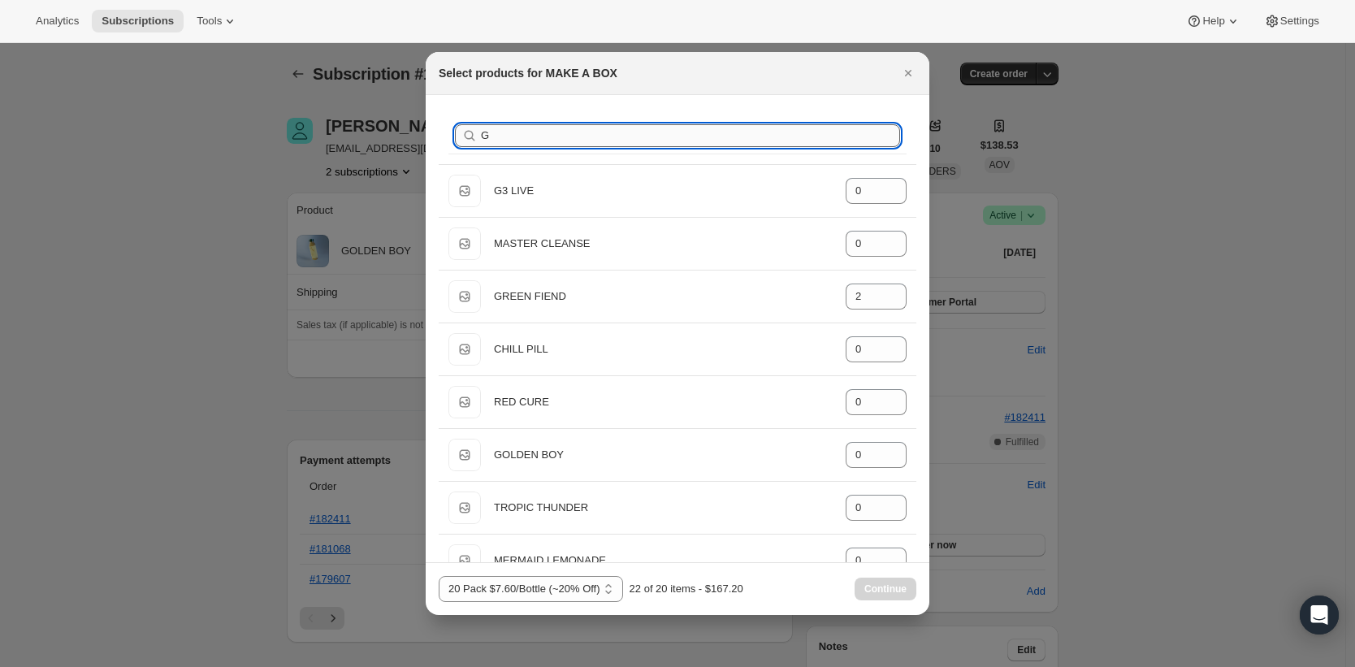
type input "GO"
type input "2"
type input "0"
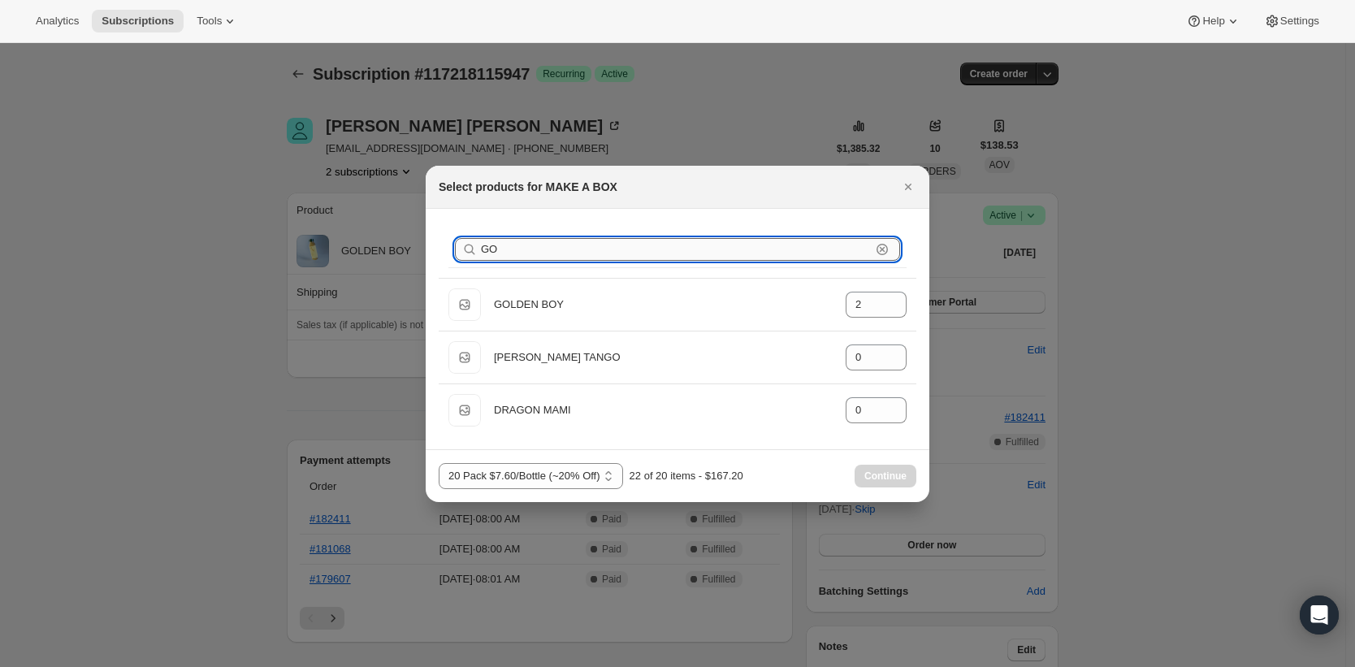
type input "G"
type input "0"
type input "2"
type input "0"
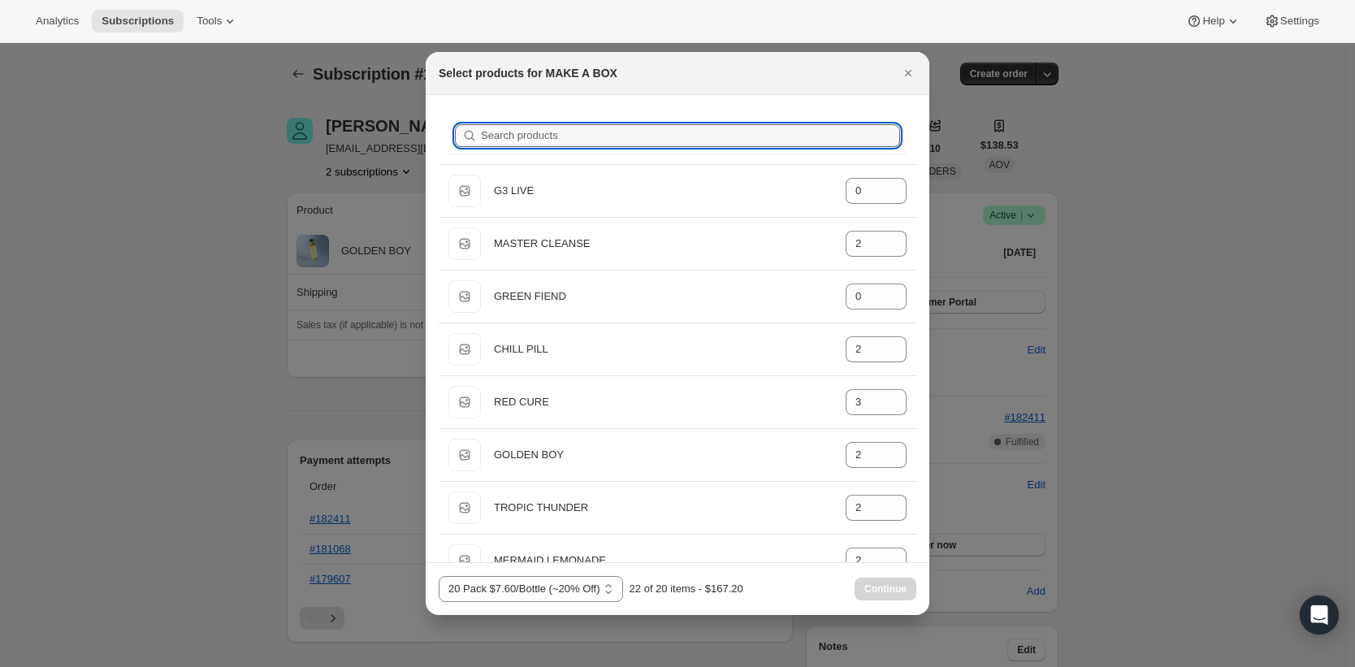
type input "M"
type input "2"
type input "0"
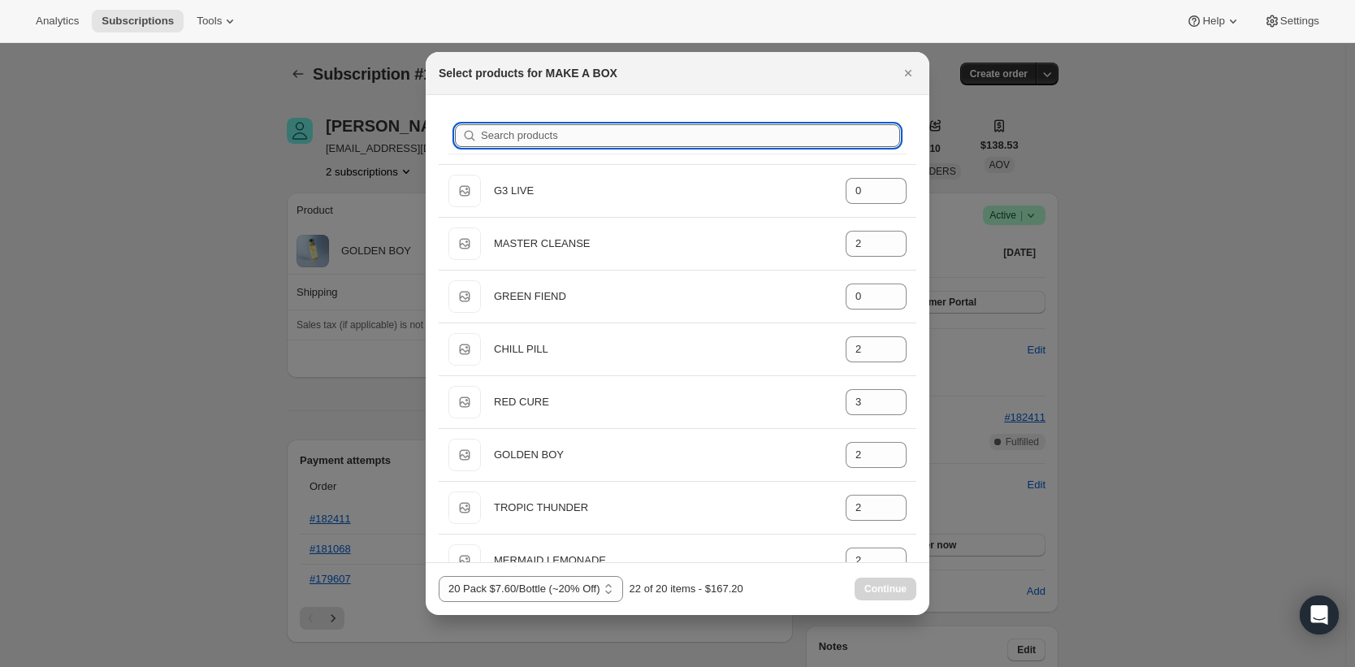
type input "0"
type input "ME"
type input "0"
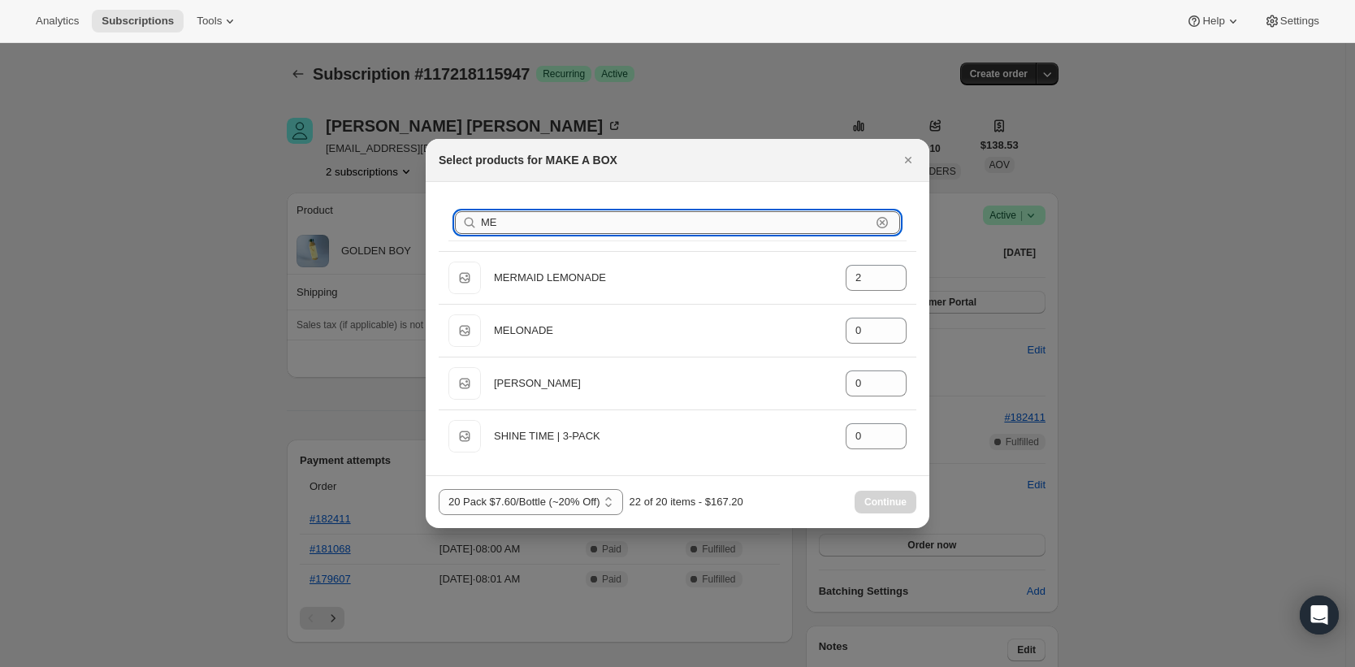
type input "M"
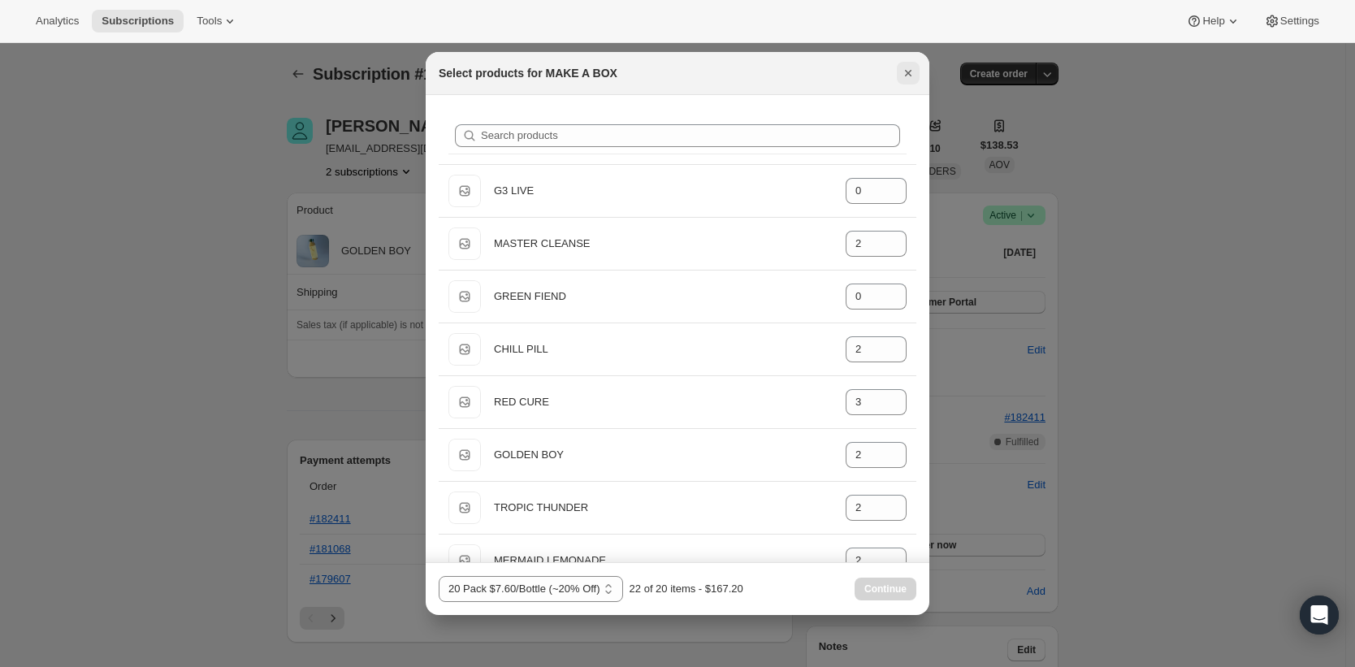
click at [914, 68] on icon "Close" at bounding box center [908, 73] width 16 height 16
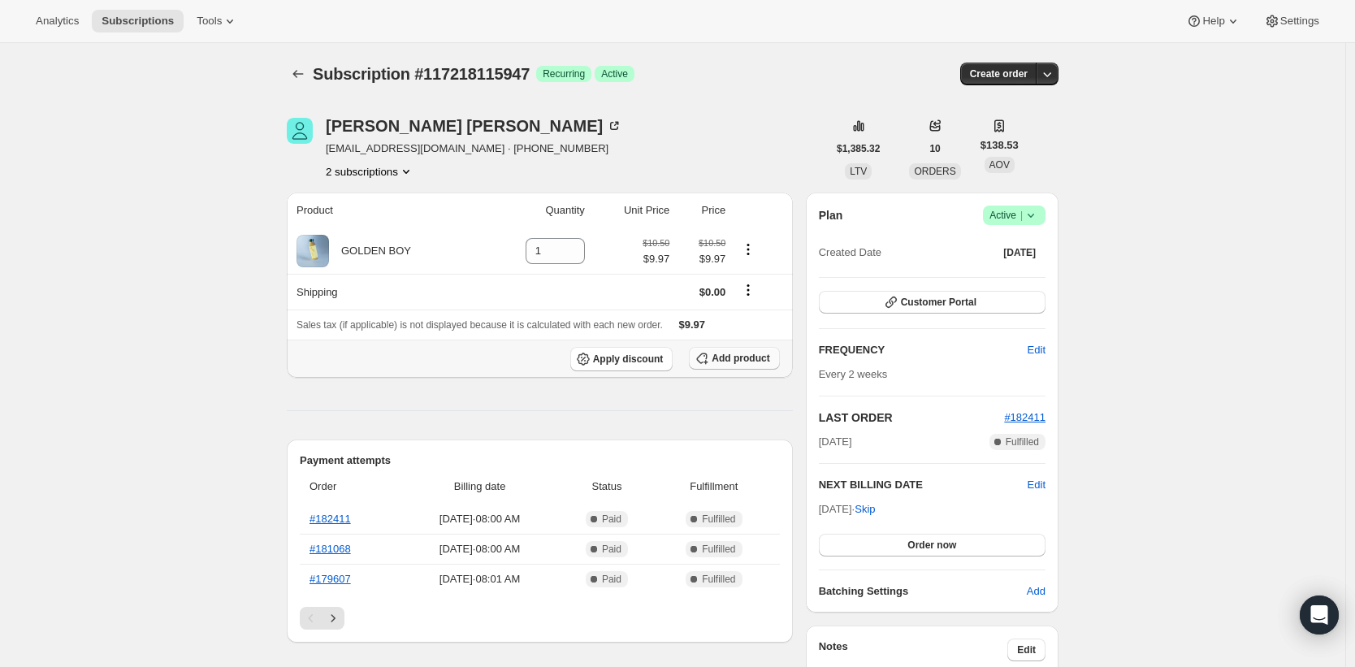
click at [737, 357] on span "Add product" at bounding box center [741, 358] width 58 height 13
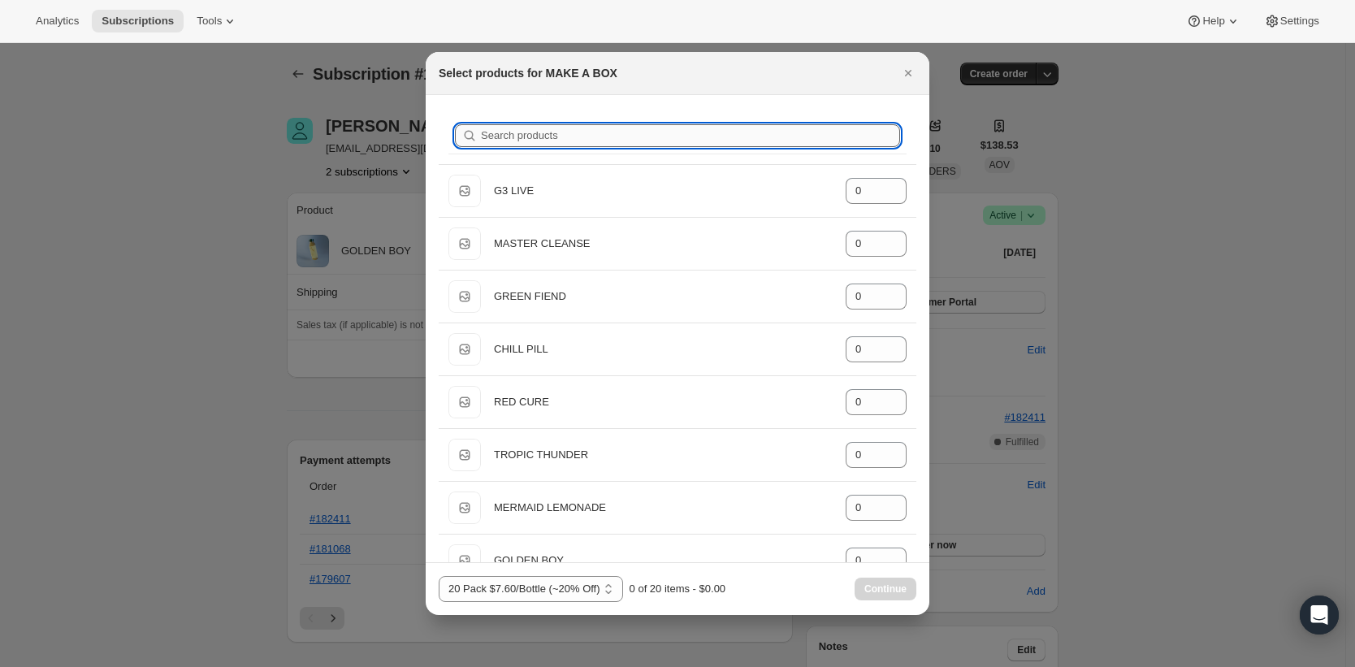
click at [620, 128] on input "Search products" at bounding box center [690, 135] width 419 height 23
click at [737, 137] on input "Search products" at bounding box center [690, 135] width 419 height 23
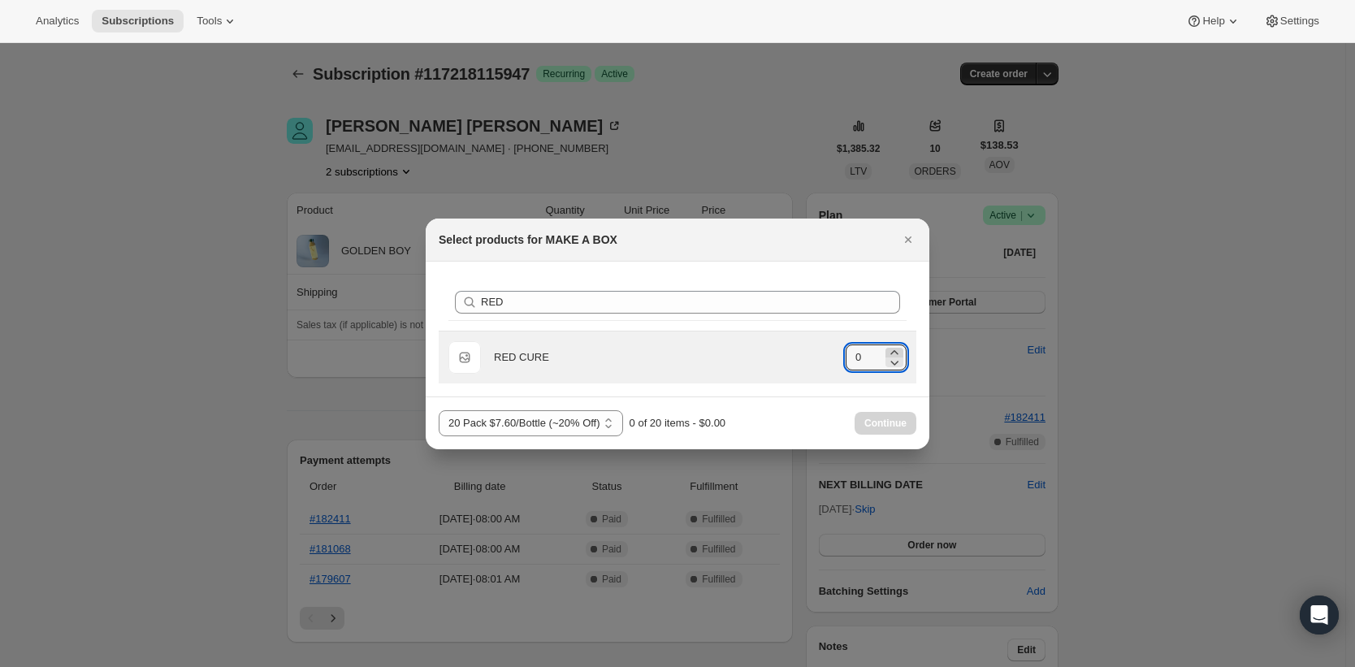
click at [893, 353] on icon ":r17s:" at bounding box center [893, 352] width 7 height 4
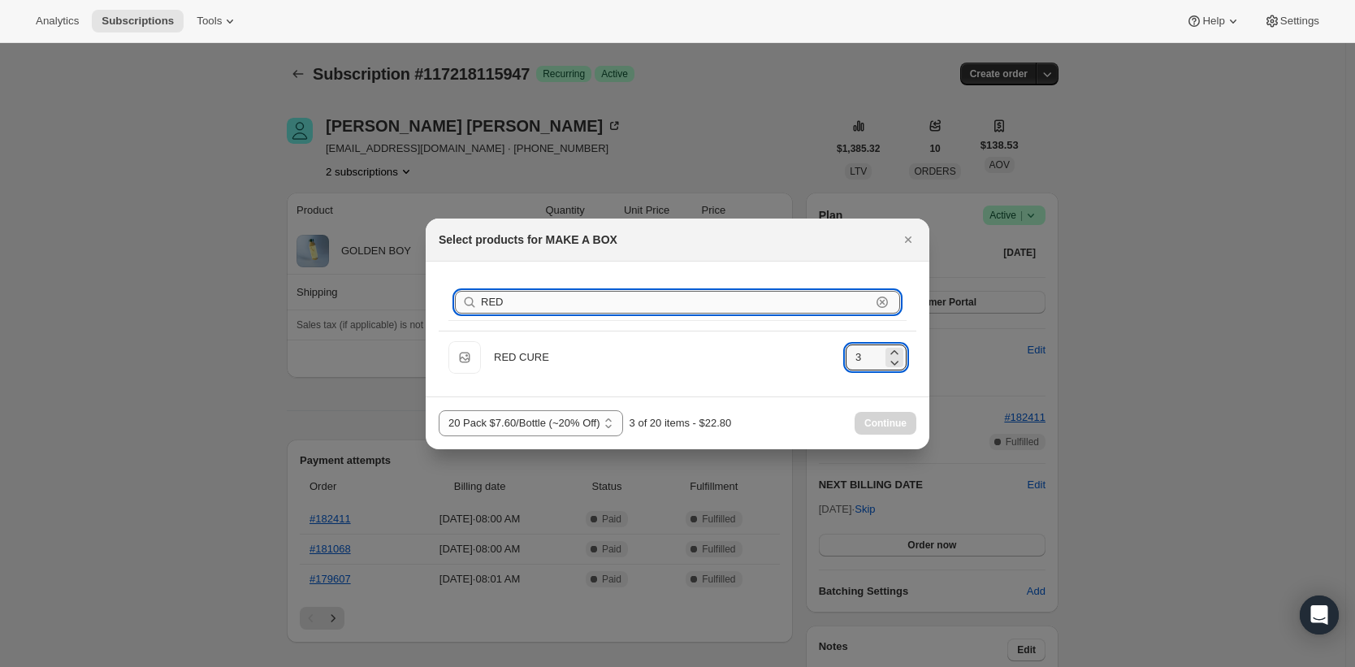
click at [754, 310] on input "RED" at bounding box center [676, 302] width 390 height 23
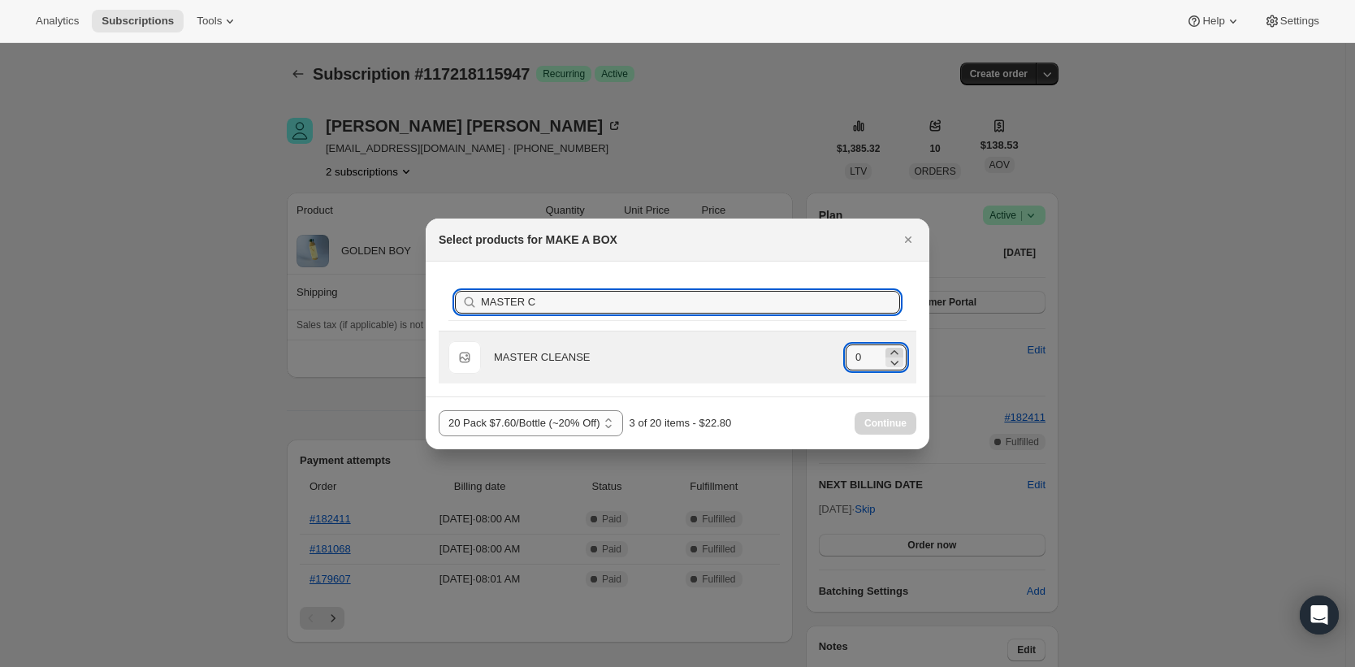
click at [893, 351] on icon ":r17s:" at bounding box center [893, 352] width 7 height 4
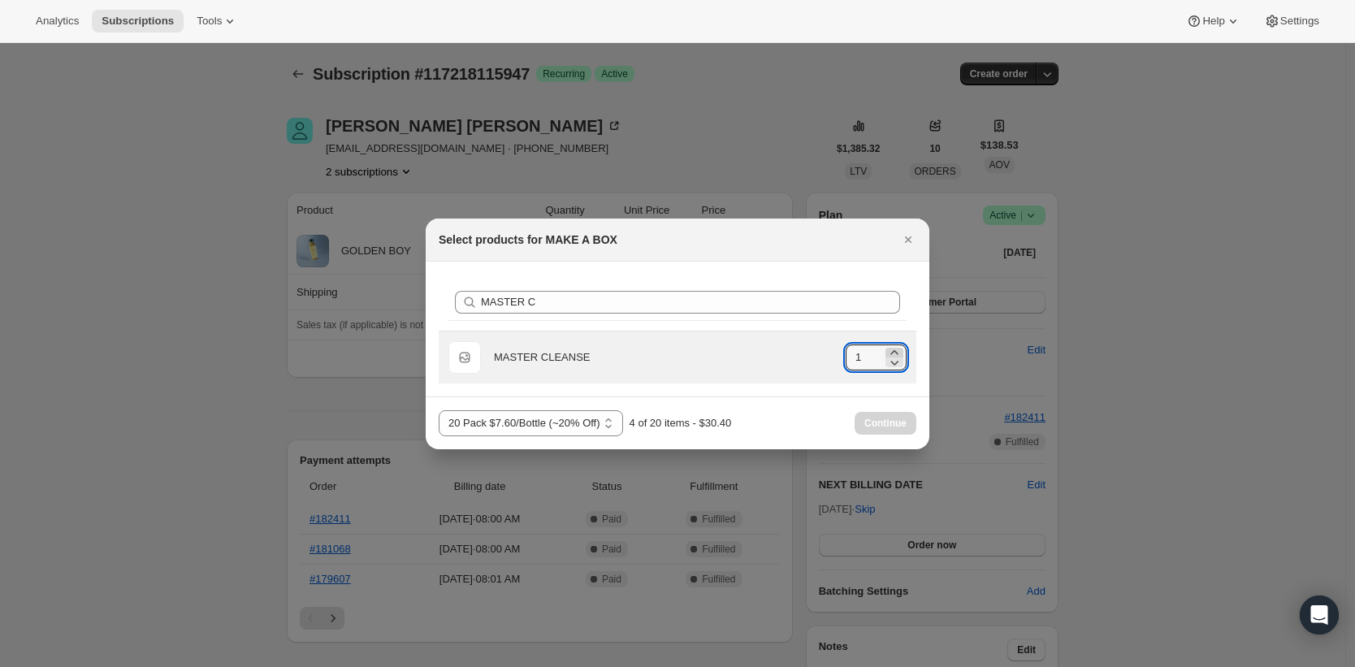
click at [893, 351] on icon ":r17s:" at bounding box center [893, 352] width 7 height 4
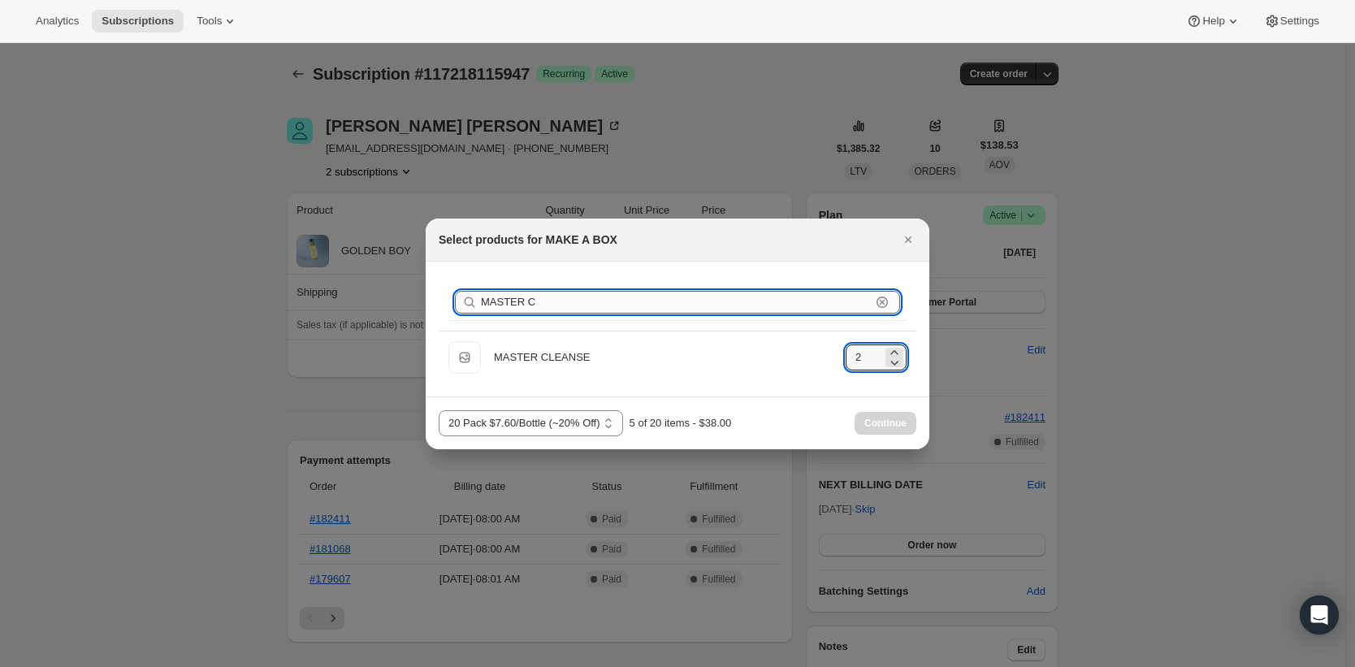
click at [675, 305] on input "MASTER C" at bounding box center [676, 302] width 390 height 23
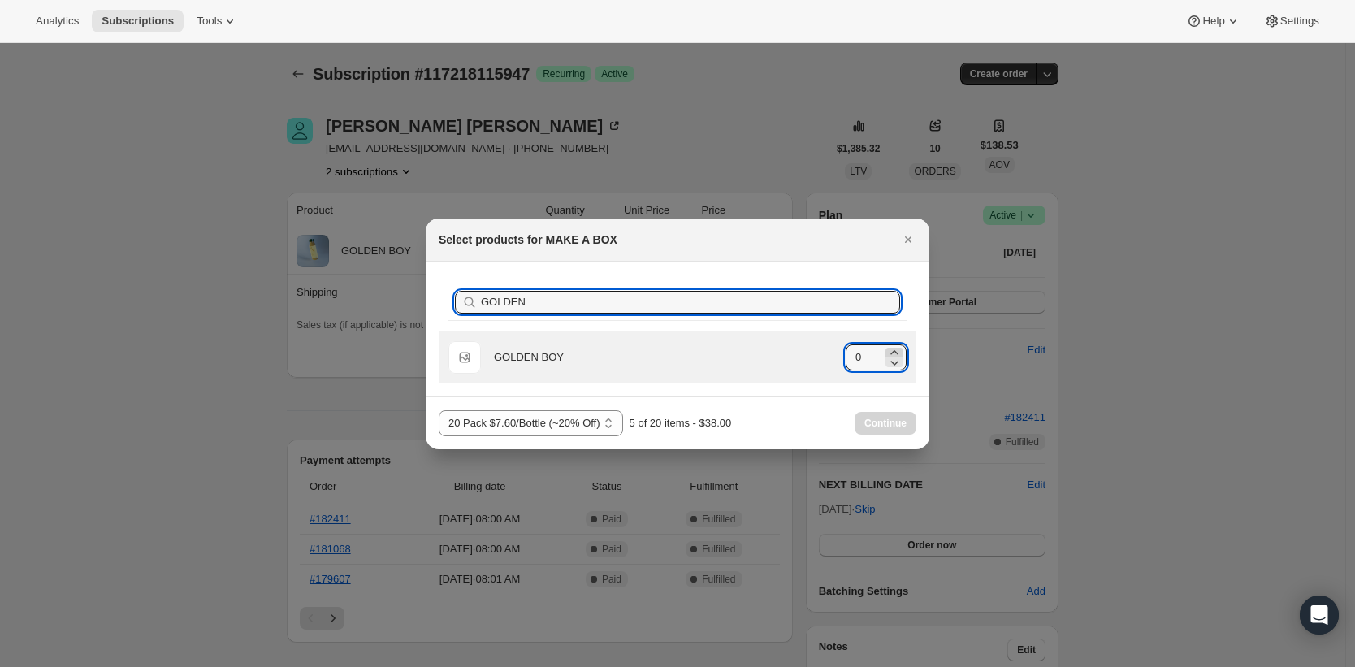
click at [897, 352] on icon ":r17s:" at bounding box center [894, 352] width 16 height 16
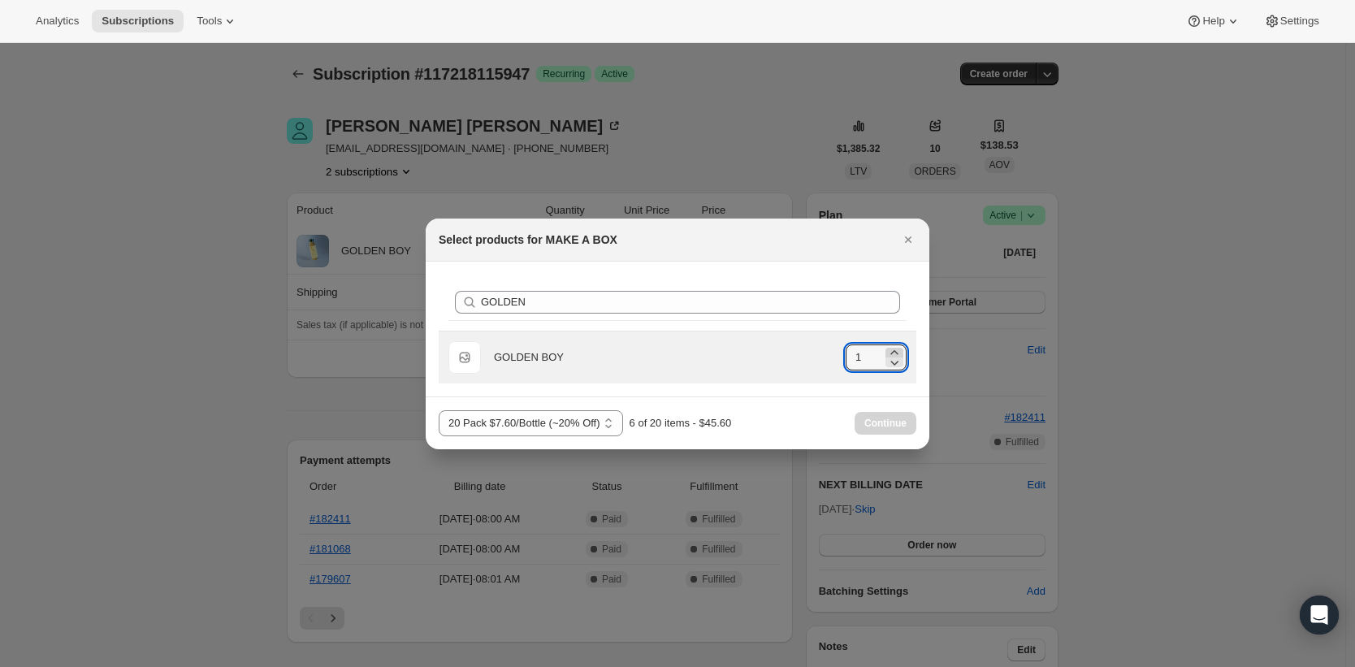
click at [897, 352] on icon ":r17s:" at bounding box center [894, 352] width 16 height 16
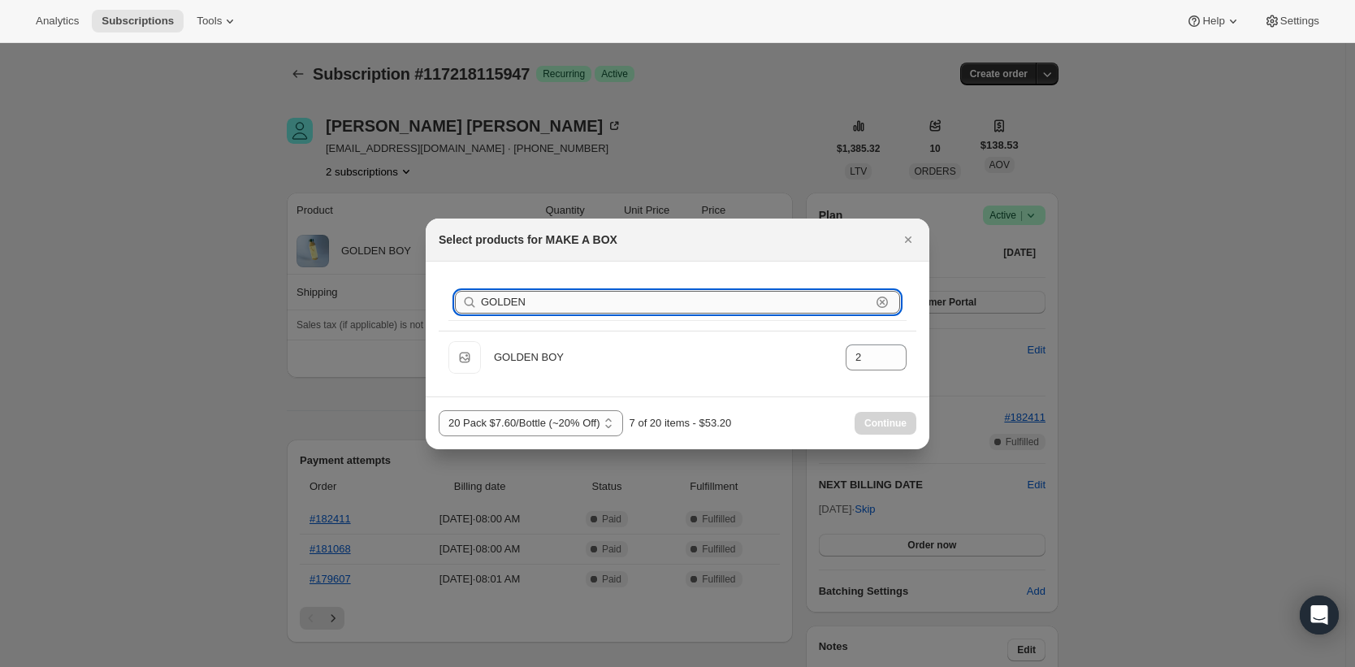
click at [764, 311] on input "GOLDEN" at bounding box center [676, 302] width 390 height 23
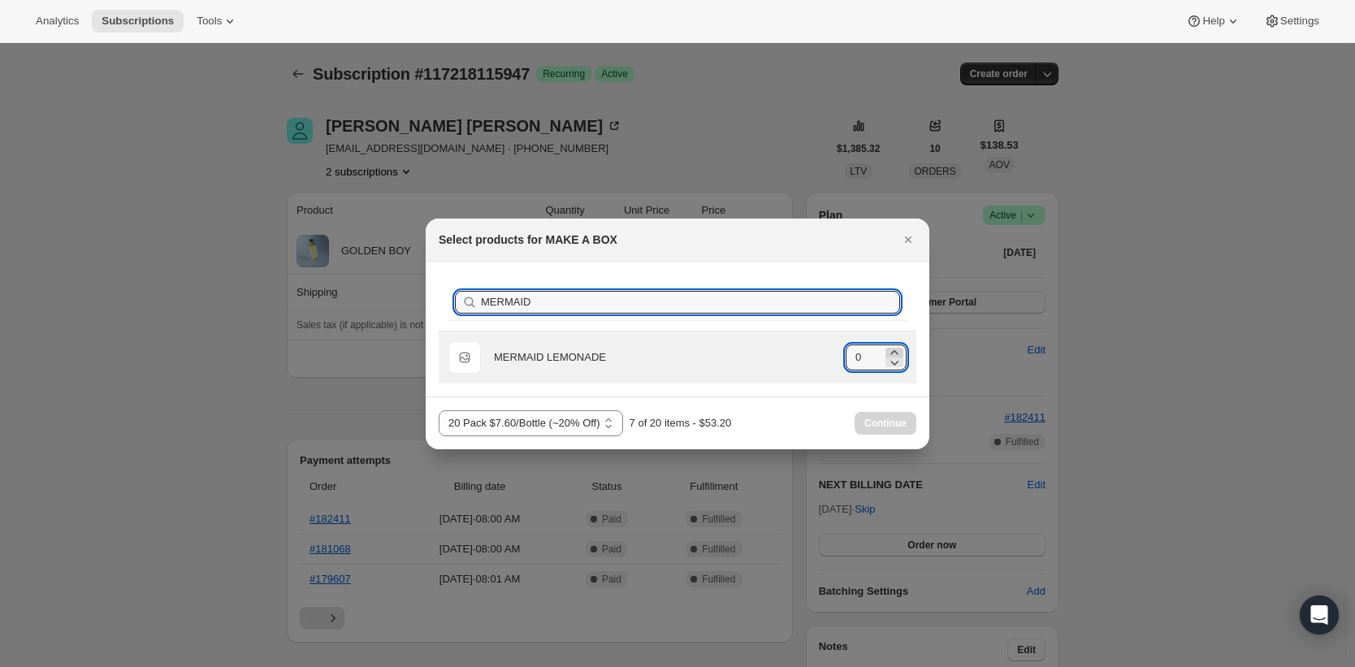
click at [893, 347] on icon ":r17s:" at bounding box center [894, 352] width 16 height 16
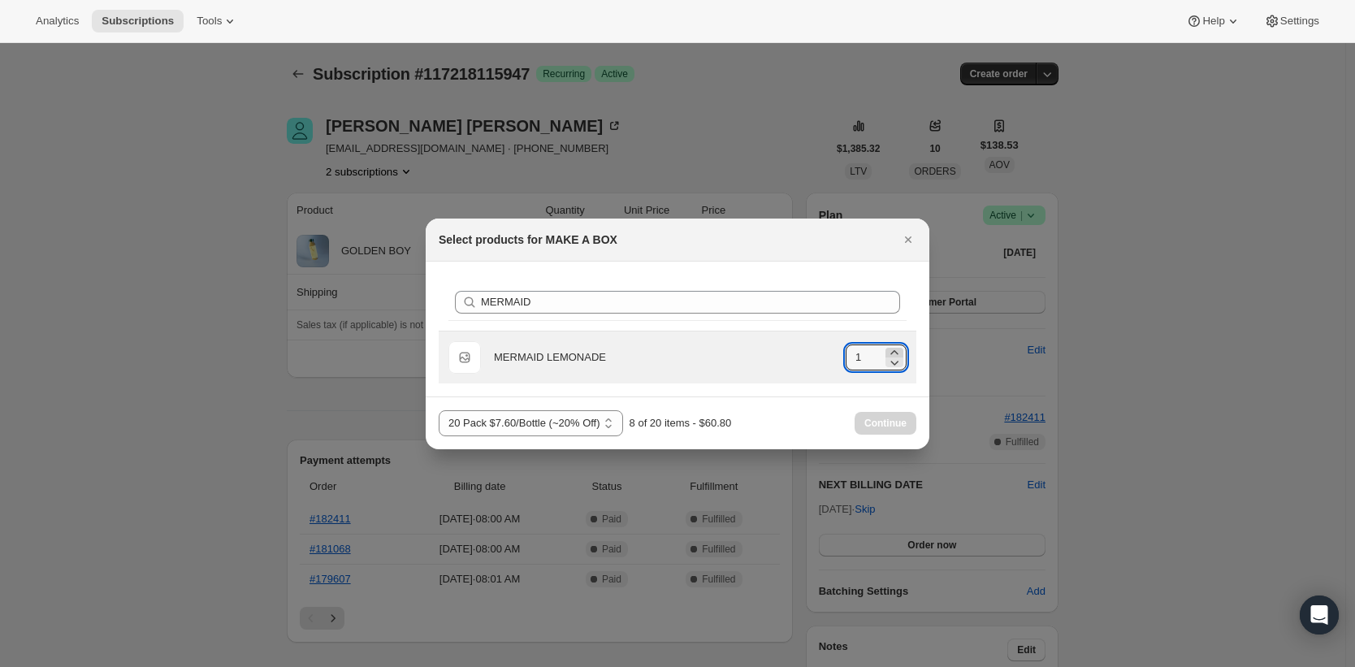
click at [893, 347] on icon ":r17s:" at bounding box center [894, 352] width 16 height 16
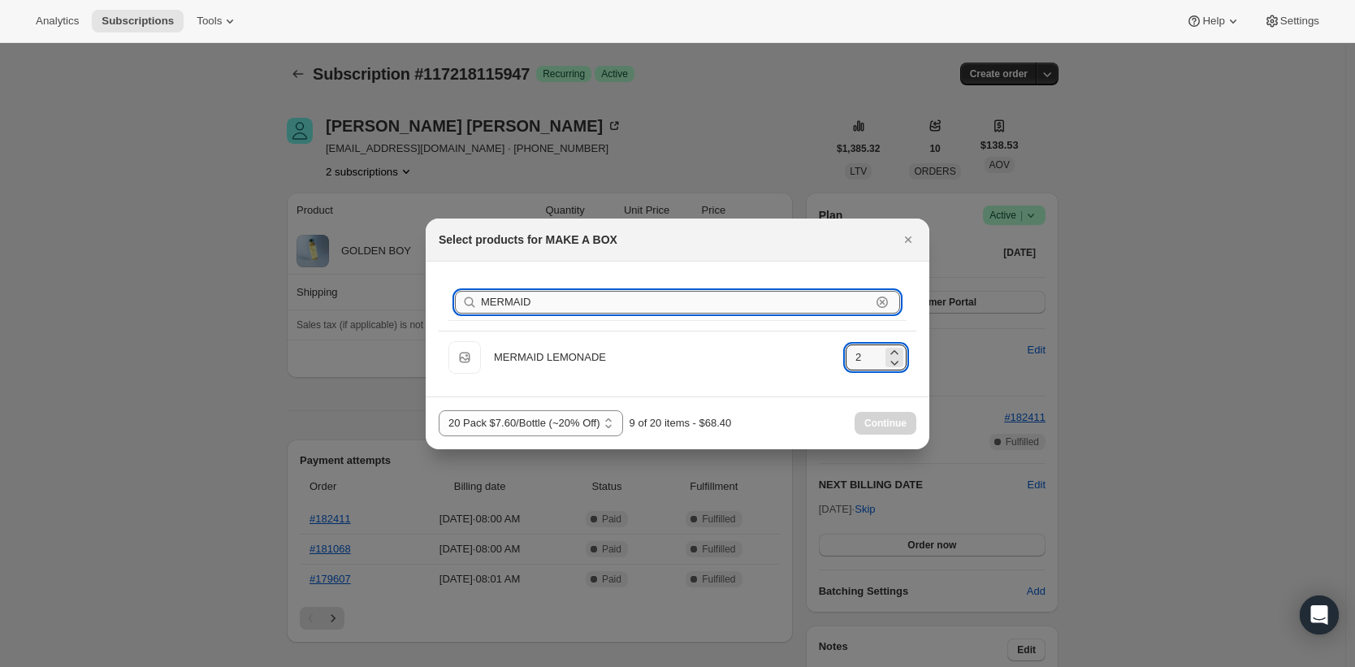
click at [650, 308] on input "MERMAID" at bounding box center [676, 302] width 390 height 23
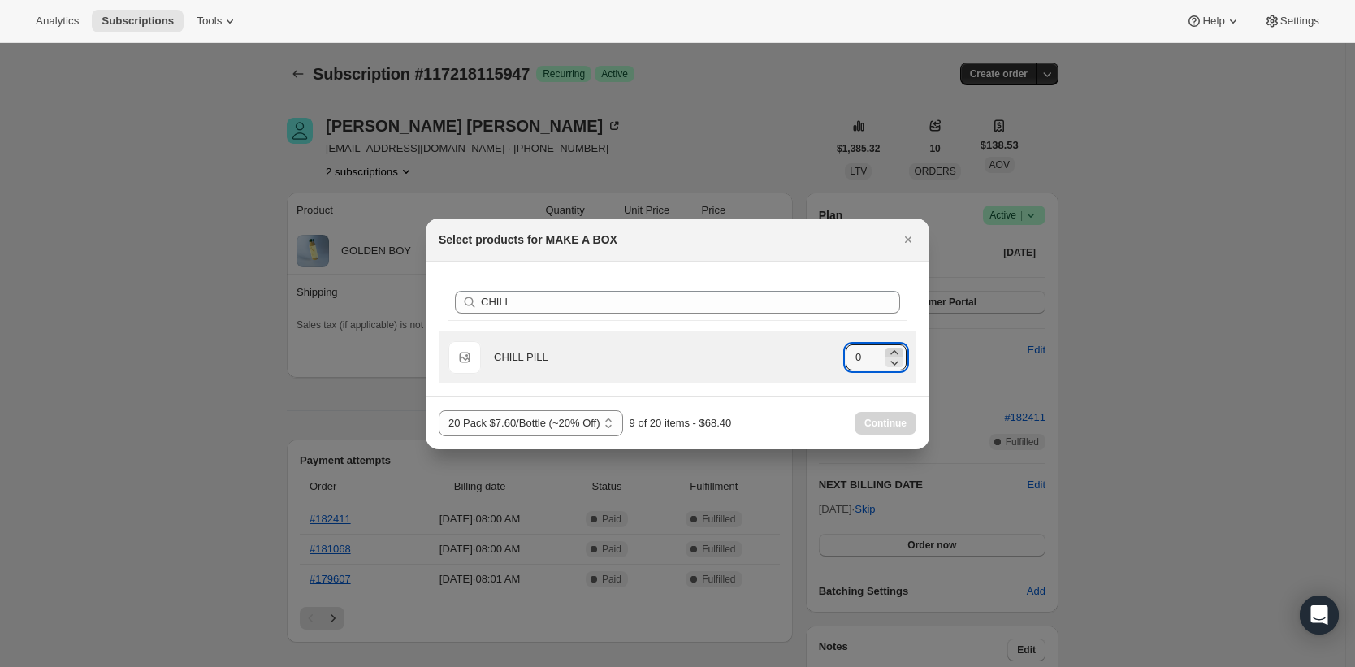
click at [893, 352] on icon ":r17s:" at bounding box center [894, 352] width 16 height 16
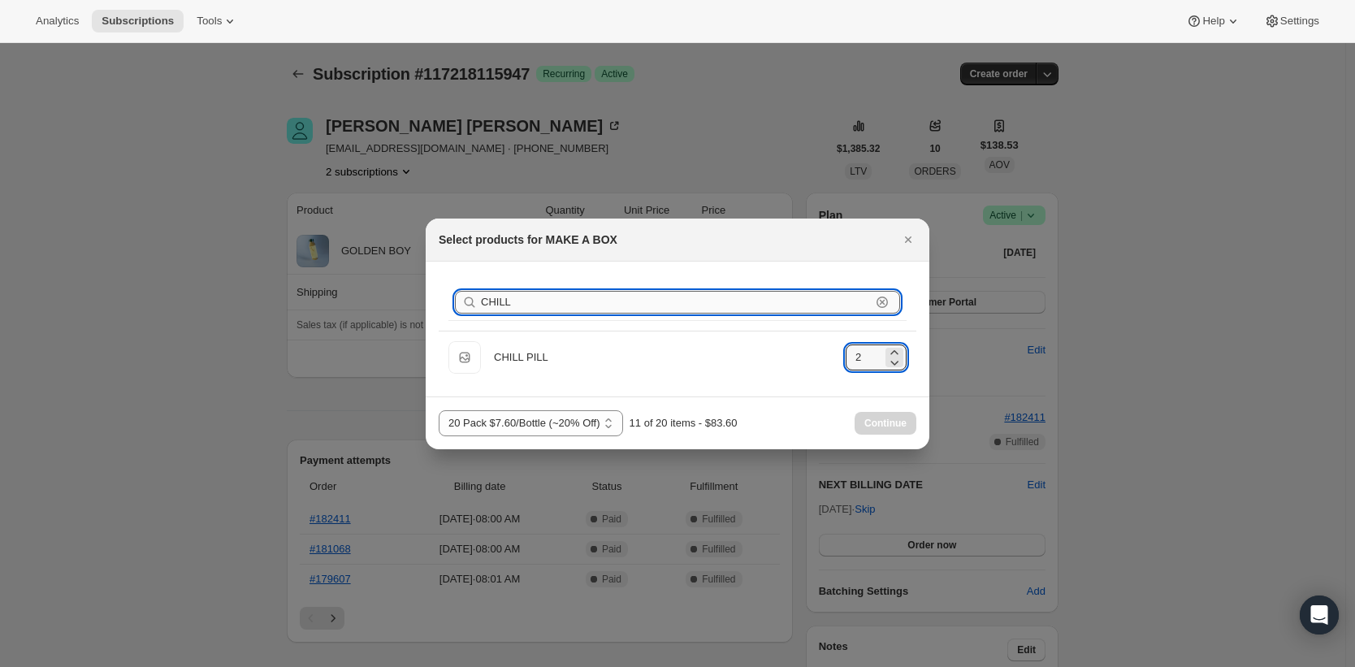
click at [603, 292] on input "CHILL" at bounding box center [676, 302] width 390 height 23
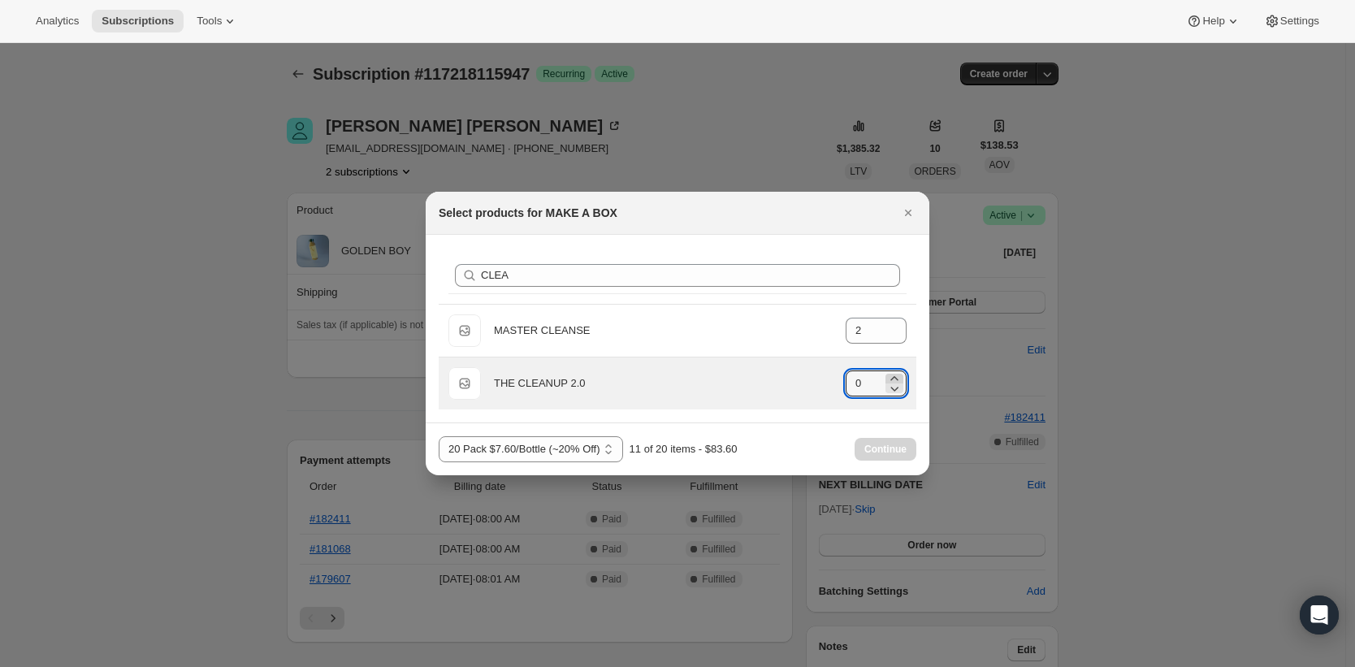
click at [894, 372] on icon ":r17s:" at bounding box center [894, 378] width 16 height 16
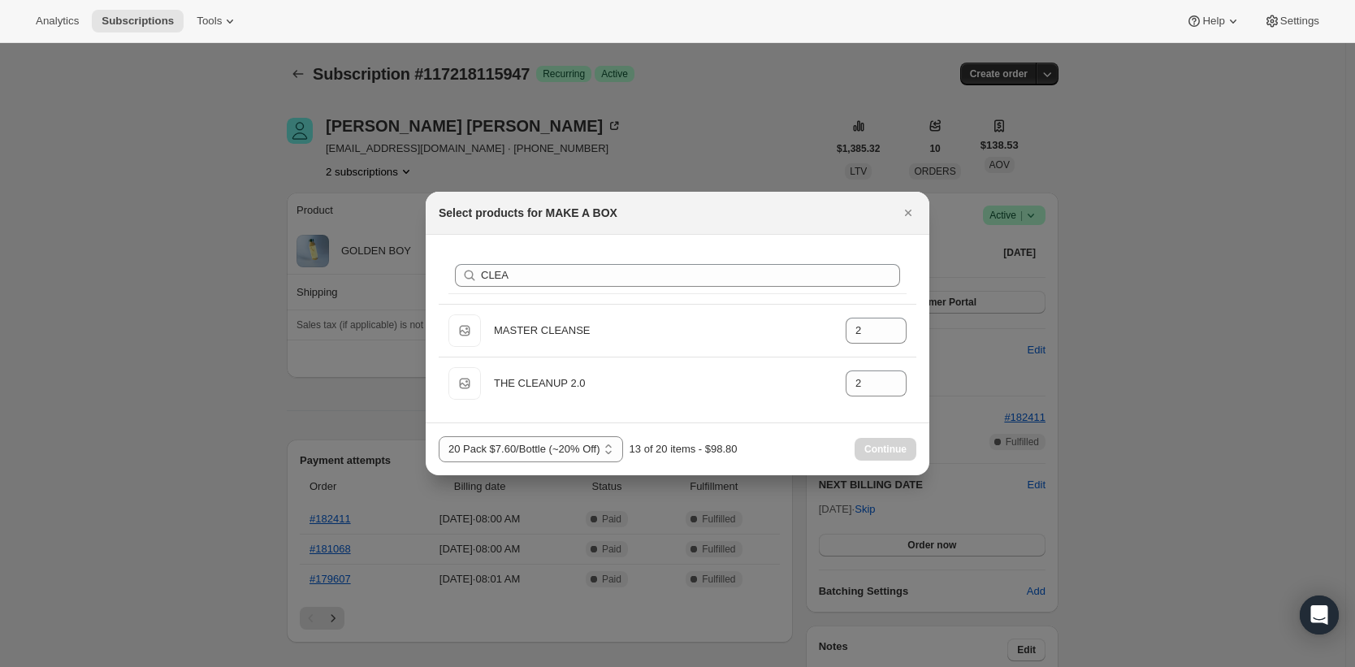
click at [627, 255] on div "Search products CLEA Clear" at bounding box center [678, 276] width 478 height 56
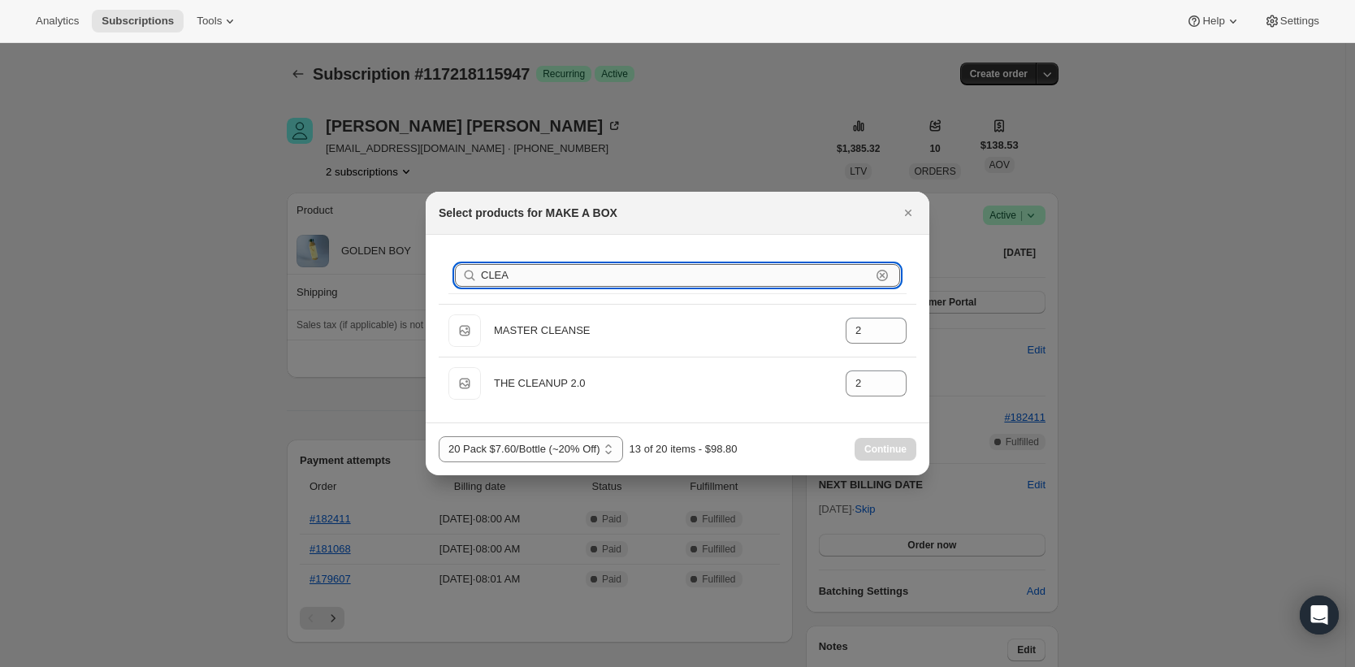
click at [625, 270] on input "CLEA" at bounding box center [676, 275] width 390 height 23
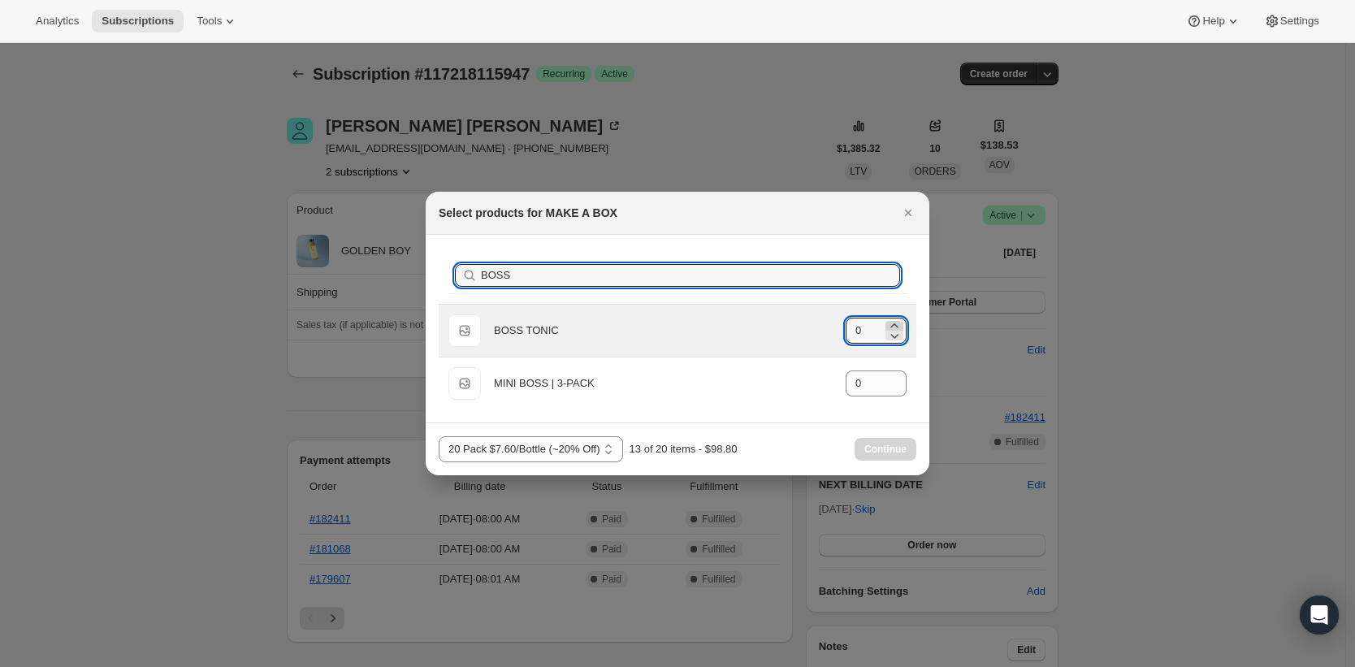
click at [893, 323] on icon ":r17s:" at bounding box center [893, 325] width 7 height 4
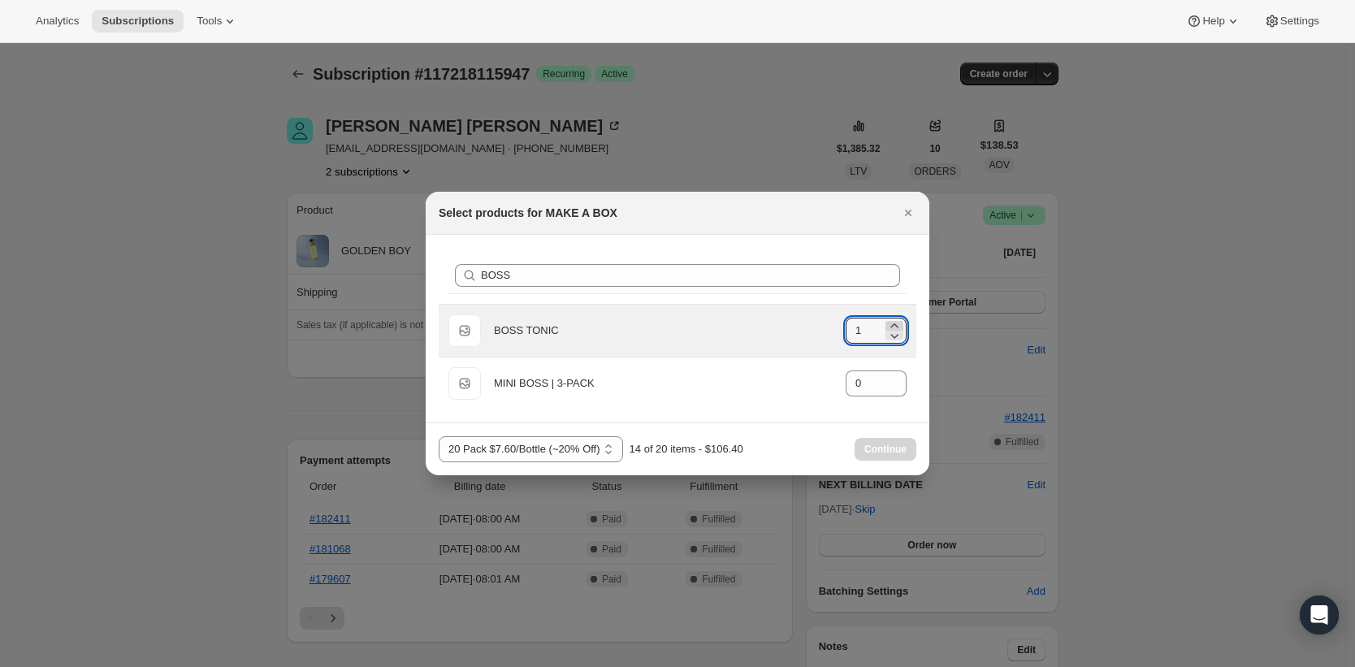
click at [893, 323] on icon ":r17s:" at bounding box center [893, 325] width 7 height 4
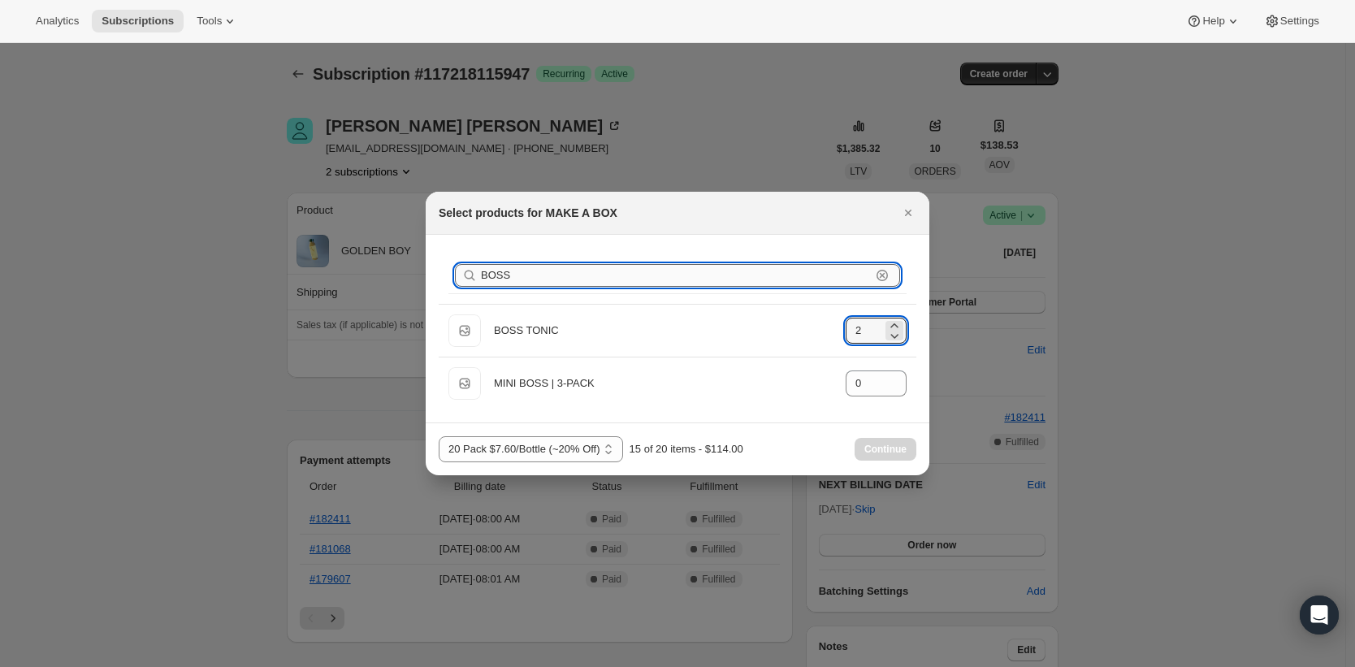
click at [689, 266] on input "BOSS" at bounding box center [676, 275] width 390 height 23
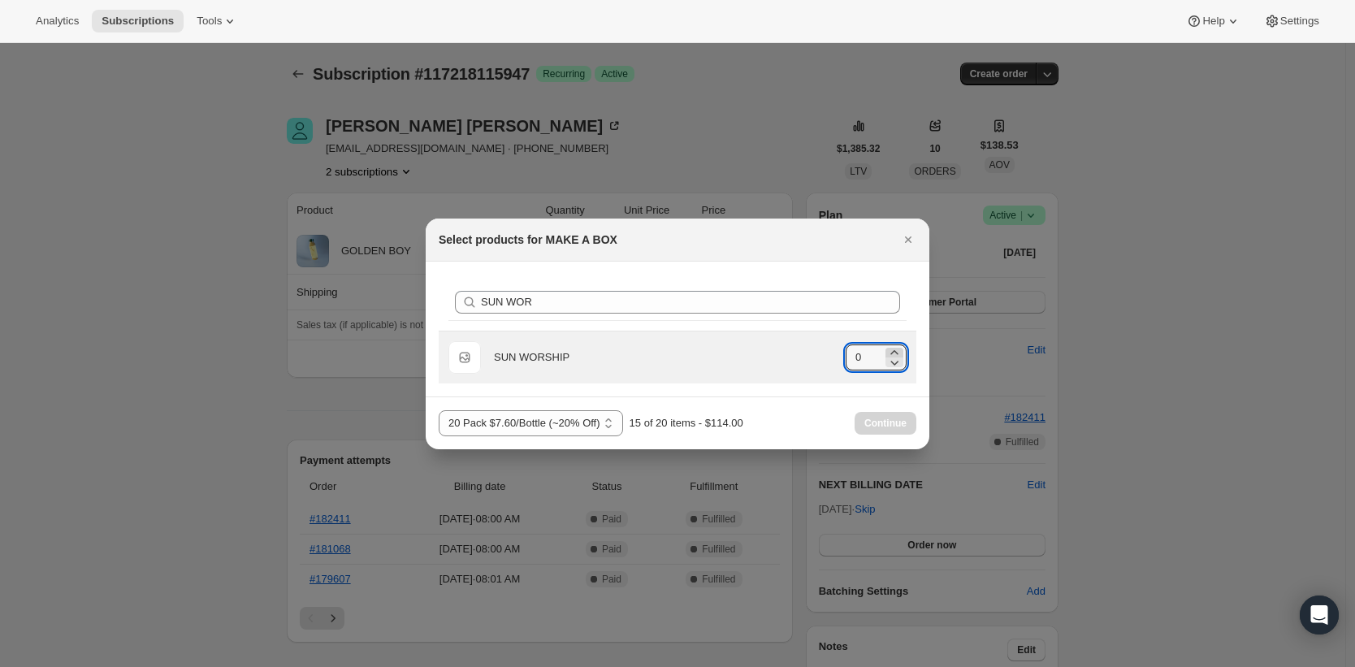
click at [898, 350] on icon ":r17s:" at bounding box center [894, 352] width 16 height 16
click at [889, 366] on icon ":r17s:" at bounding box center [894, 362] width 16 height 16
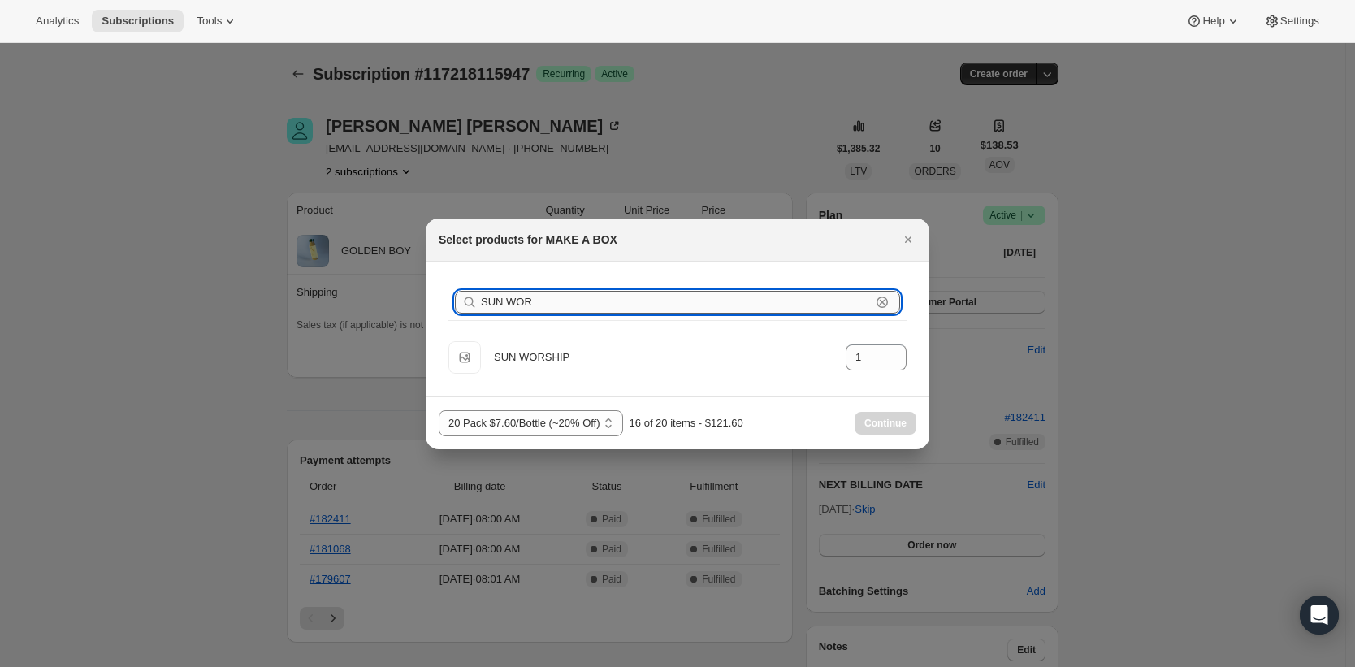
click at [740, 291] on input "SUN WOR" at bounding box center [676, 302] width 390 height 23
click at [738, 296] on input "SUN WOR" at bounding box center [676, 302] width 390 height 23
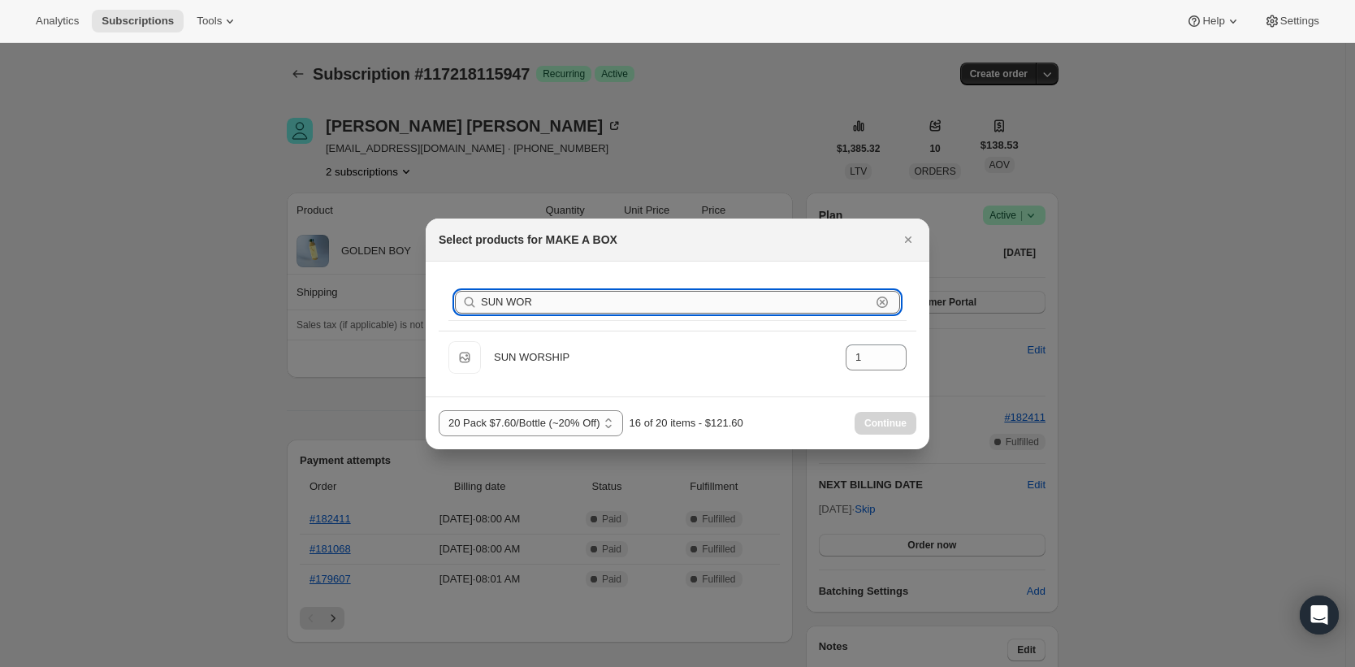
click at [737, 296] on input "SUN WOR" at bounding box center [676, 302] width 390 height 23
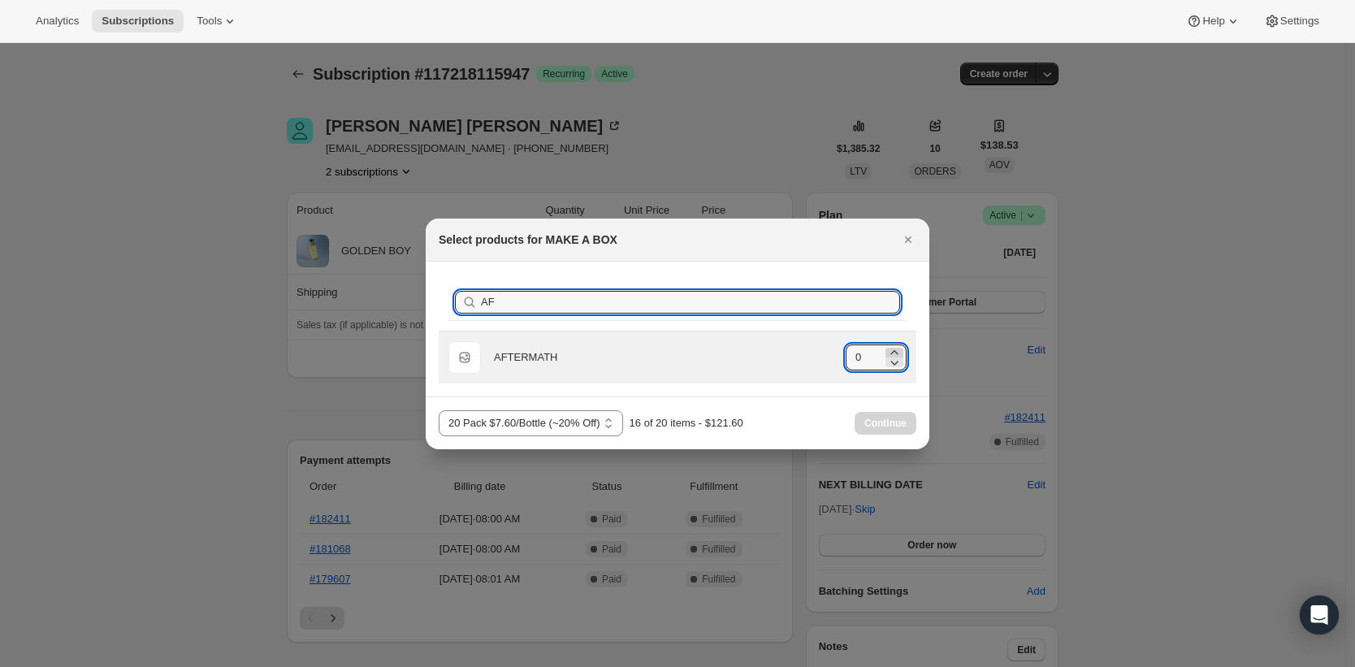
click at [898, 350] on icon ":r17s:" at bounding box center [894, 352] width 16 height 16
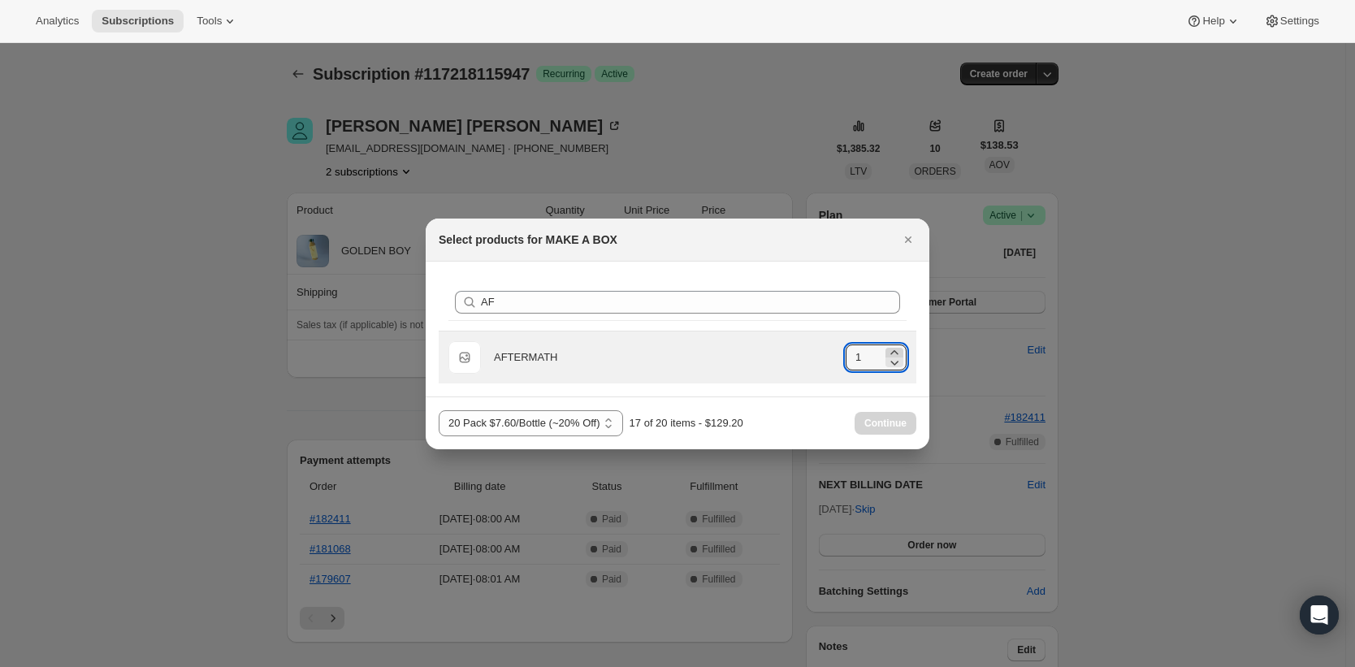
click at [898, 350] on icon ":r17s:" at bounding box center [894, 352] width 16 height 16
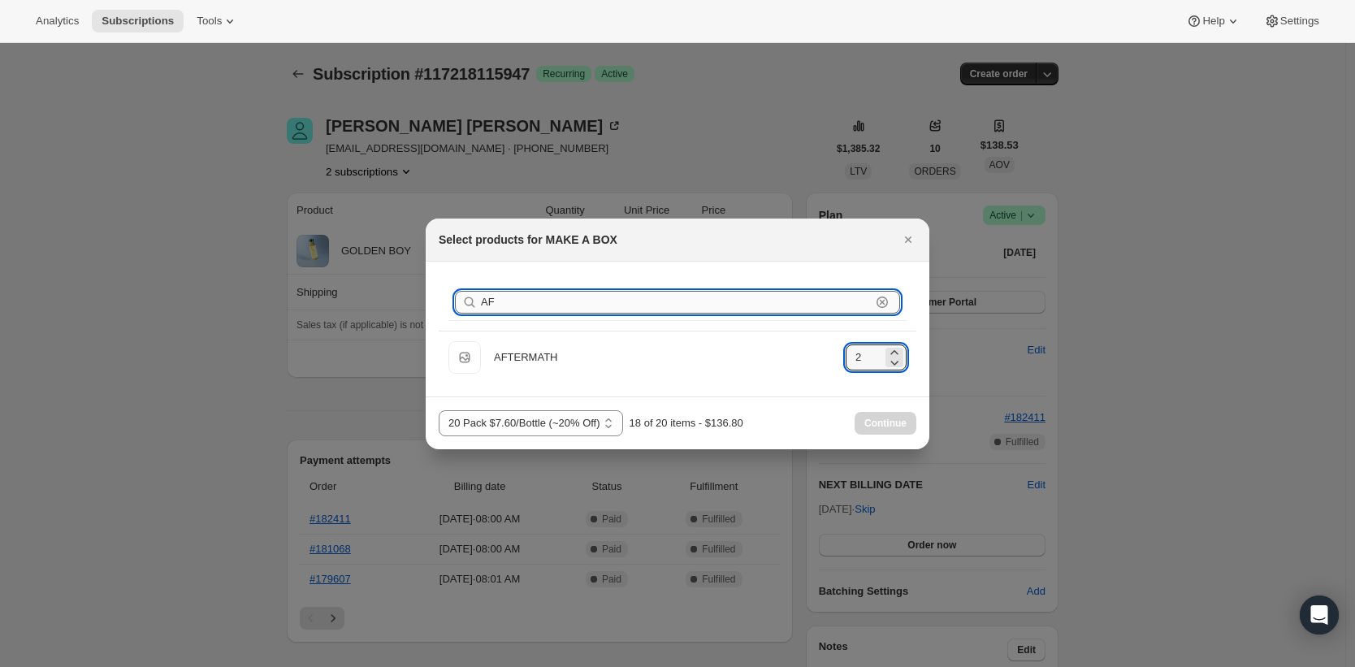
click at [540, 301] on input "AF" at bounding box center [676, 302] width 390 height 23
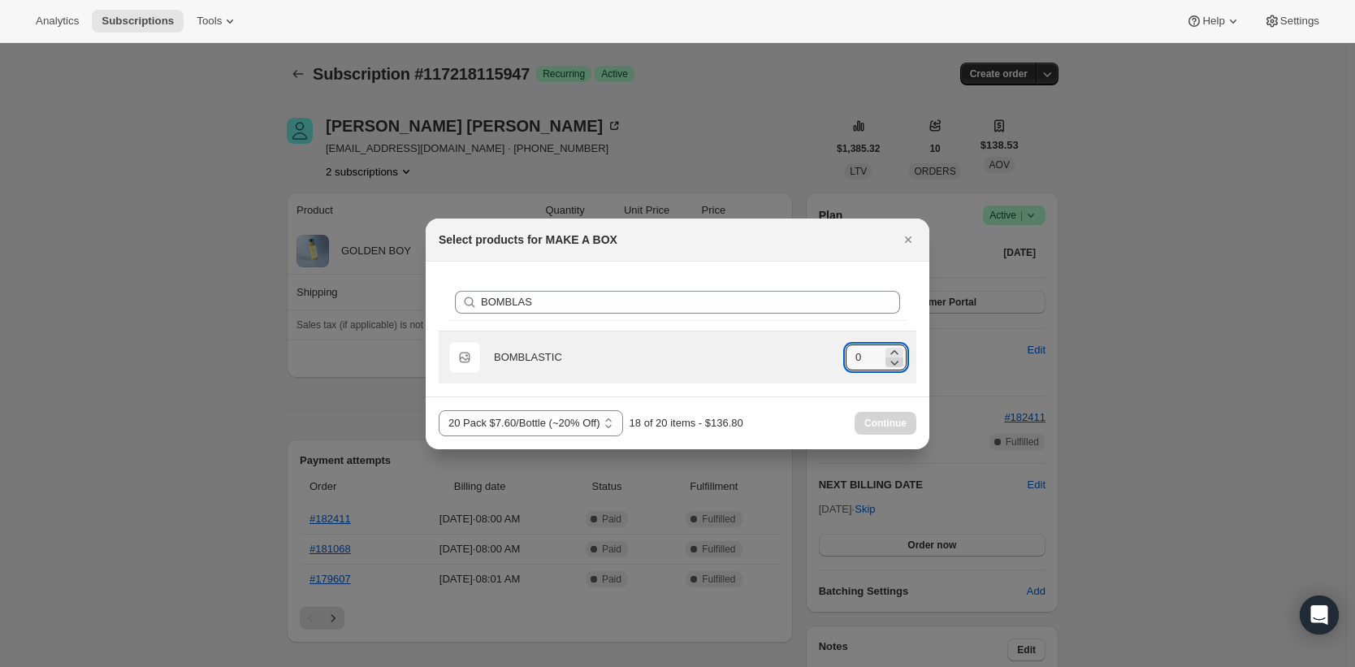
click at [896, 355] on icon ":r17s:" at bounding box center [894, 362] width 16 height 16
click at [896, 352] on icon ":r17s:" at bounding box center [893, 352] width 7 height 4
click at [651, 354] on div "BOMBLASTIC" at bounding box center [663, 357] width 339 height 16
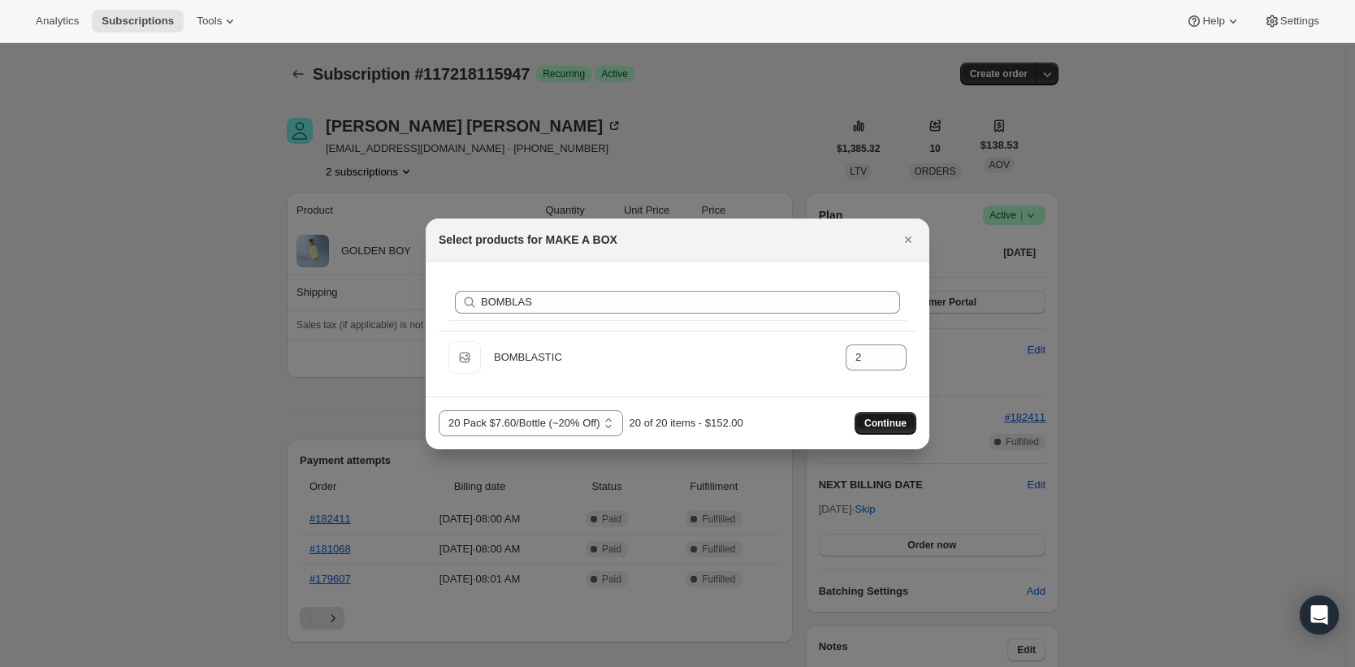
click at [864, 419] on span "Continue" at bounding box center [885, 423] width 42 height 13
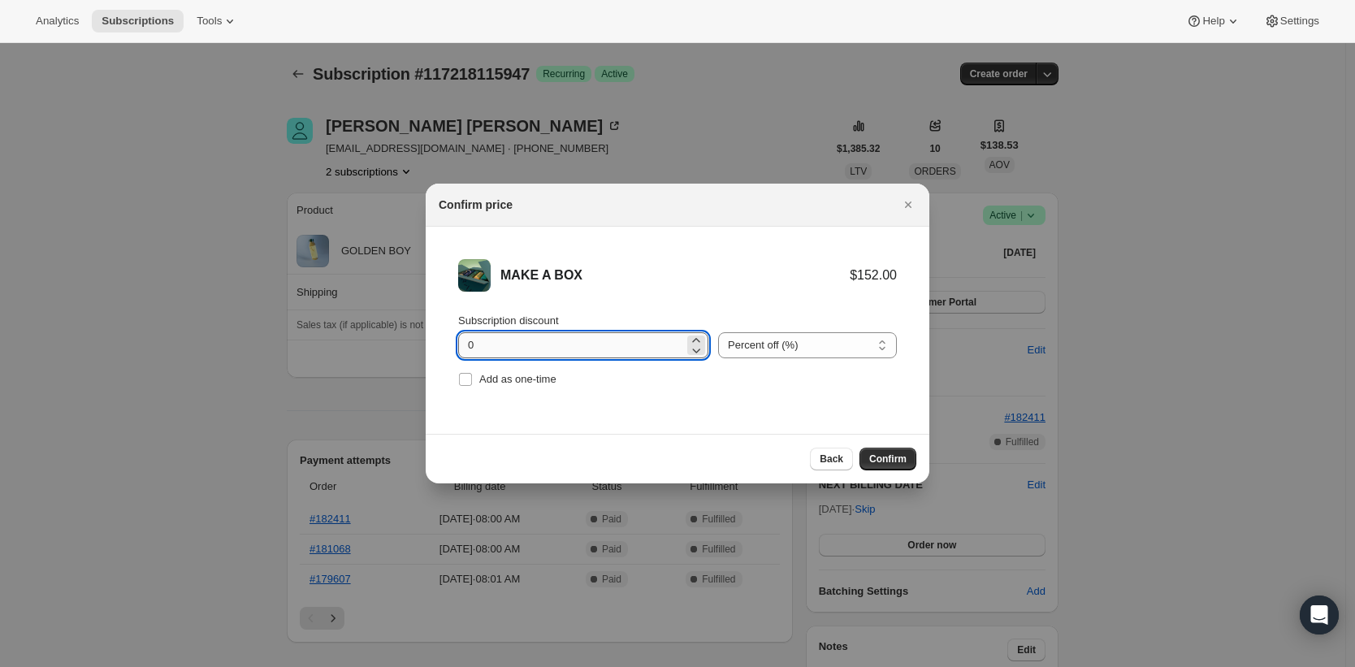
click at [540, 348] on input "0" at bounding box center [571, 345] width 226 height 26
drag, startPoint x: 540, startPoint y: 348, endPoint x: 476, endPoint y: 341, distance: 64.6
click at [476, 341] on input "0" at bounding box center [571, 345] width 226 height 26
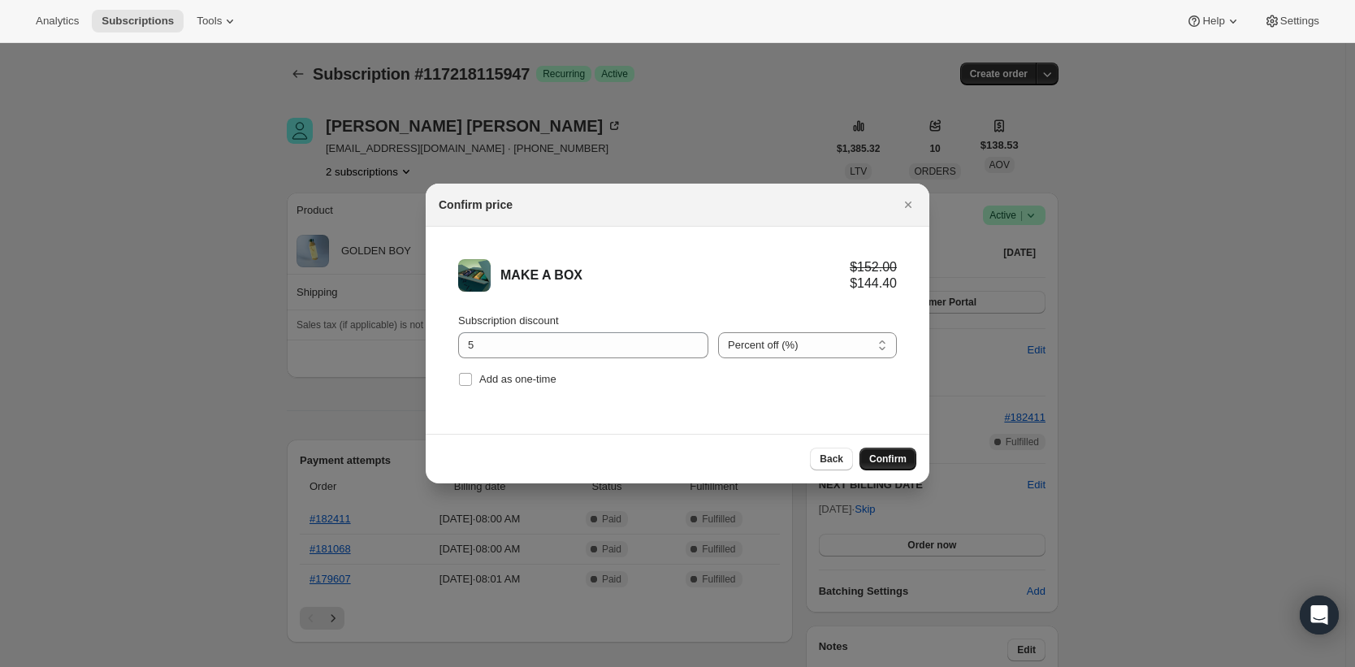
click at [893, 449] on button "Confirm" at bounding box center [887, 459] width 57 height 23
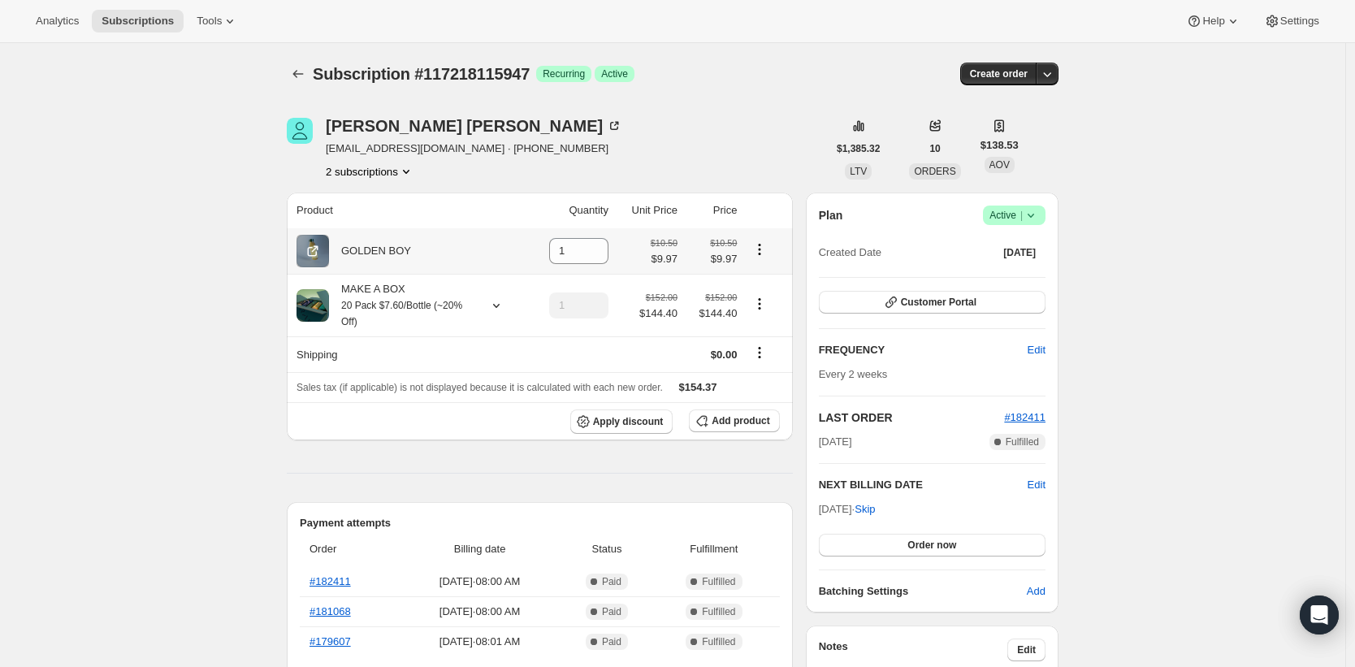
click at [768, 253] on icon "Product actions" at bounding box center [759, 249] width 16 height 16
click at [599, 246] on icon at bounding box center [596, 246] width 16 height 16
click at [593, 260] on icon at bounding box center [596, 256] width 16 height 16
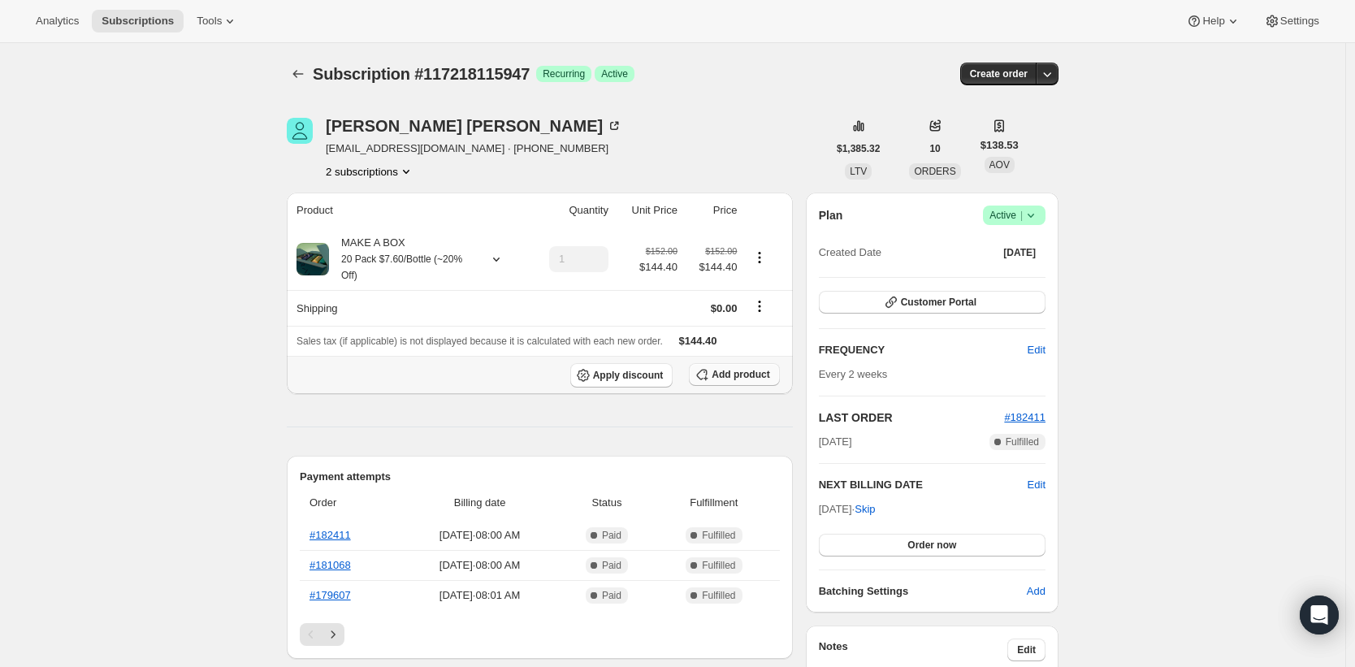
click at [738, 381] on span "Add product" at bounding box center [741, 374] width 58 height 13
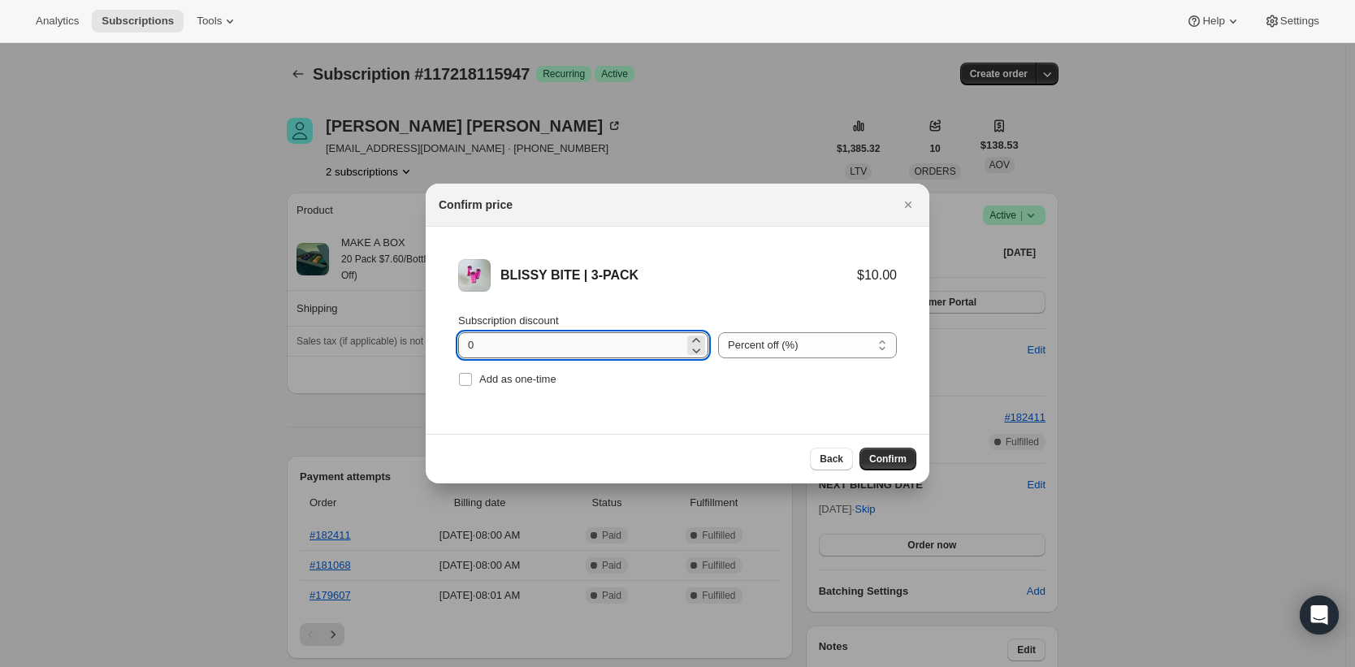
click at [594, 354] on input "0" at bounding box center [571, 345] width 226 height 26
click at [489, 351] on input "0" at bounding box center [571, 345] width 226 height 26
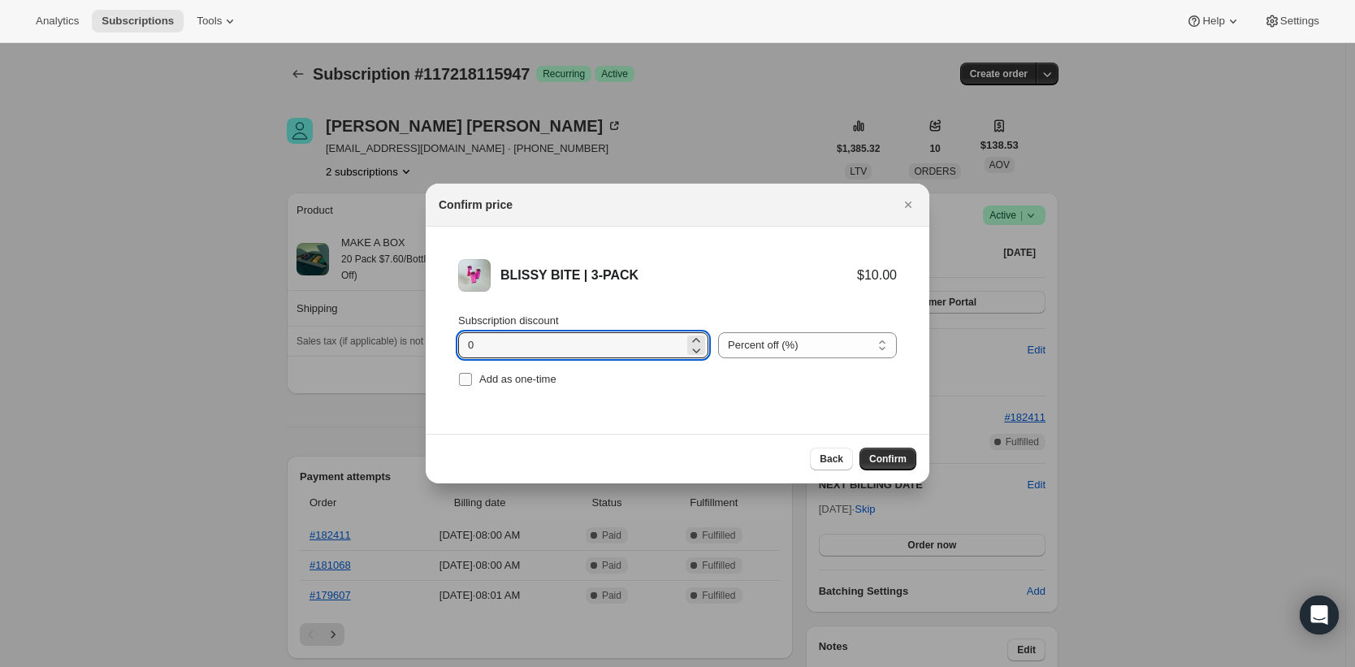
click at [485, 382] on span "Add as one-time" at bounding box center [517, 379] width 77 height 12
click at [472, 382] on input "Add as one-time" at bounding box center [465, 379] width 13 height 13
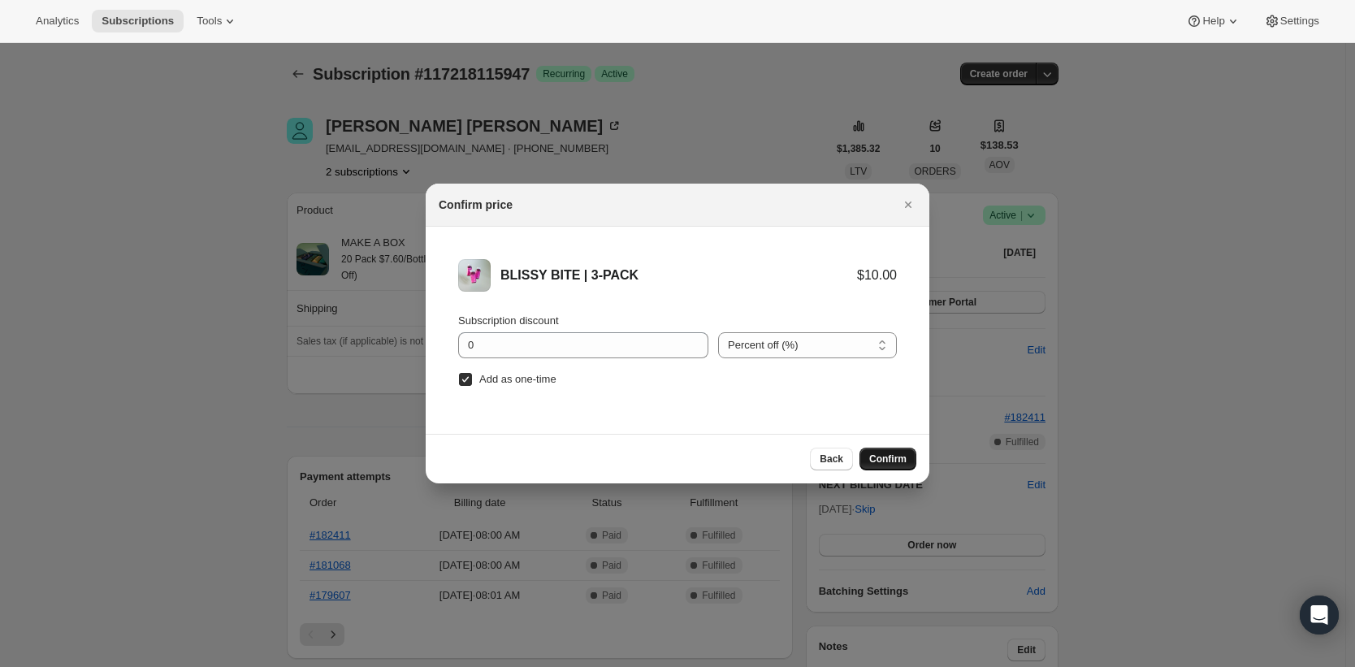
click at [885, 454] on span "Confirm" at bounding box center [887, 458] width 37 height 13
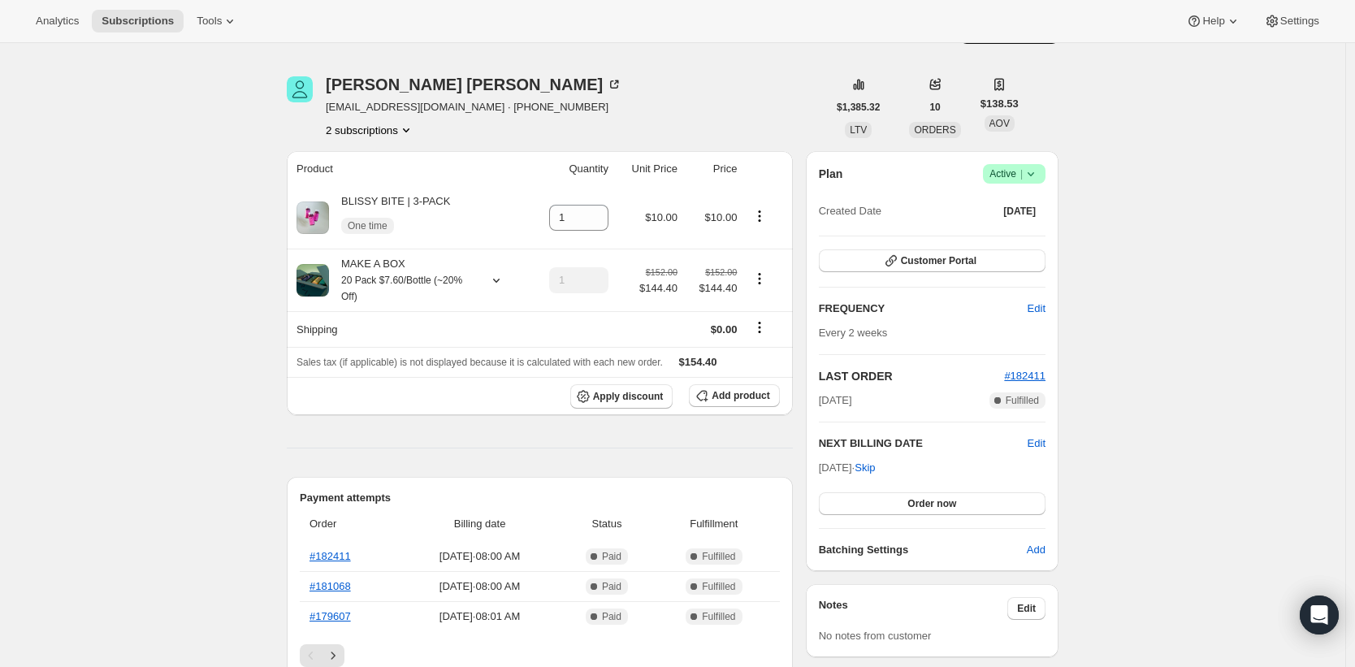
scroll to position [52, 0]
